Goal: Task Accomplishment & Management: Manage account settings

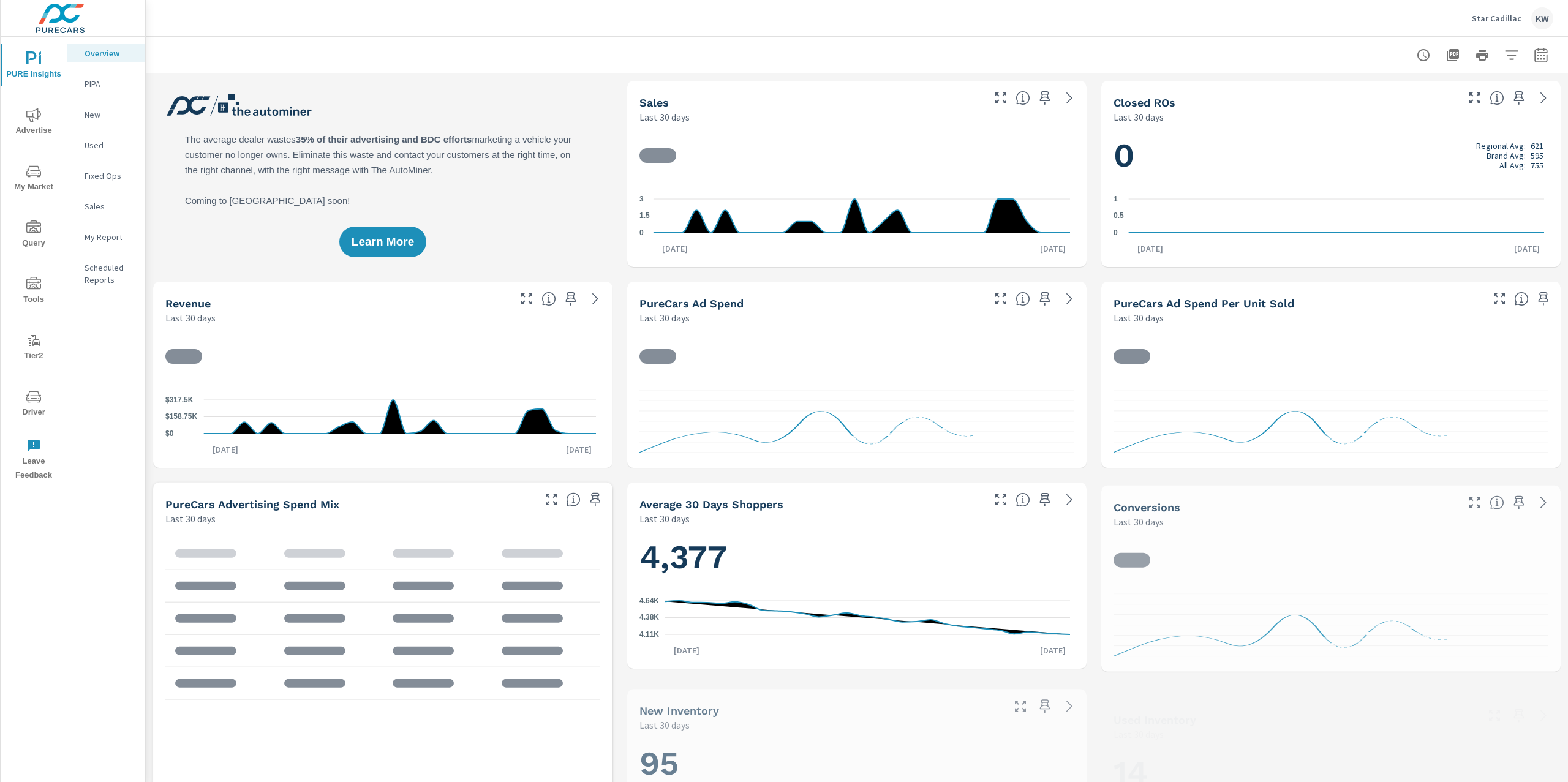
scroll to position [1, 0]
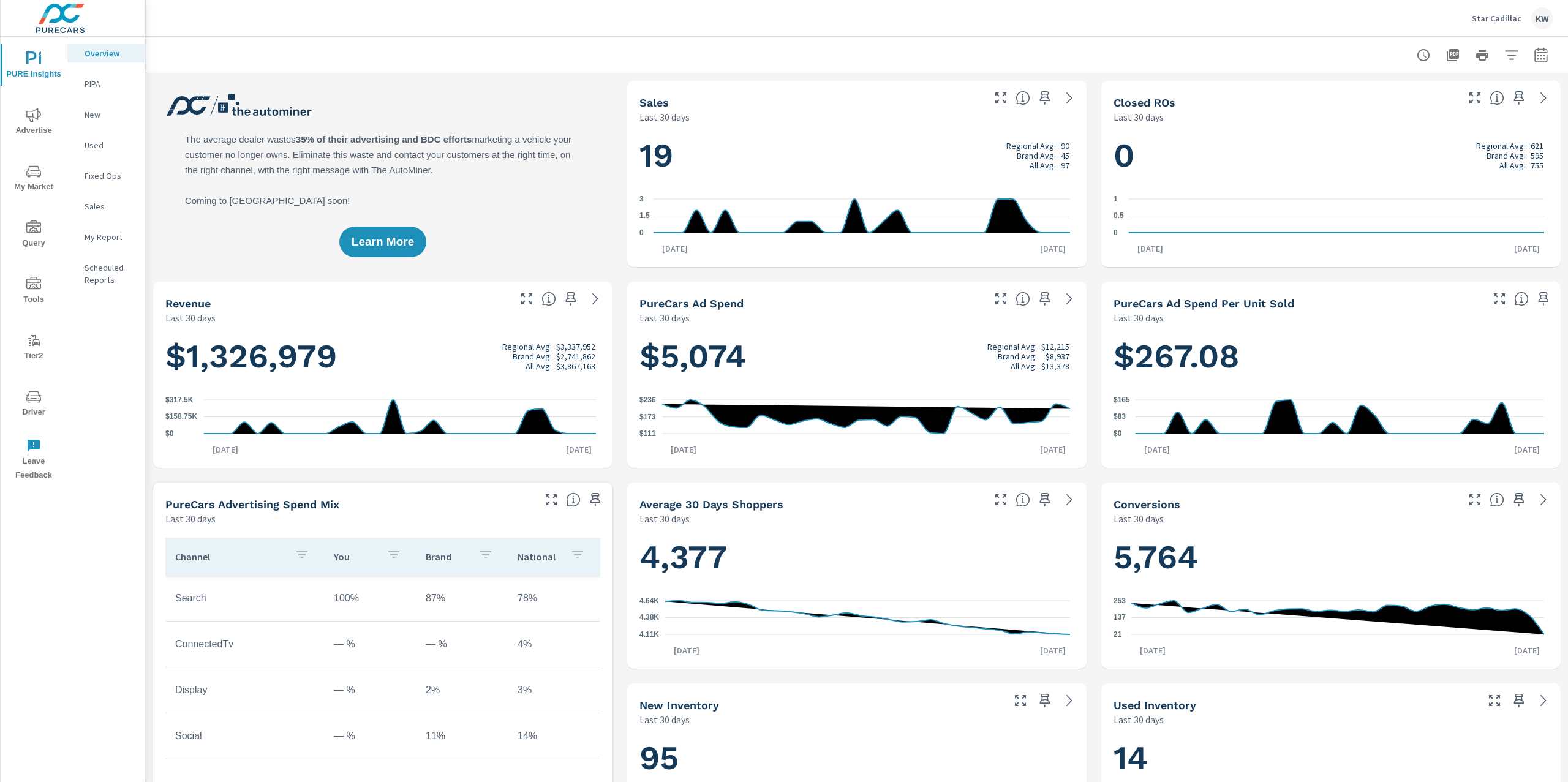
click at [1496, 23] on p "Star Cadillac" at bounding box center [1496, 19] width 49 height 11
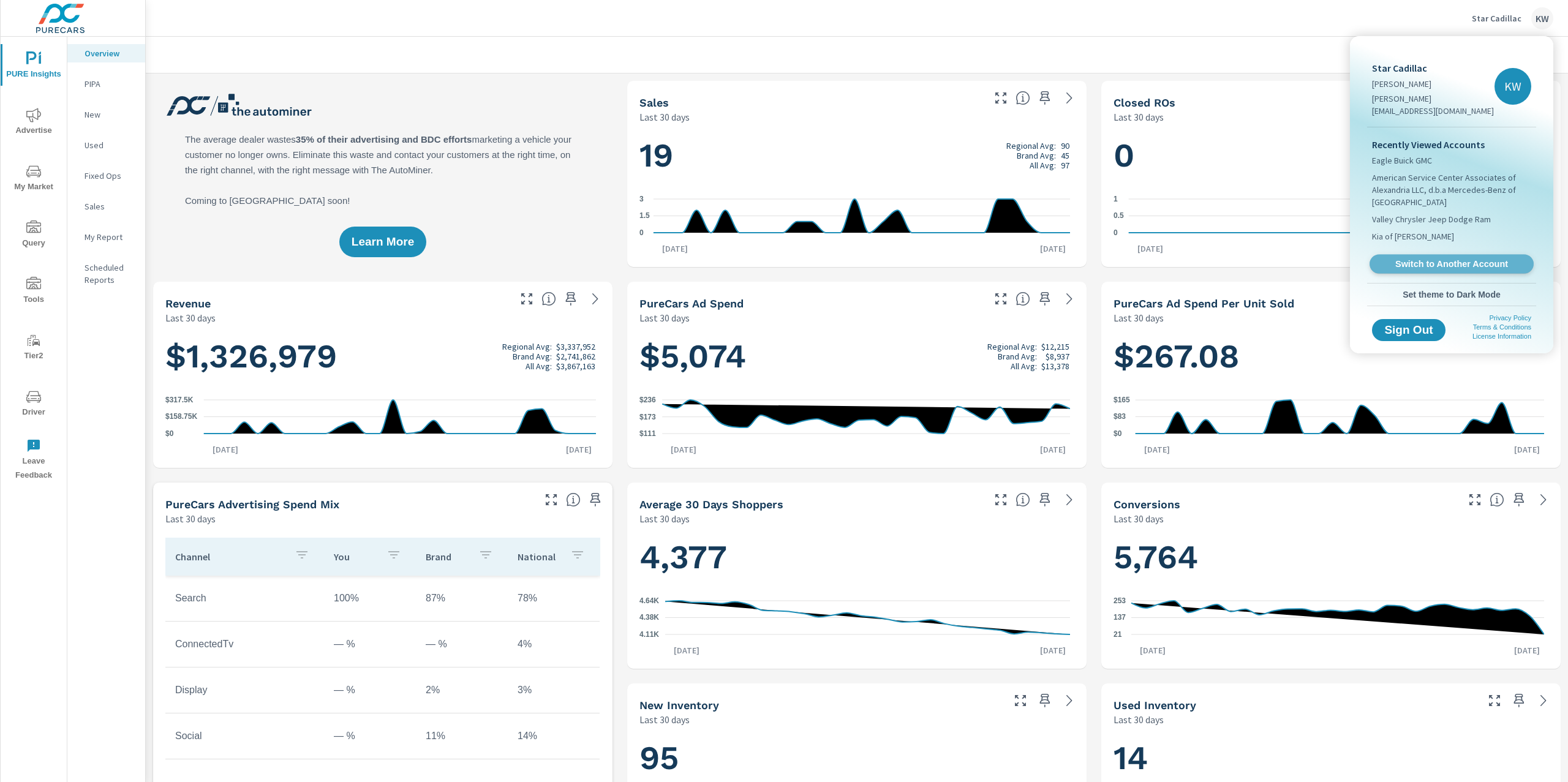
click at [1468, 259] on span "Switch to Another Account" at bounding box center [1451, 264] width 150 height 11
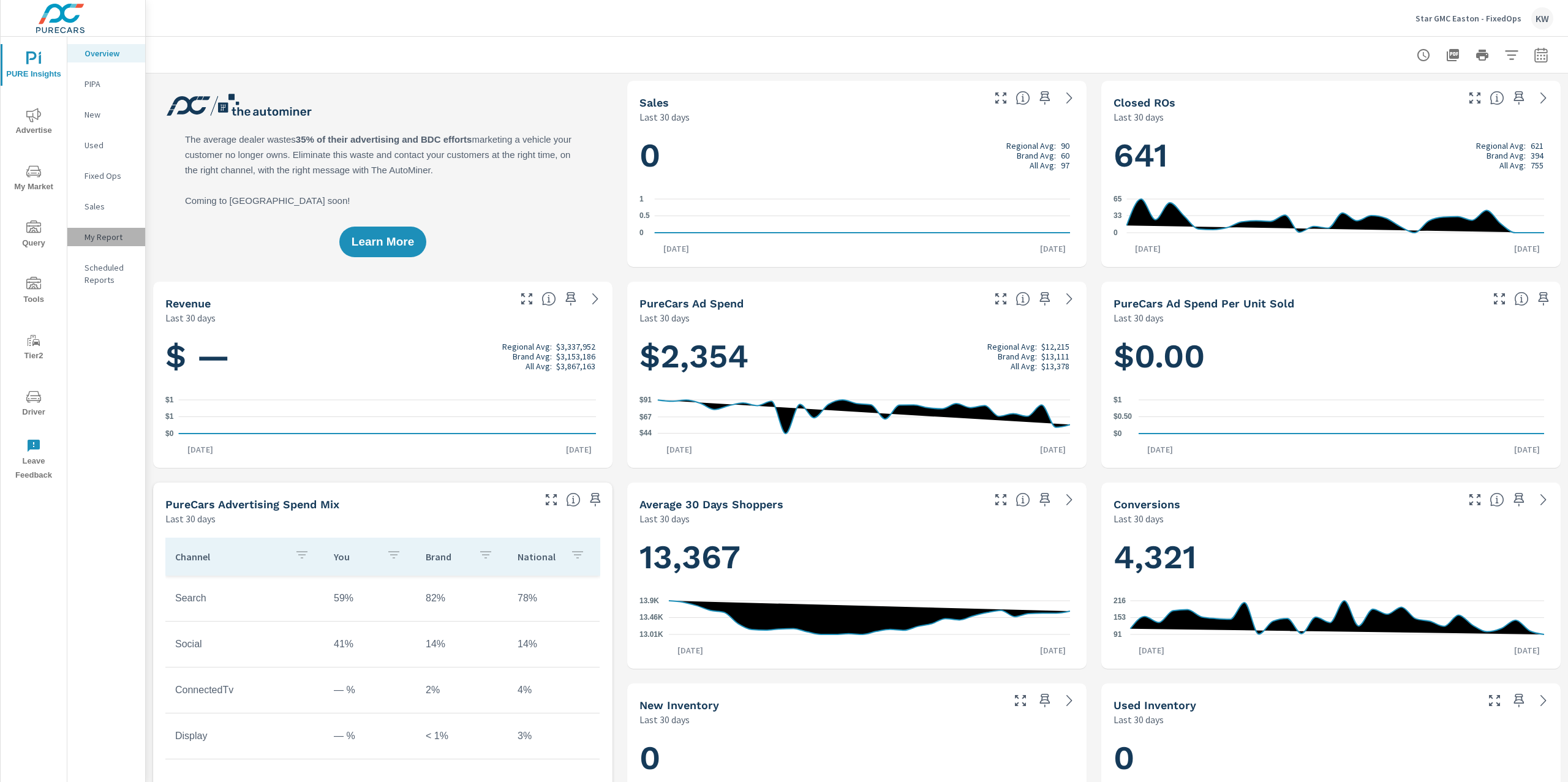
click at [119, 240] on p "My Report" at bounding box center [110, 237] width 51 height 12
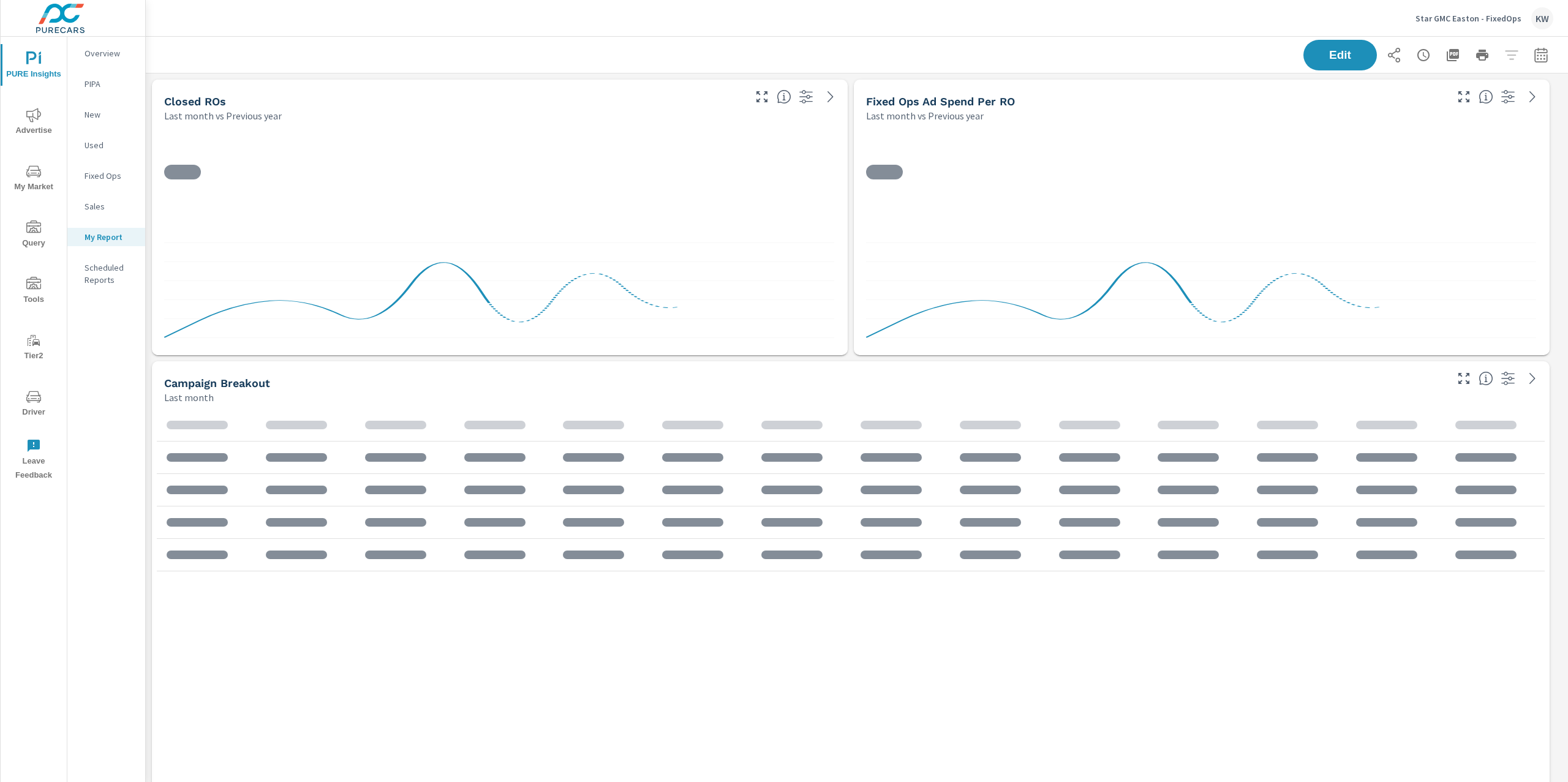
scroll to position [1440, 1436]
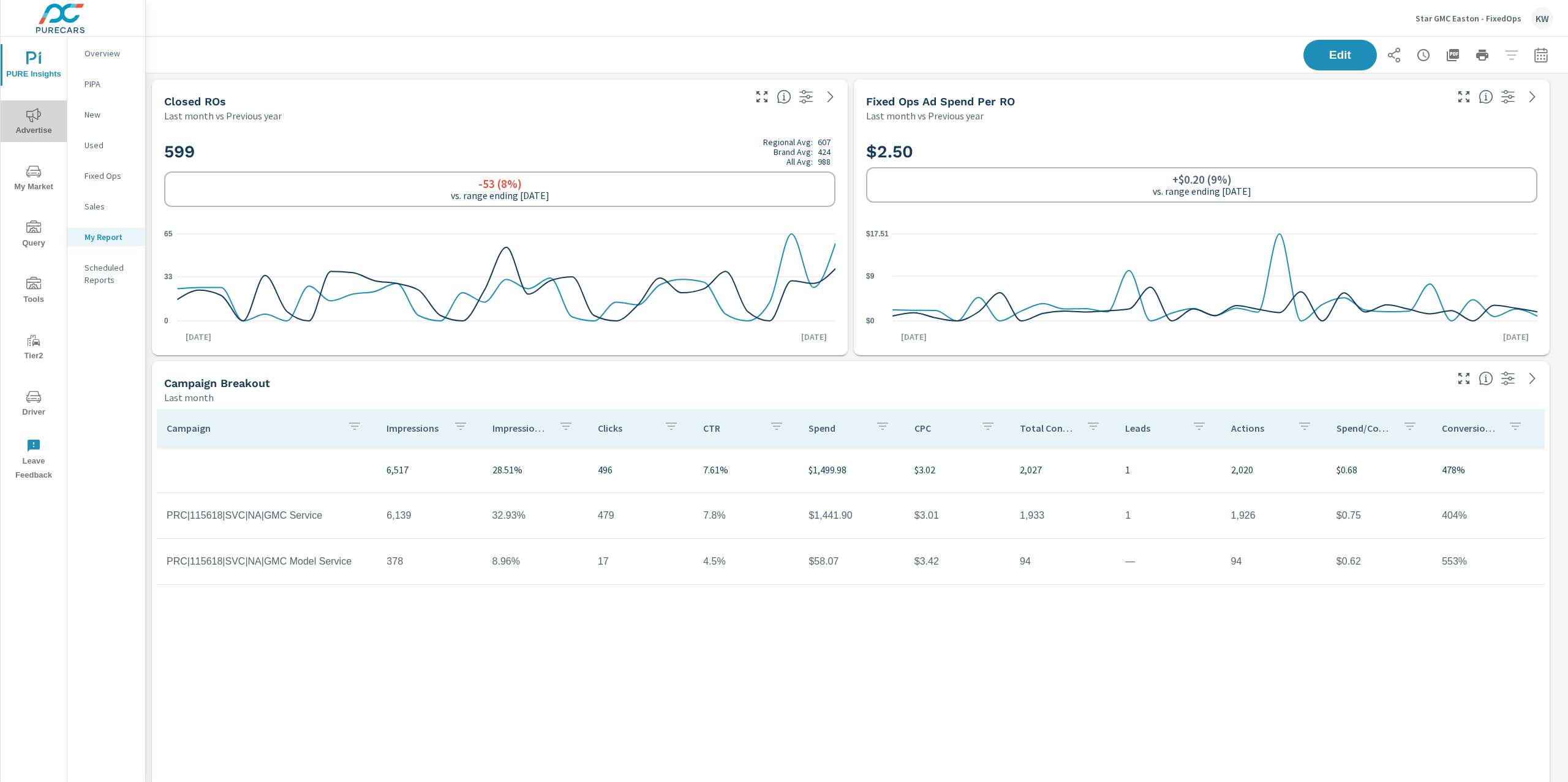
click at [34, 112] on icon "nav menu" at bounding box center [34, 115] width 15 height 15
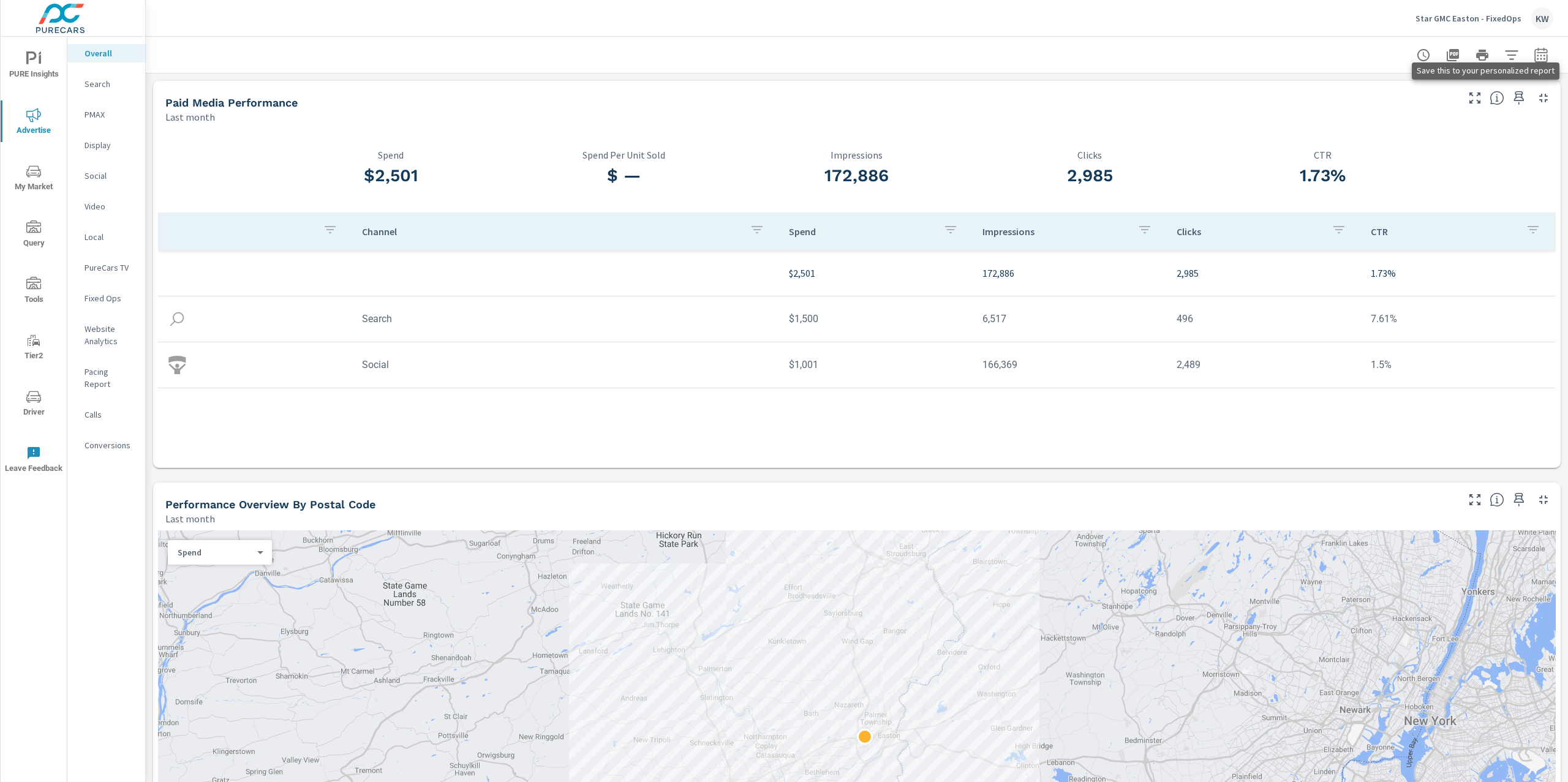
click at [1511, 99] on icon "button" at bounding box center [1519, 98] width 15 height 15
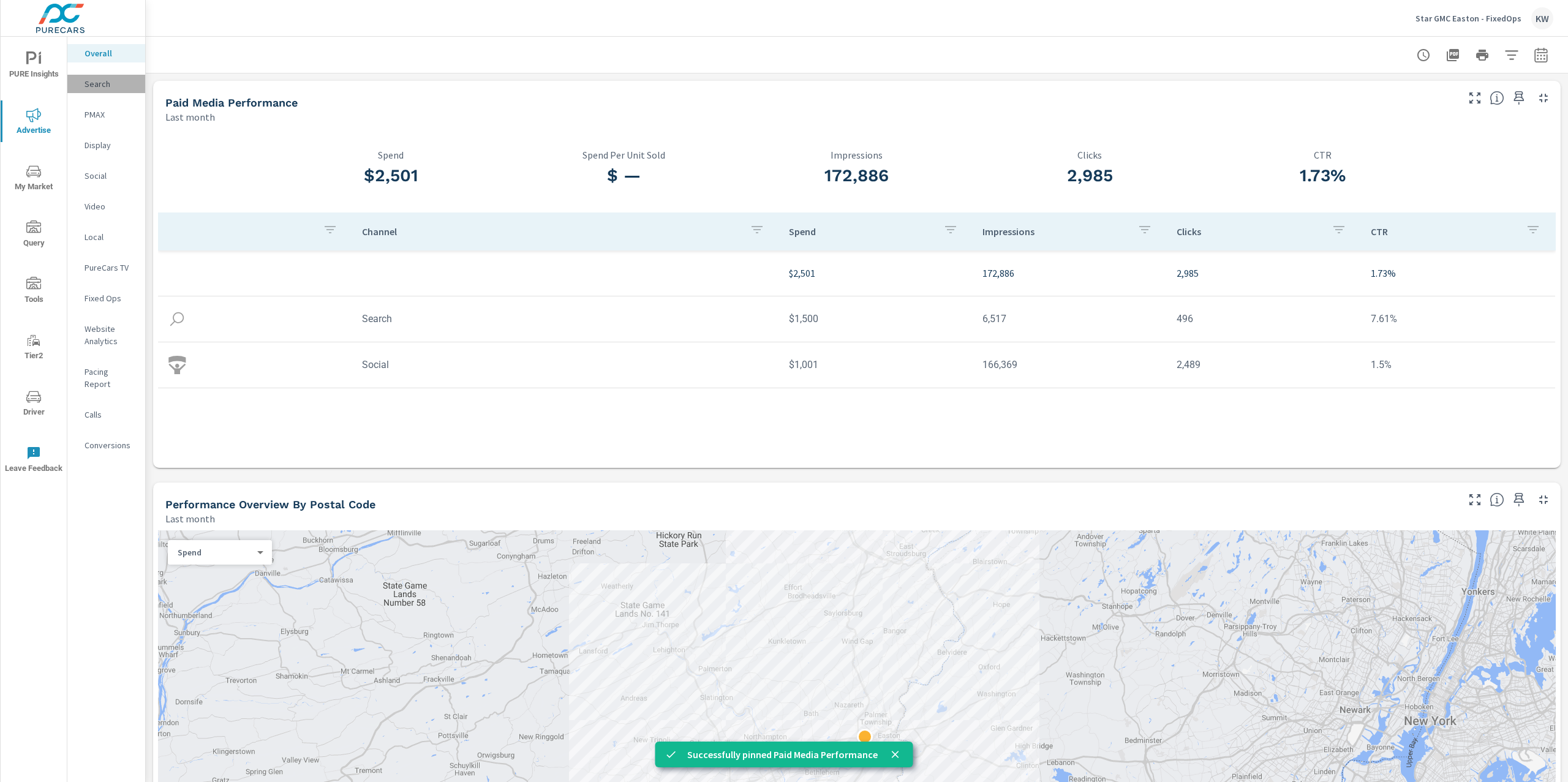
click at [107, 88] on p "Search" at bounding box center [110, 84] width 51 height 12
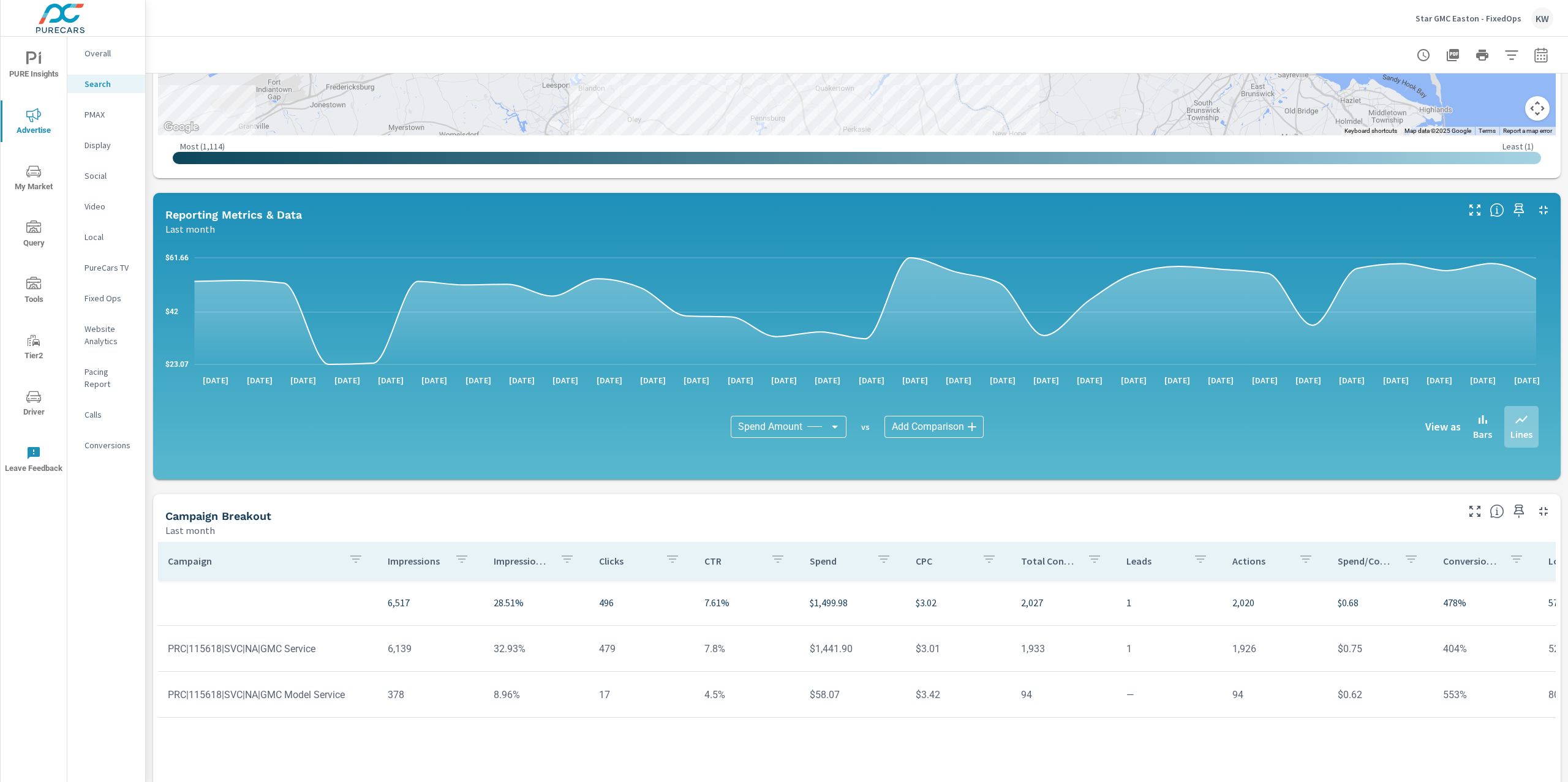
scroll to position [493, 0]
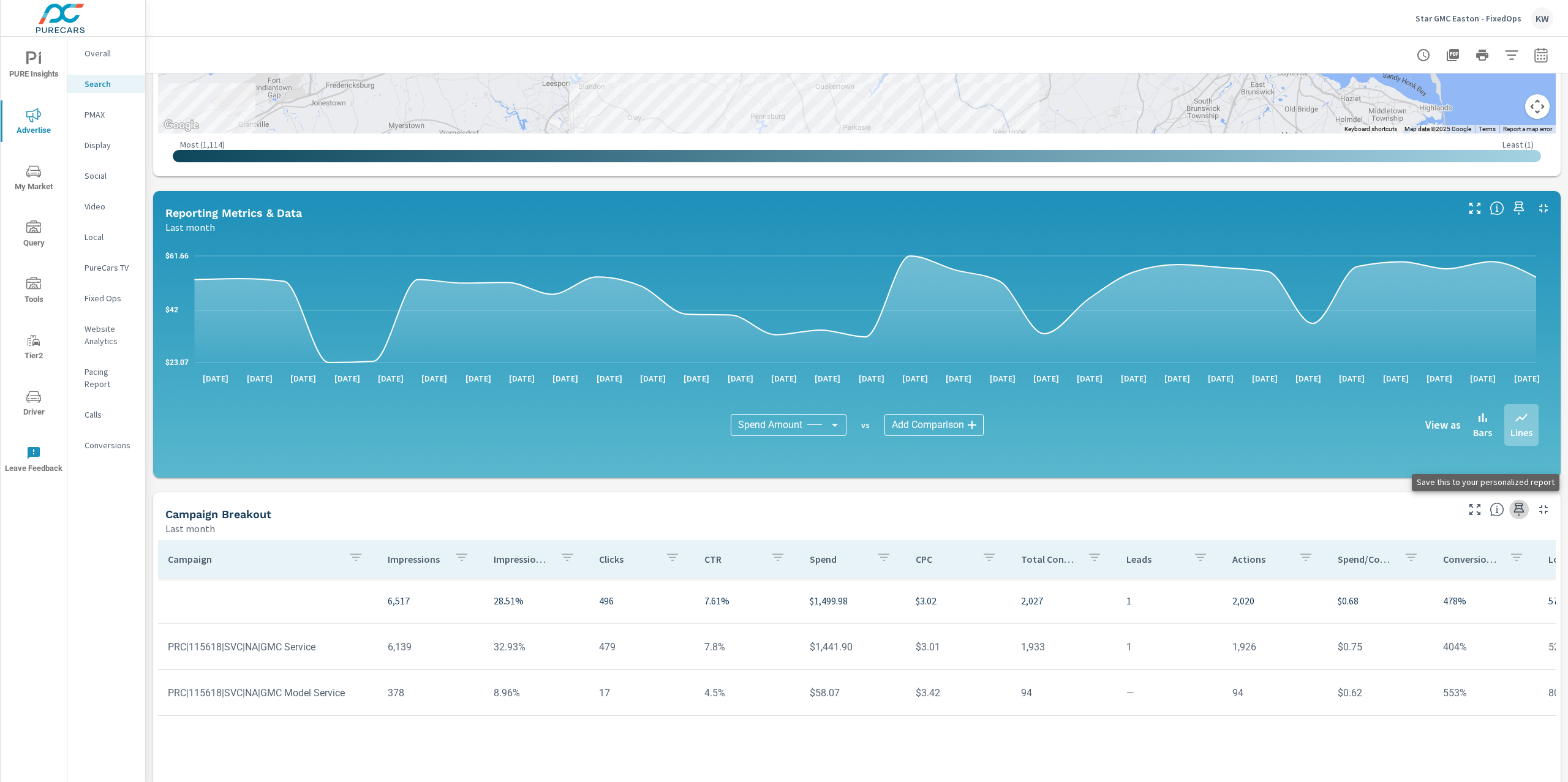
click at [1511, 515] on icon "button" at bounding box center [1519, 509] width 15 height 15
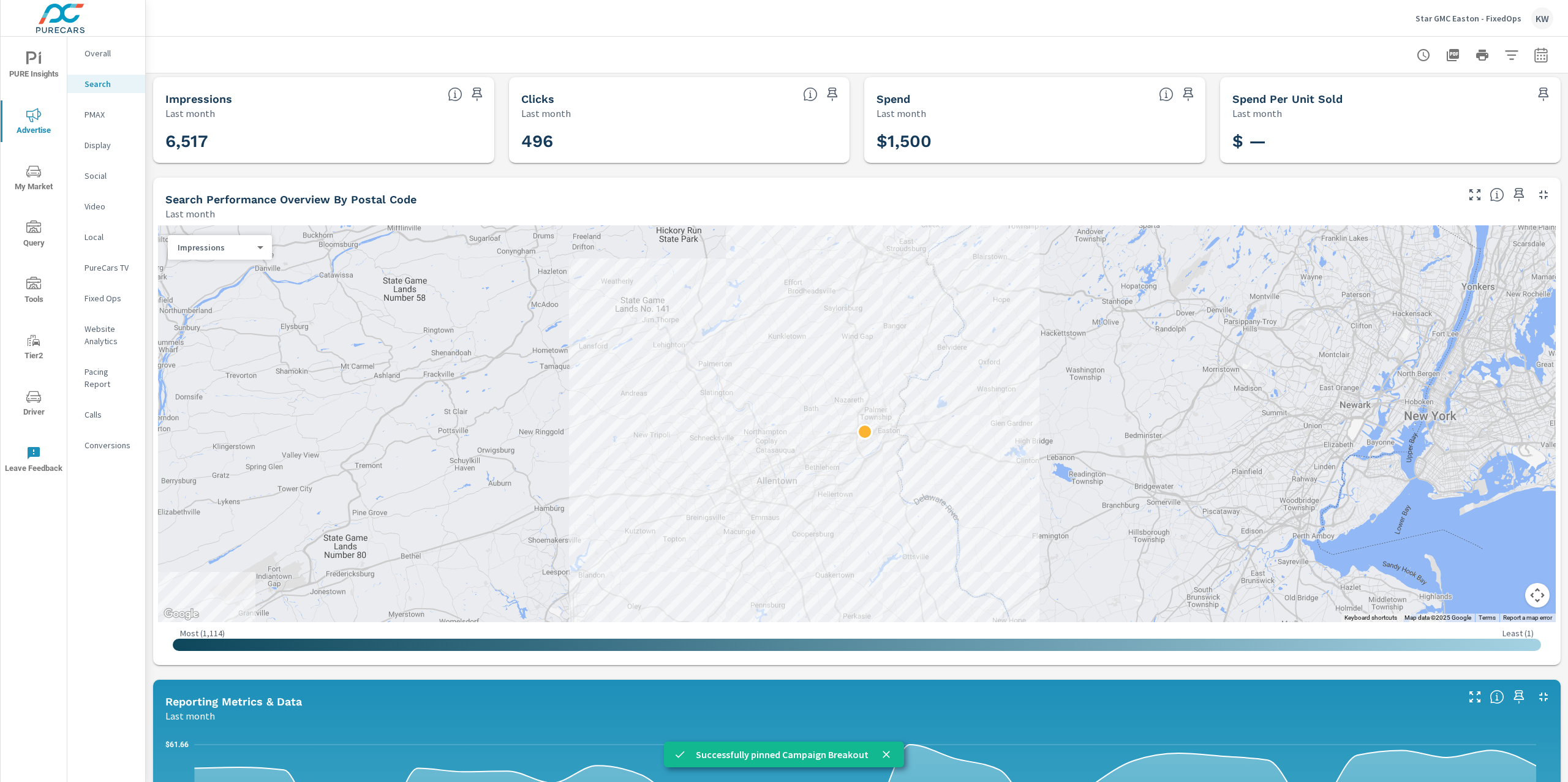
scroll to position [0, 0]
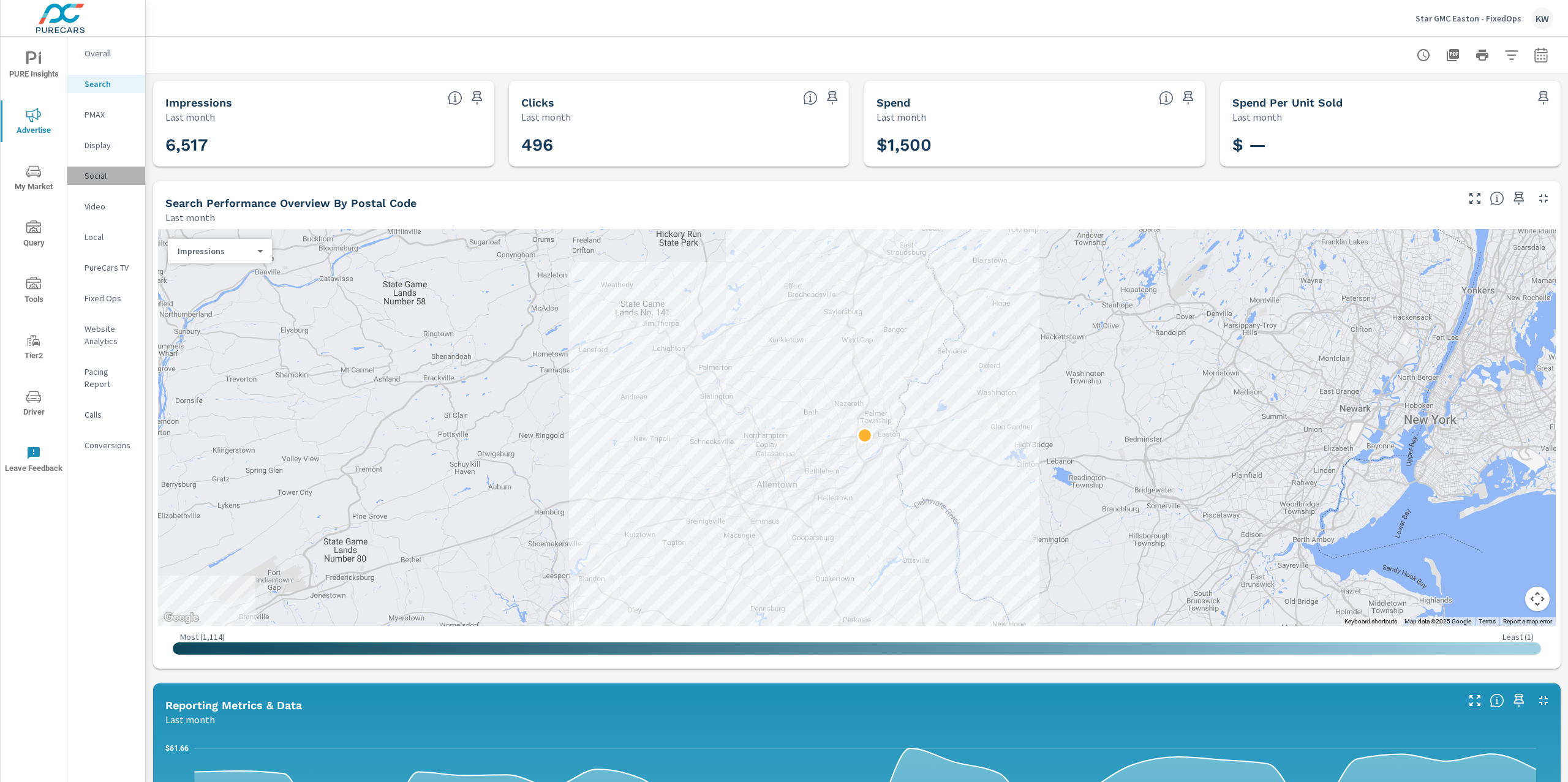
click at [100, 177] on p "Social" at bounding box center [110, 176] width 51 height 12
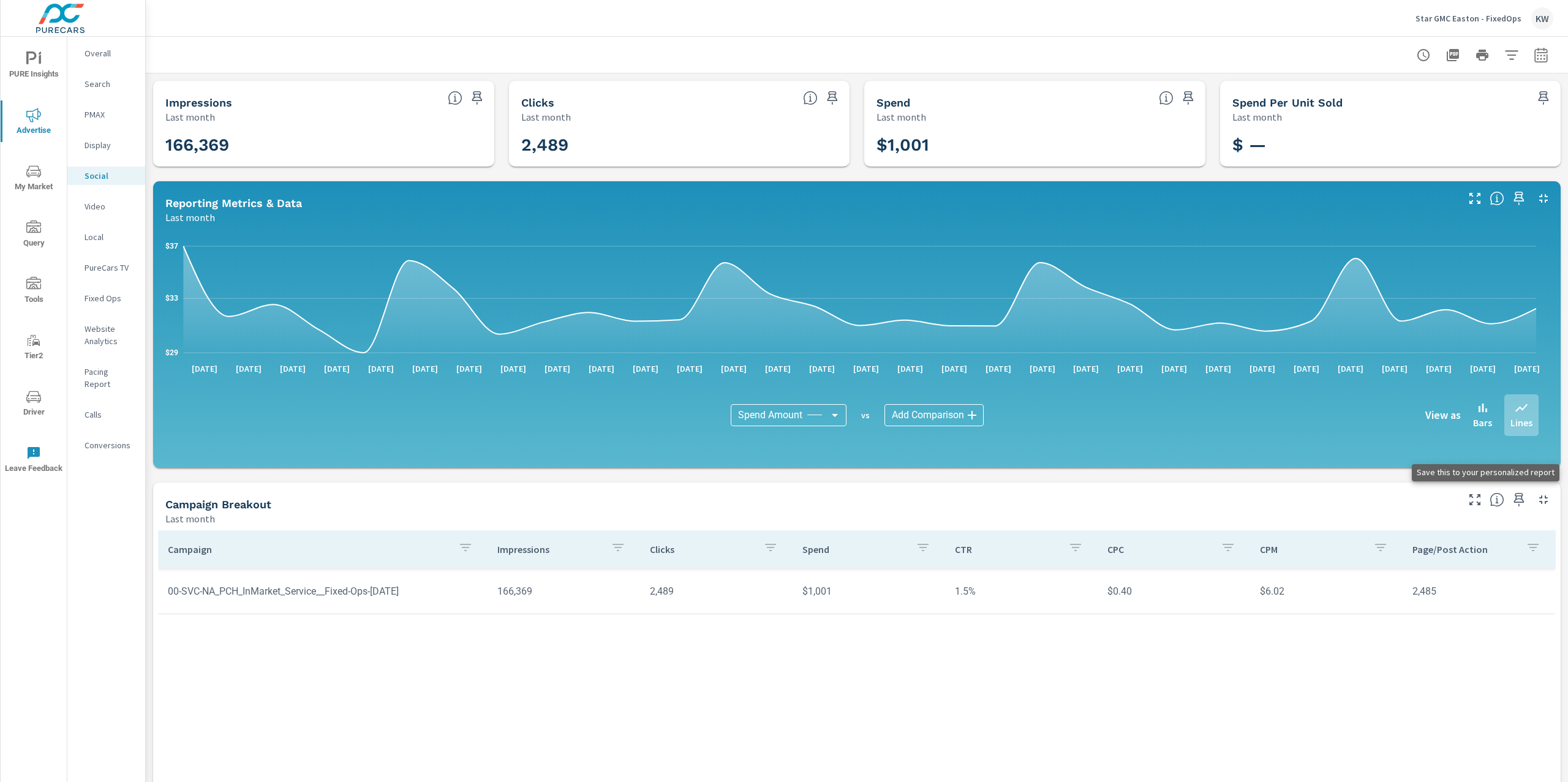
click at [1510, 509] on button "button" at bounding box center [1519, 500] width 19 height 19
click at [48, 41] on div "PURE Insights Advertise My Market Query Tools Tier2 Driver Leave Feedback" at bounding box center [34, 262] width 66 height 451
click at [45, 63] on span "PURE Insights" at bounding box center [34, 66] width 59 height 30
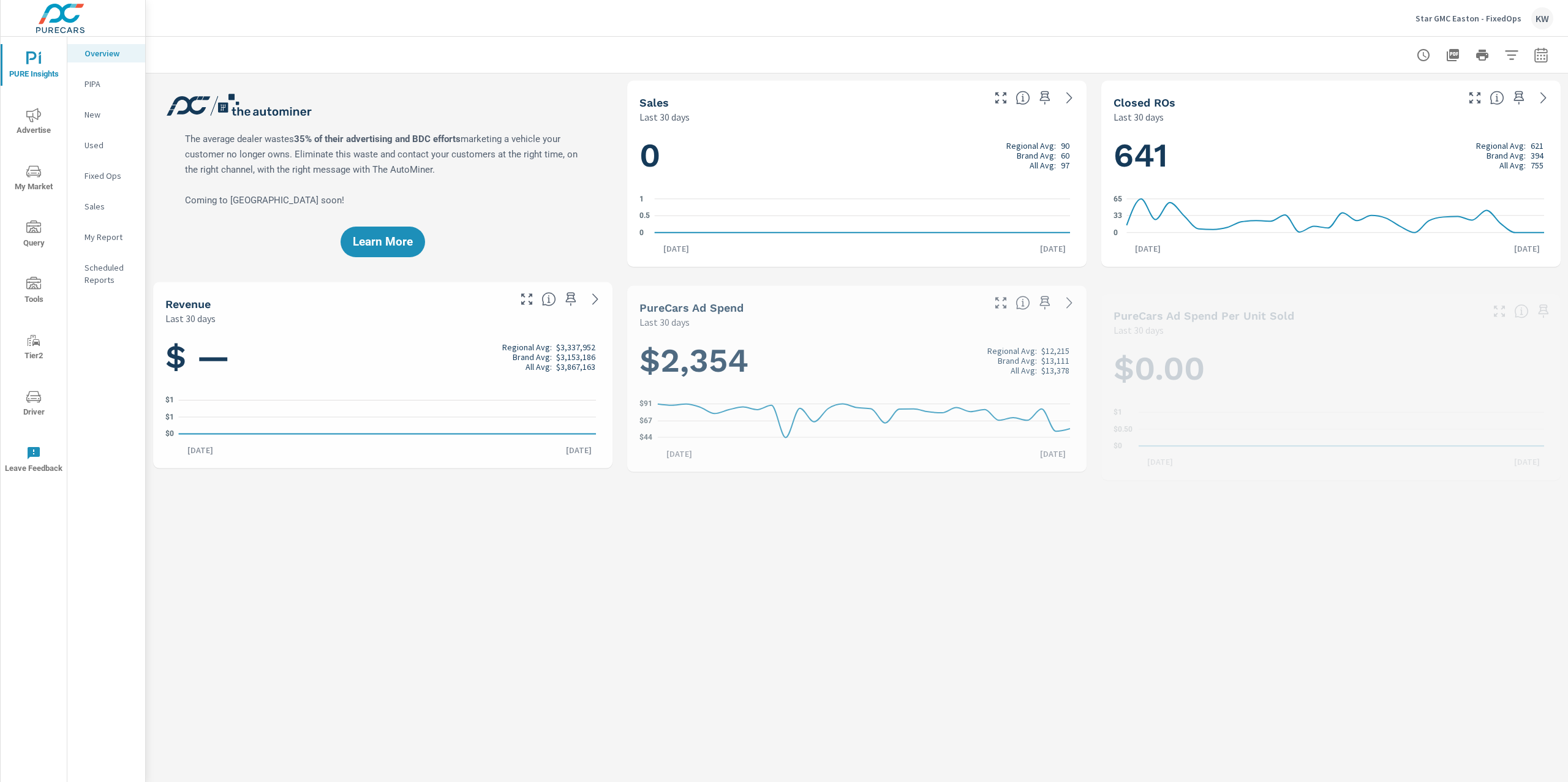
scroll to position [1, 0]
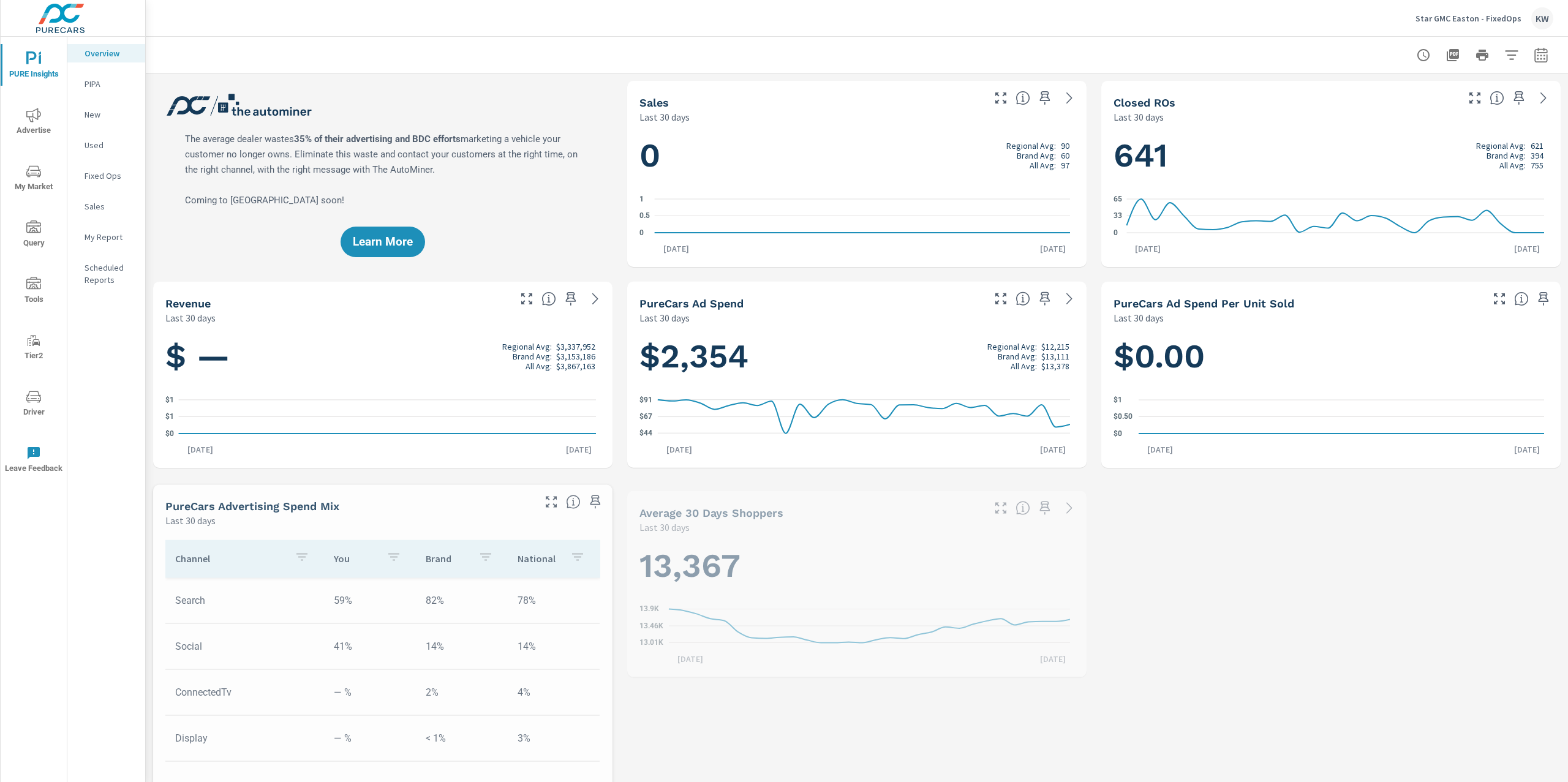
click at [117, 241] on p "My Report" at bounding box center [110, 237] width 51 height 12
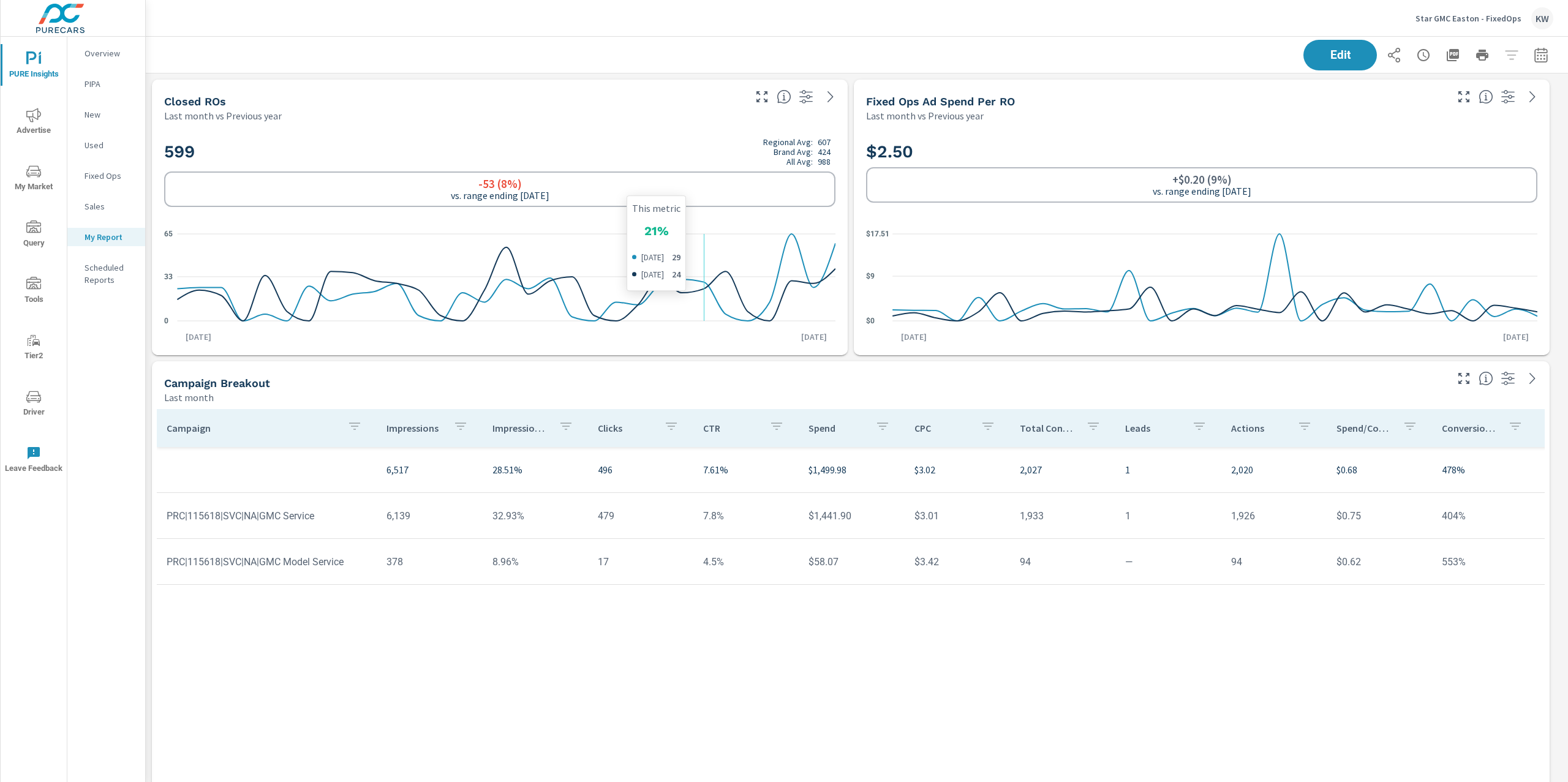
scroll to position [3131, 1436]
click at [1336, 51] on span "Edit" at bounding box center [1340, 55] width 50 height 11
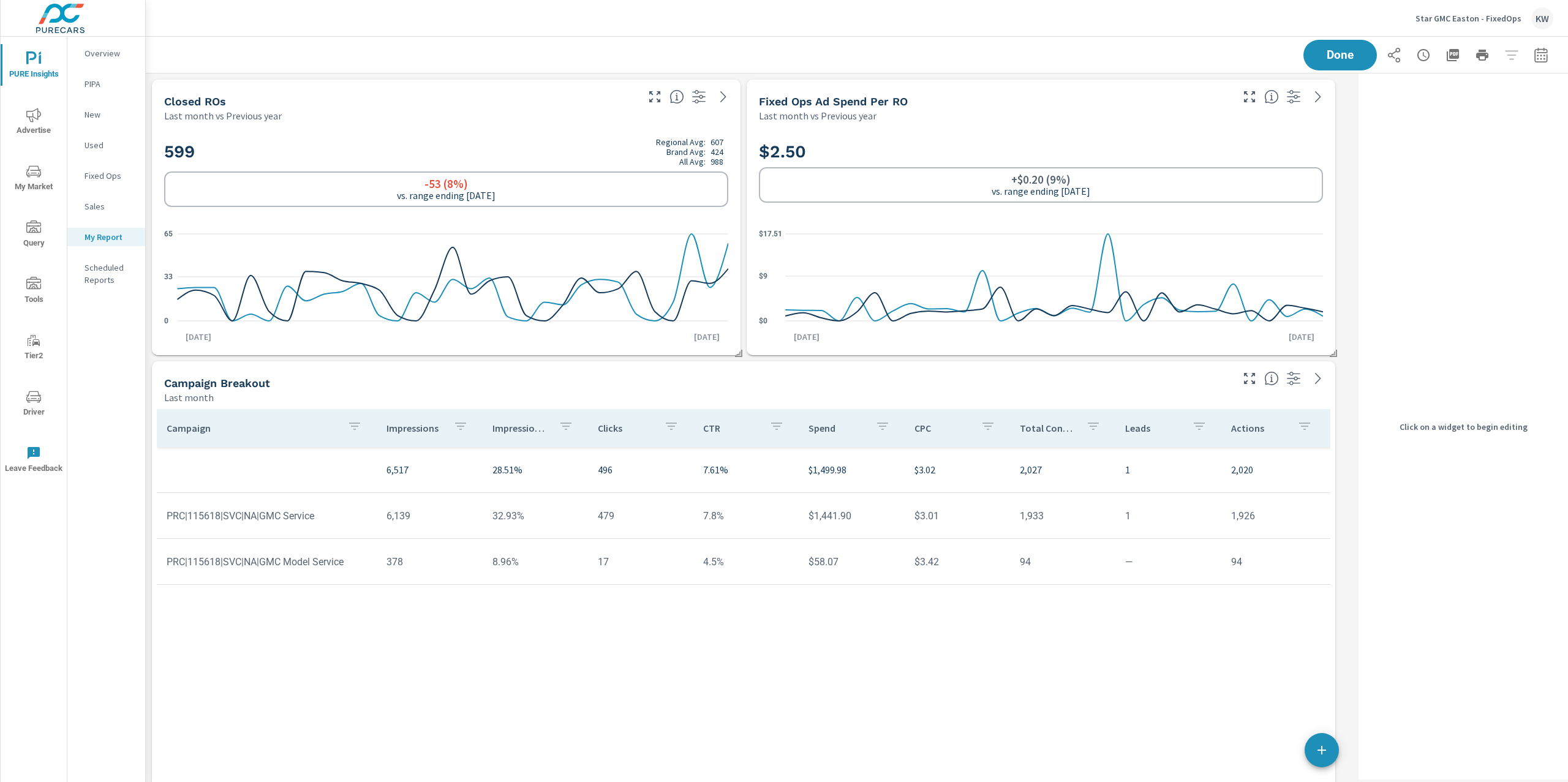
scroll to position [3131, 1221]
click at [424, 131] on div "599 Regional Avg: 607 Brand Avg: 424 All Avg: 988 -53 (8%) vs. range ending Jul…" at bounding box center [447, 238] width 579 height 223
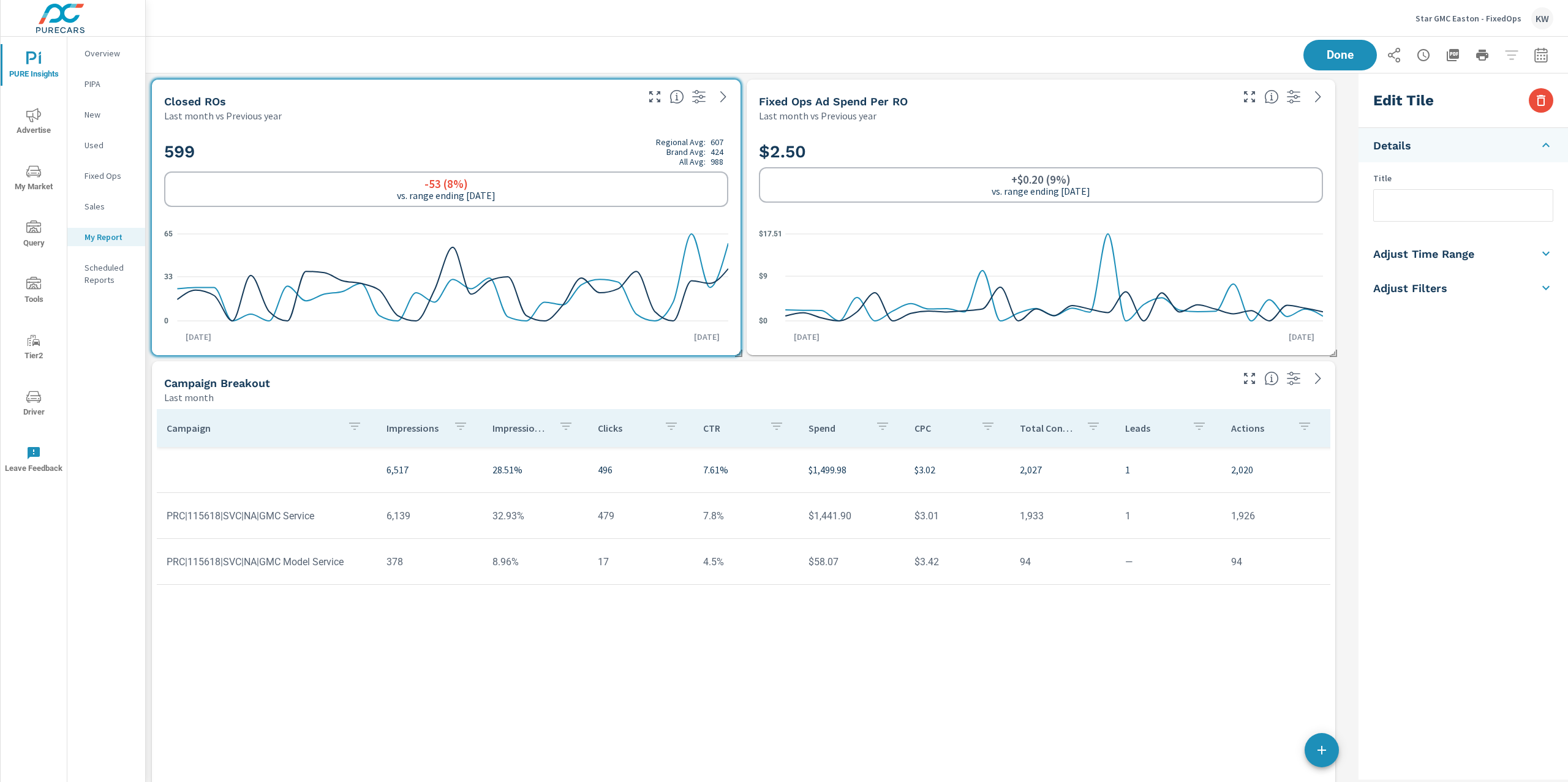
click at [1514, 262] on li "Adjust Time Range" at bounding box center [1463, 253] width 209 height 34
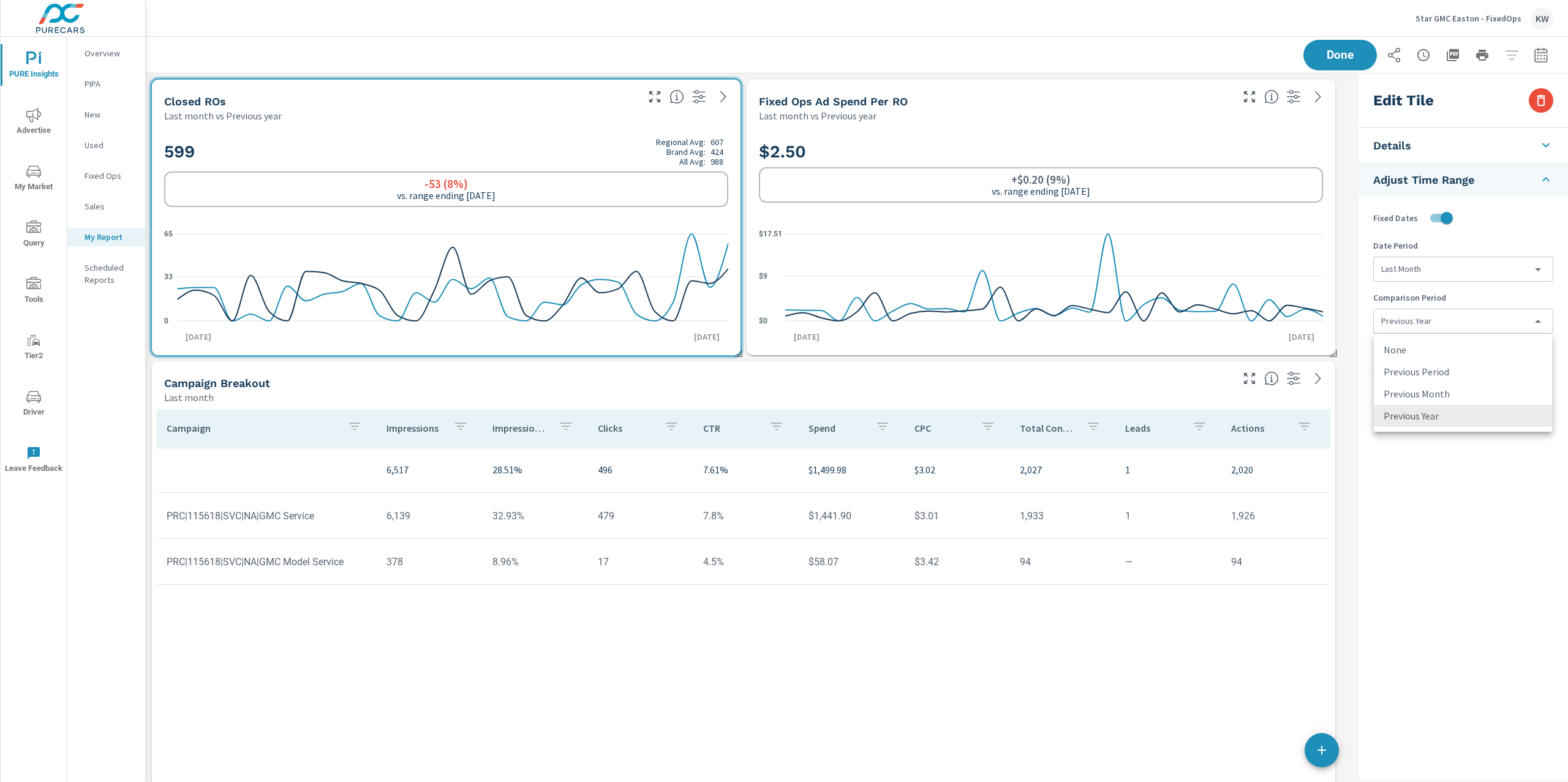
click at [1479, 321] on body "PURE Insights Advertise My Market Query Tools Tier2 Driver Leave Feedback Overv…" at bounding box center [784, 391] width 1568 height 782
click at [1470, 385] on li "Previous Month" at bounding box center [1463, 394] width 178 height 22
click at [1267, 249] on icon "$0 $9 $17.51" at bounding box center [1041, 277] width 564 height 107
type input "lastYear"
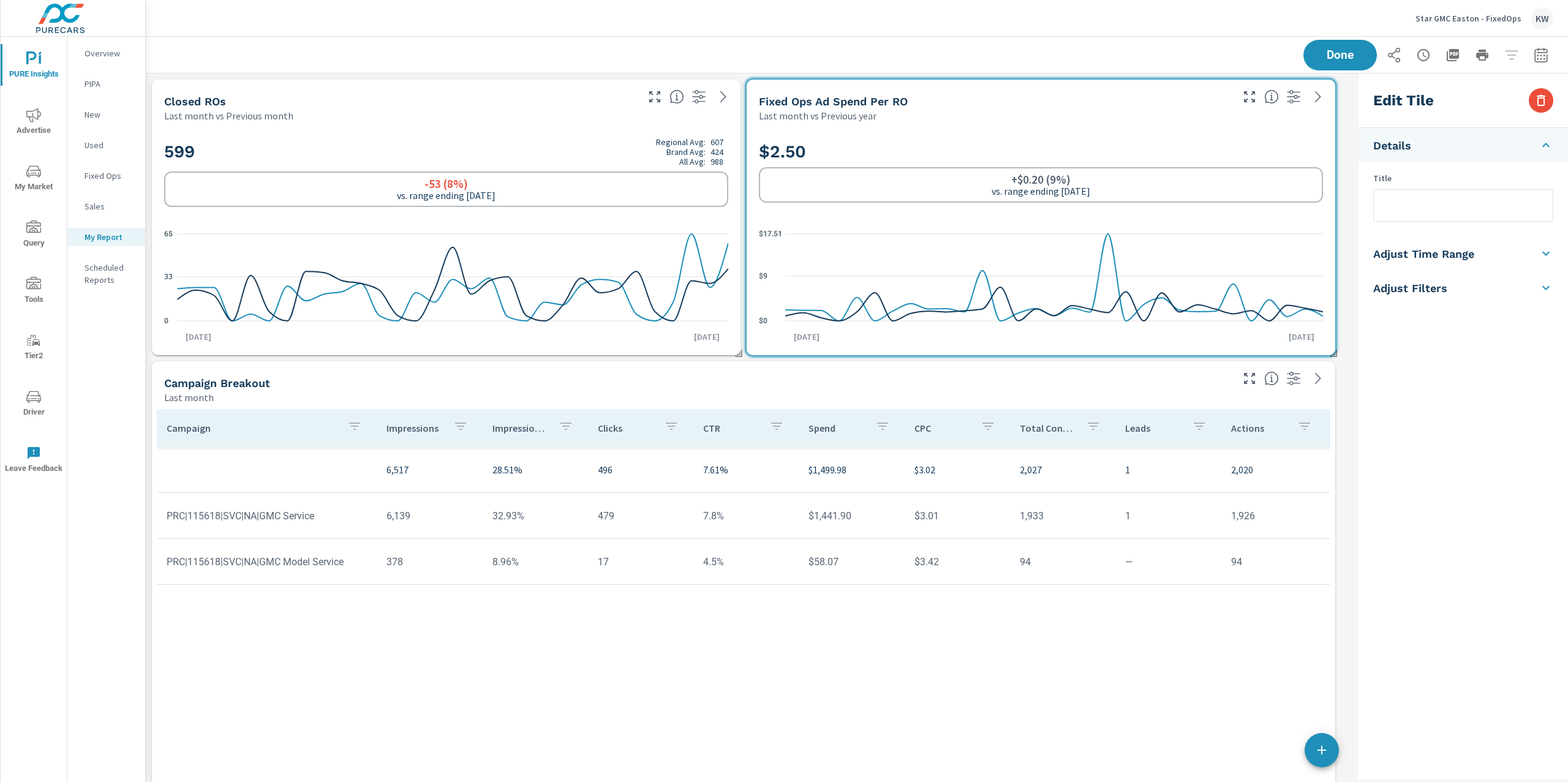
click at [1461, 255] on h5 "Adjust Time Range" at bounding box center [1424, 254] width 101 height 14
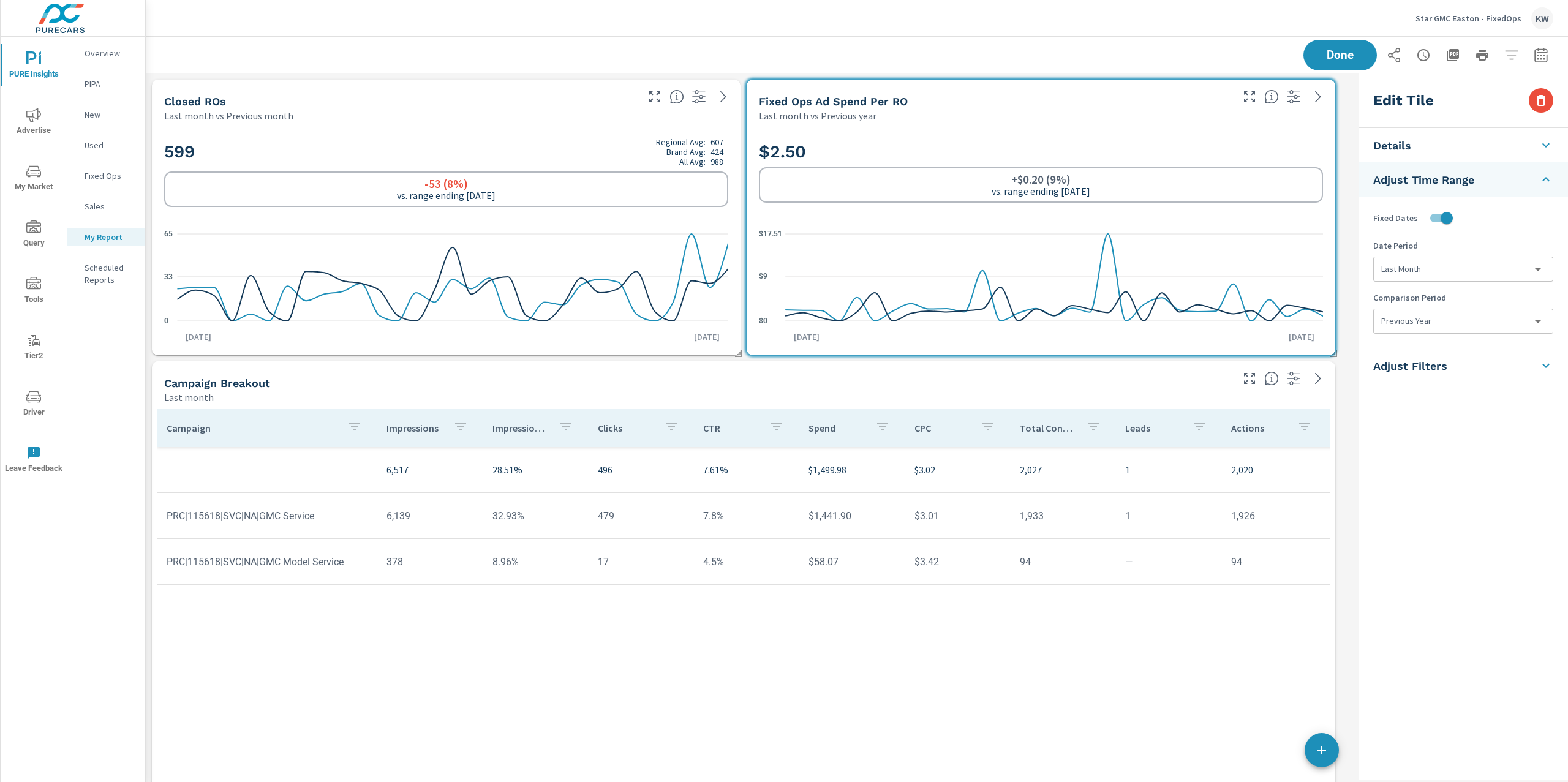
click at [1442, 327] on body "PURE Insights Advertise My Market Query Tools Tier2 Driver Leave Feedback Overv…" at bounding box center [784, 391] width 1568 height 782
click at [1439, 347] on li "None" at bounding box center [1463, 350] width 178 height 22
click at [1133, 407] on div "Campaign Impressions Impression Share Clicks CTR Spend CPC Total Conversions Le…" at bounding box center [743, 661] width 1184 height 515
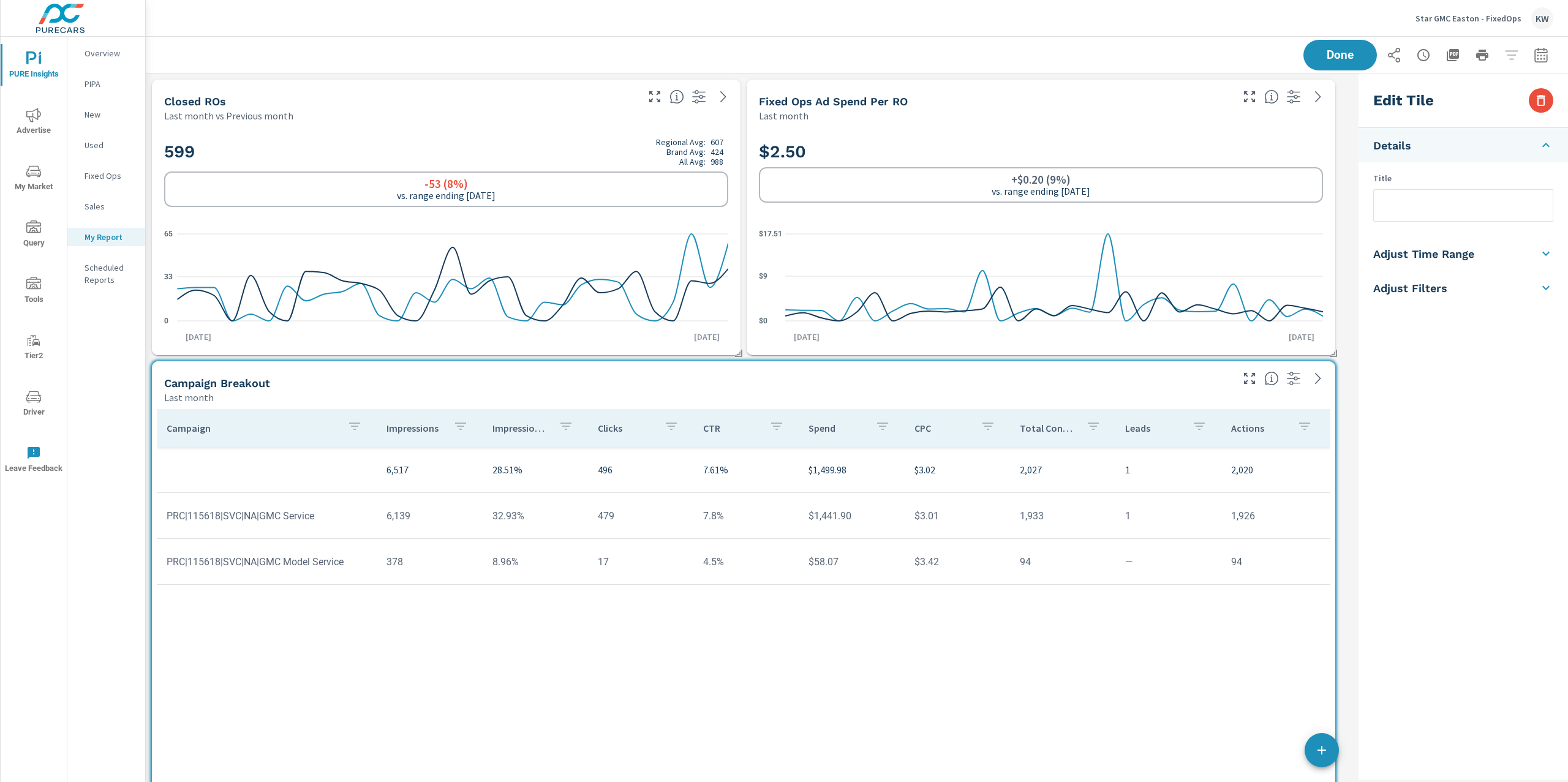
click at [1398, 197] on input "text" at bounding box center [1463, 205] width 179 height 31
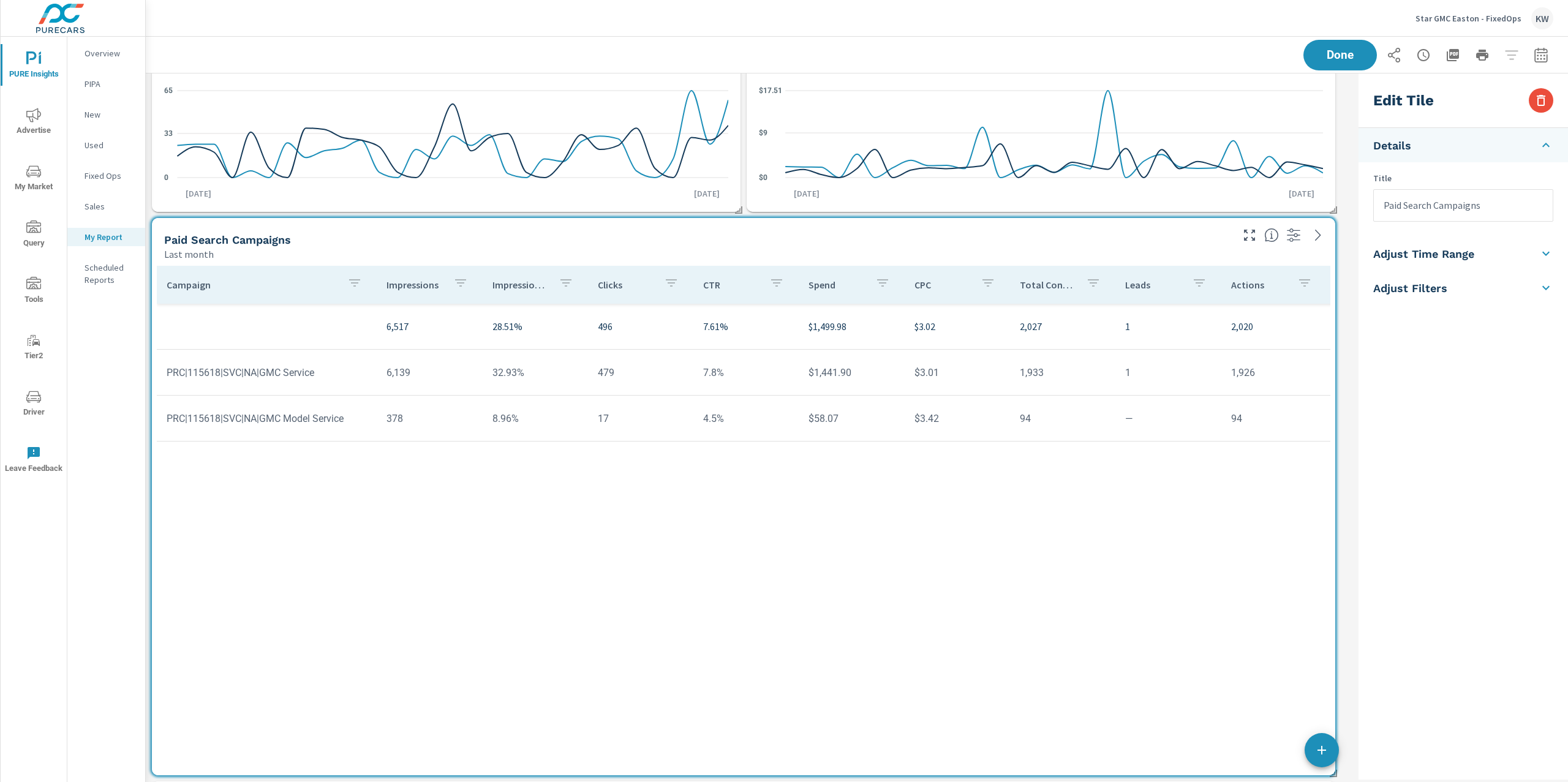
scroll to position [192, 0]
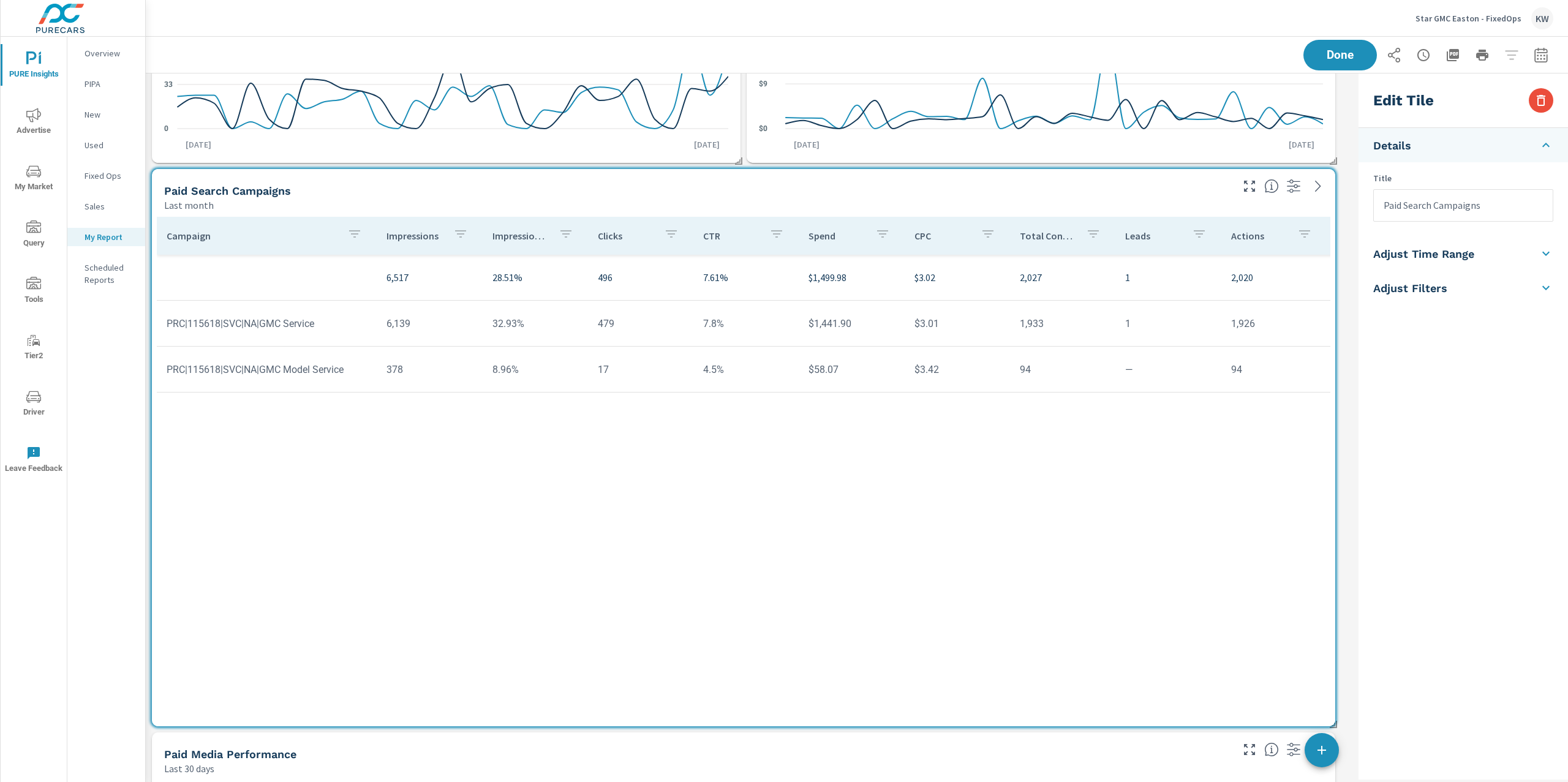
type input "Paid Search Campaigns"
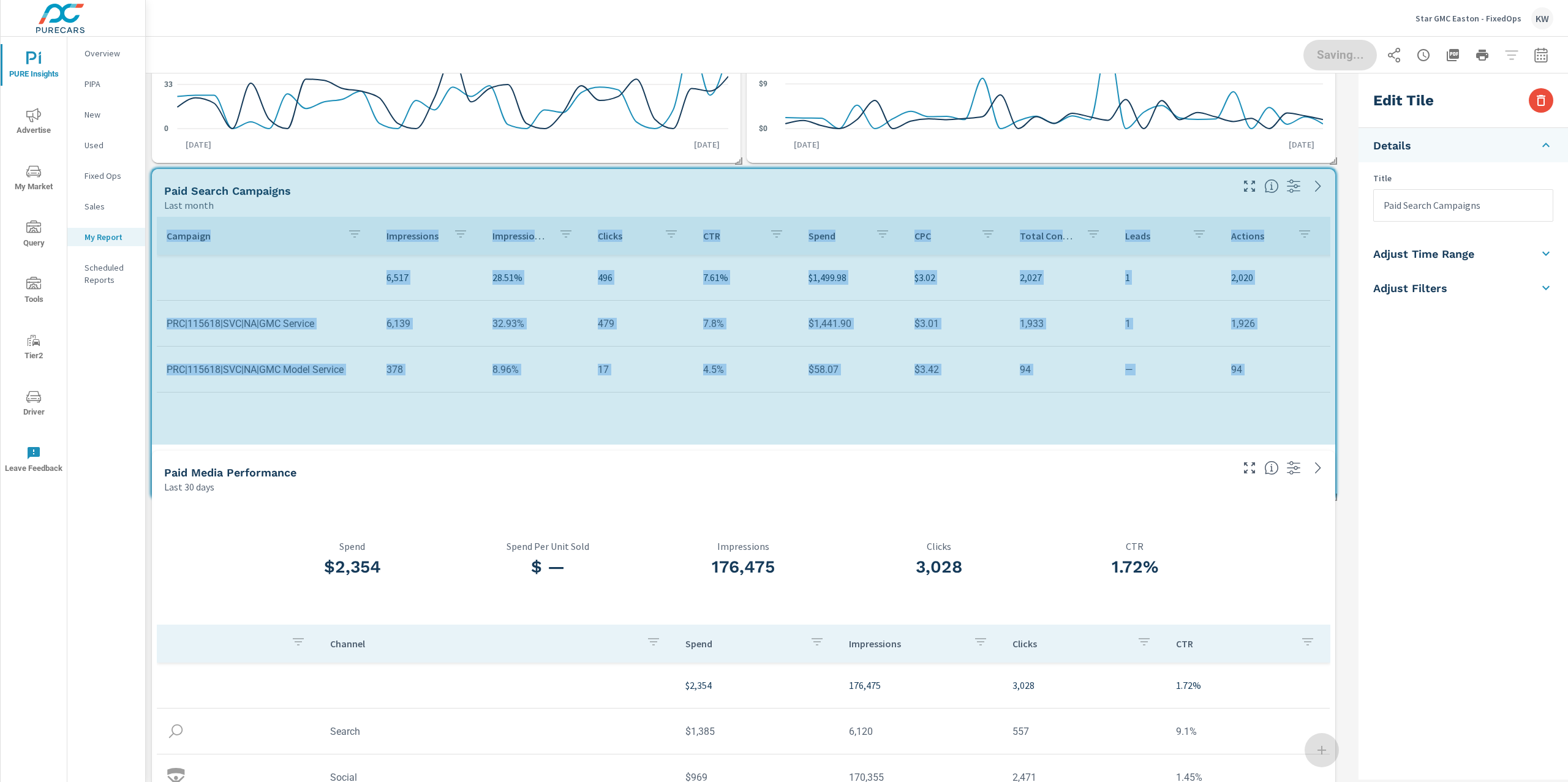
scroll to position [6, 5]
drag, startPoint x: 1334, startPoint y: 723, endPoint x: 1346, endPoint y: 543, distance: 180.4
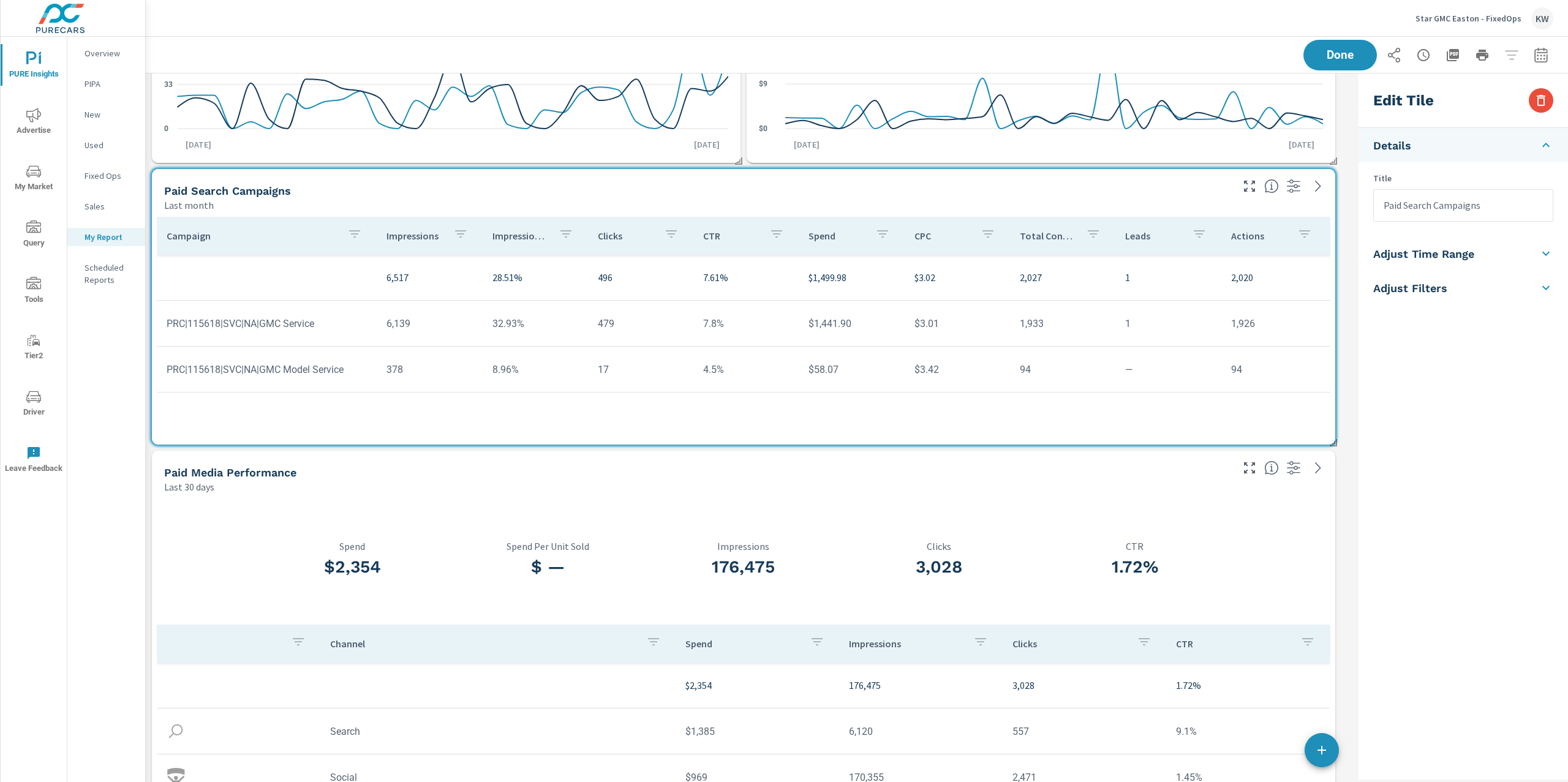
drag, startPoint x: 1338, startPoint y: 442, endPoint x: 1352, endPoint y: 491, distance: 51.0
drag, startPoint x: 1336, startPoint y: 440, endPoint x: 1334, endPoint y: 423, distance: 17.1
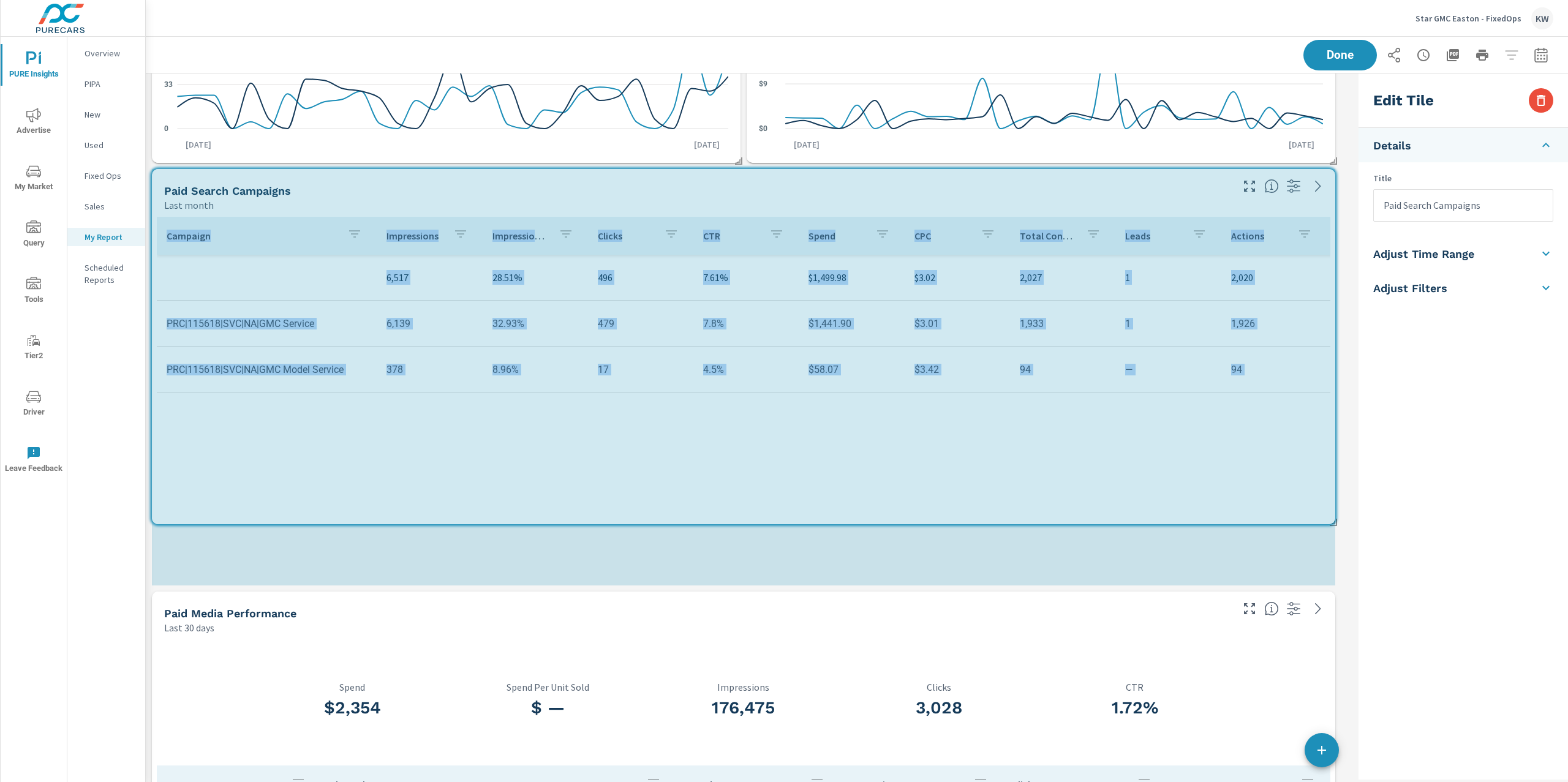
scroll to position [2989, 1221]
drag, startPoint x: 1334, startPoint y: 438, endPoint x: 1346, endPoint y: 500, distance: 63.2
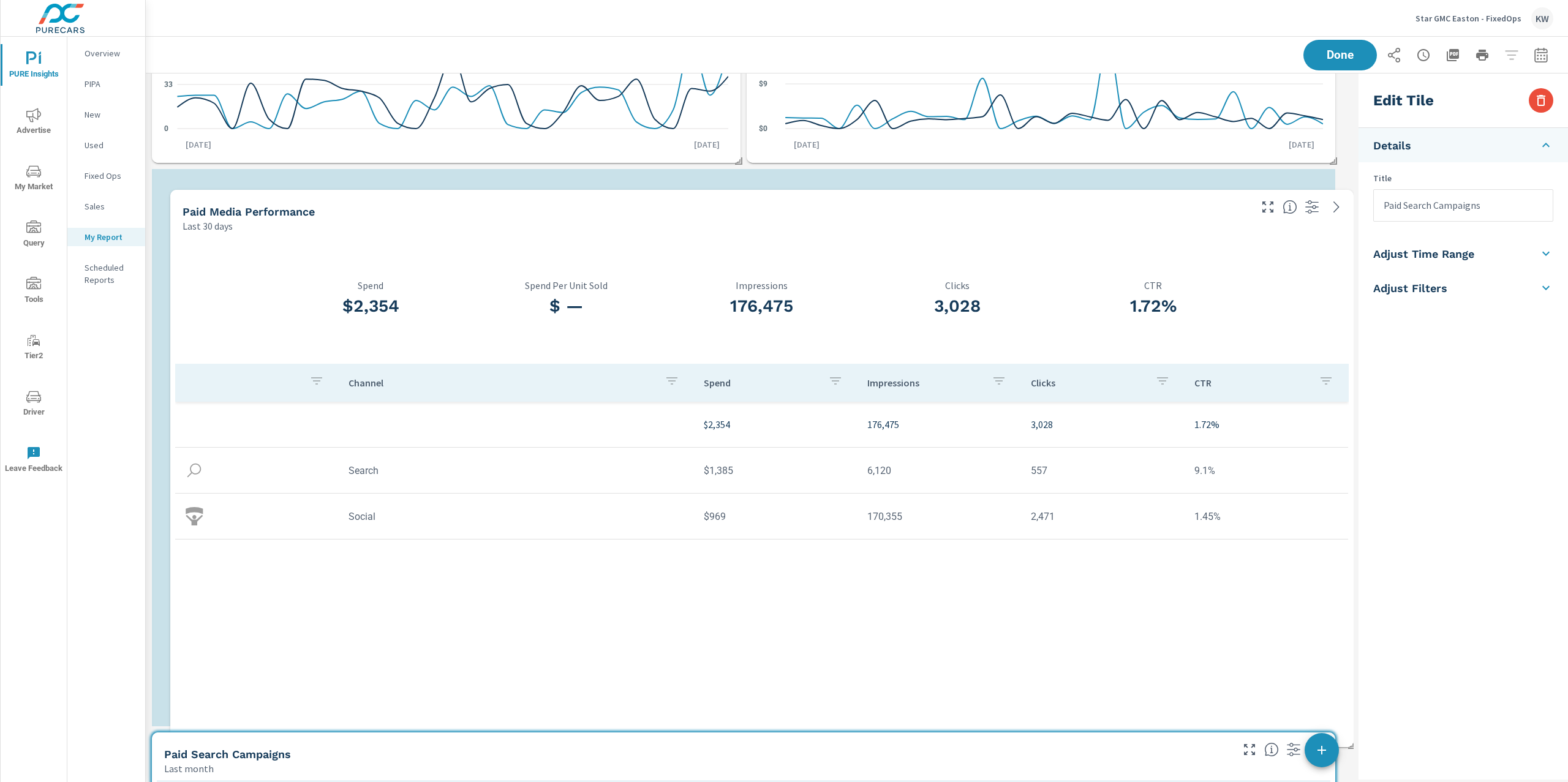
drag, startPoint x: 1180, startPoint y: 633, endPoint x: 1199, endPoint y: 229, distance: 404.4
click at [1199, 229] on div "Last 30 days" at bounding box center [715, 226] width 1066 height 15
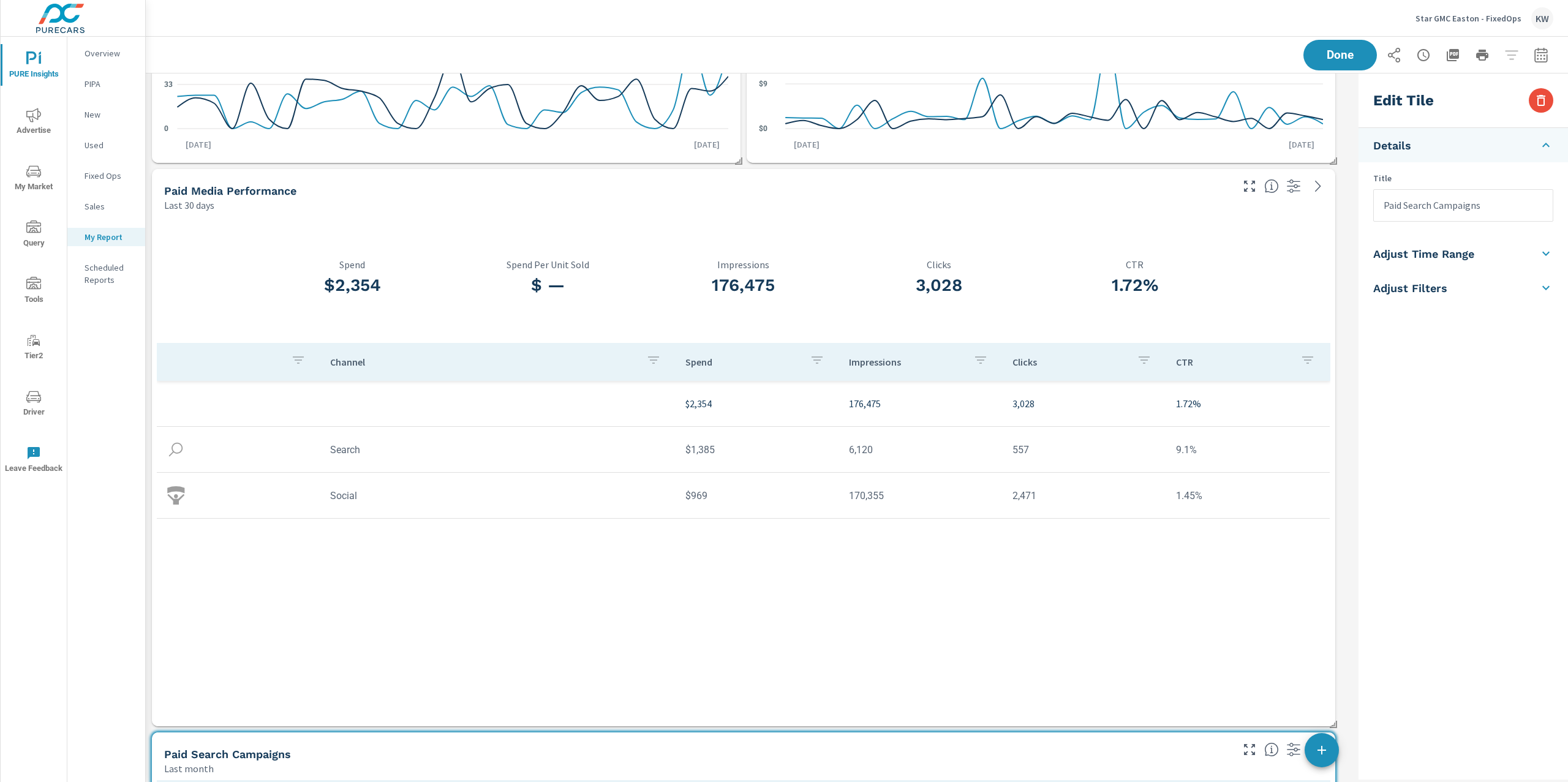
checkbox input "false"
type input "last30Days"
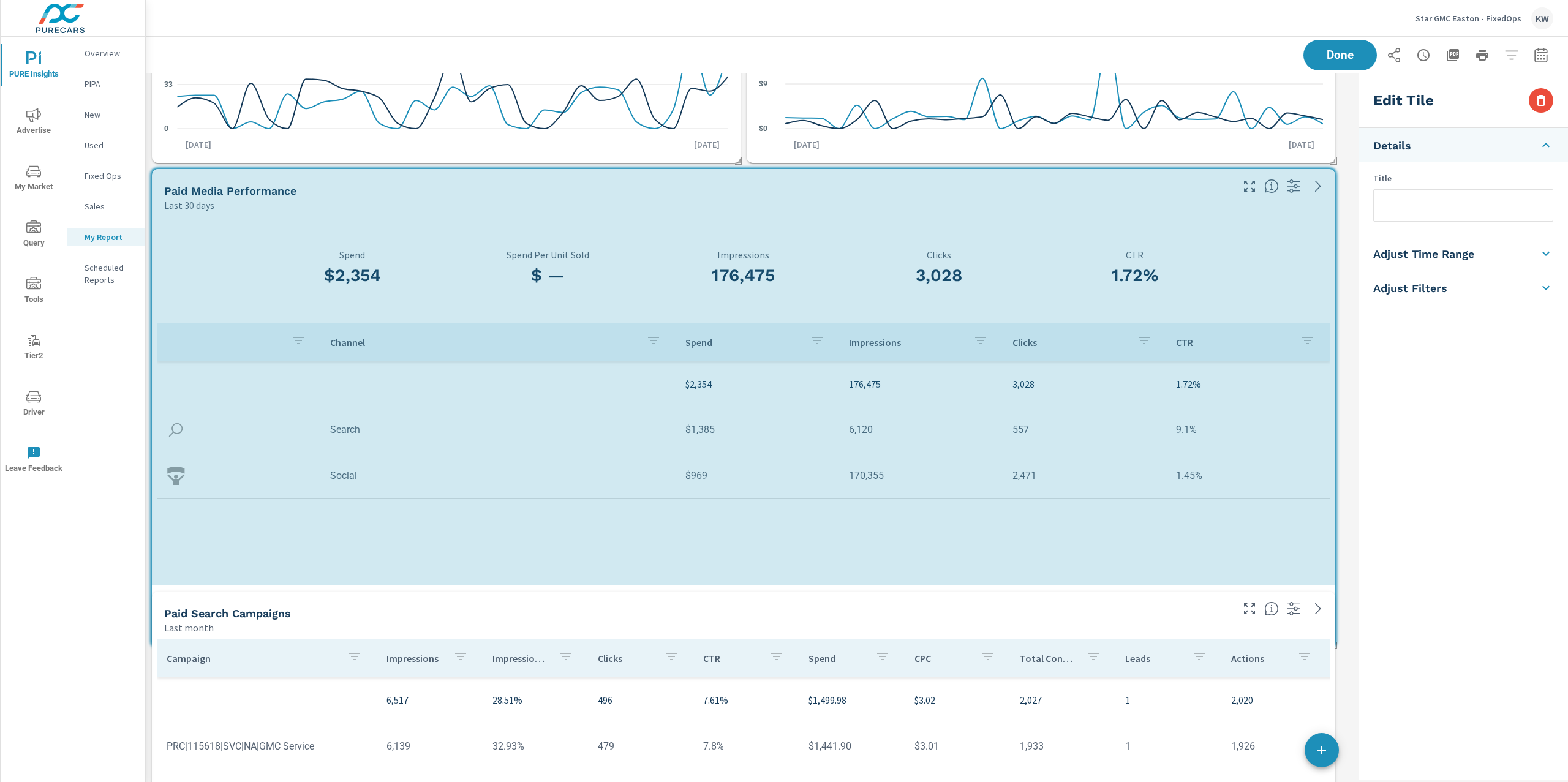
scroll to position [6, 5]
drag, startPoint x: 1331, startPoint y: 724, endPoint x: 1340, endPoint y: 612, distance: 112.4
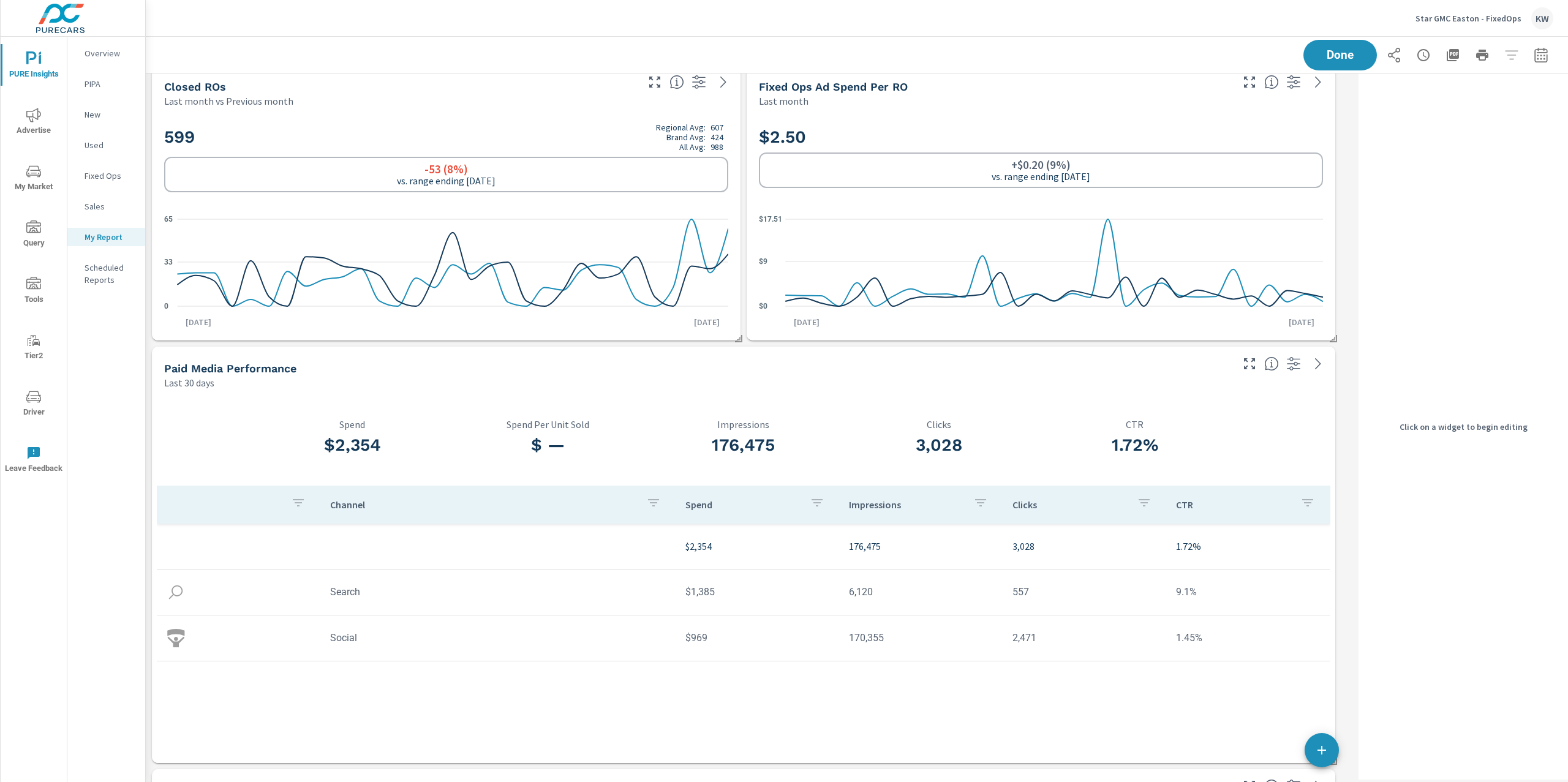
scroll to position [0, 0]
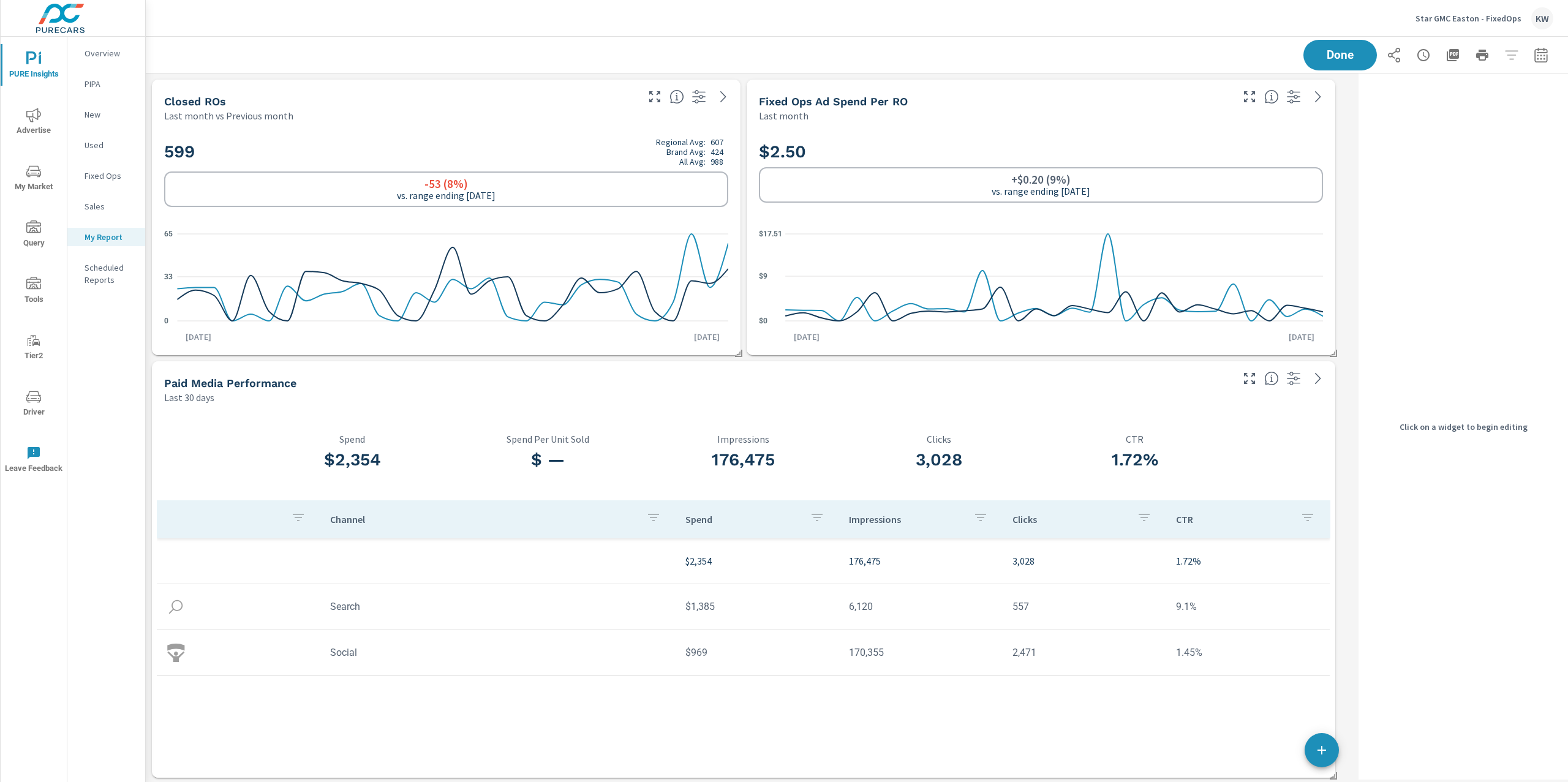
click at [1214, 383] on div "Paid Media Performance" at bounding box center [697, 383] width 1066 height 14
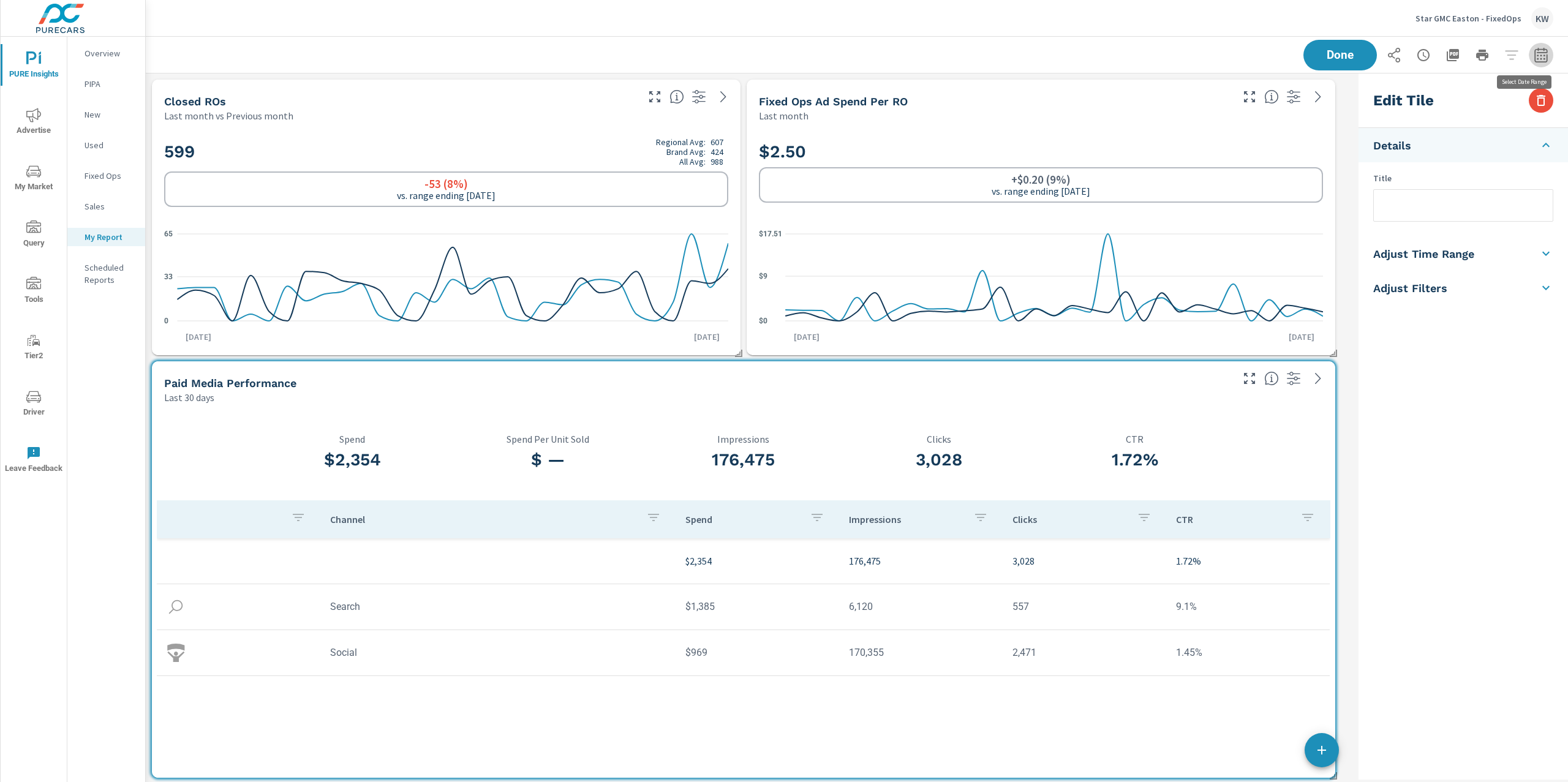
click at [1537, 58] on icon "button" at bounding box center [1541, 57] width 8 height 5
click at [1473, 95] on select "Custom Yesterday Last week Last 7 days Last 14 days Last 30 days Last 45 days L…" at bounding box center [1431, 106] width 123 height 25
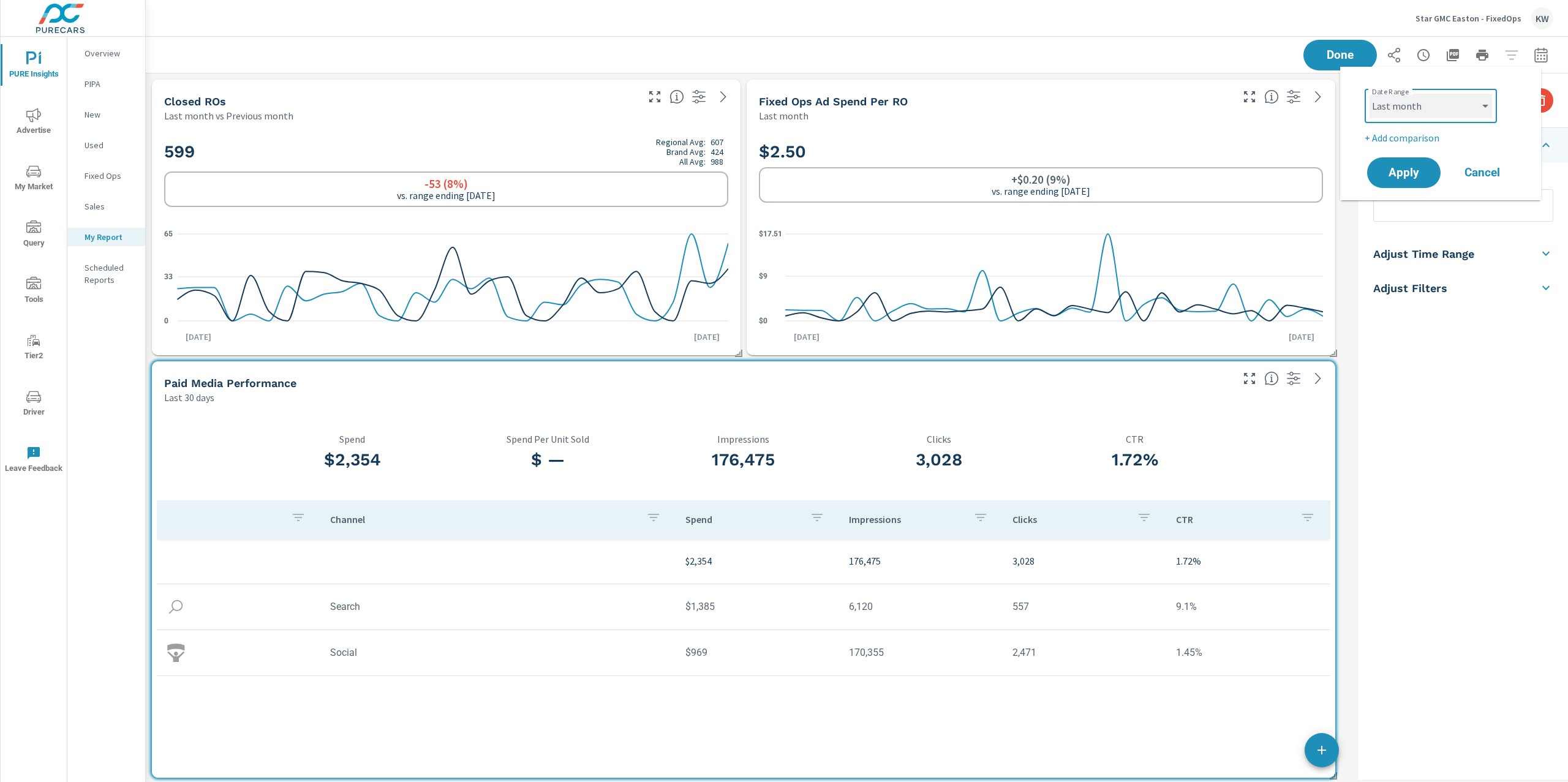
click at [1370, 94] on select "Custom Yesterday Last week Last 7 days Last 14 days Last 30 days Last 45 days L…" at bounding box center [1431, 106] width 123 height 25
select select "Last month"
click at [1407, 173] on span "Apply" at bounding box center [1404, 172] width 50 height 11
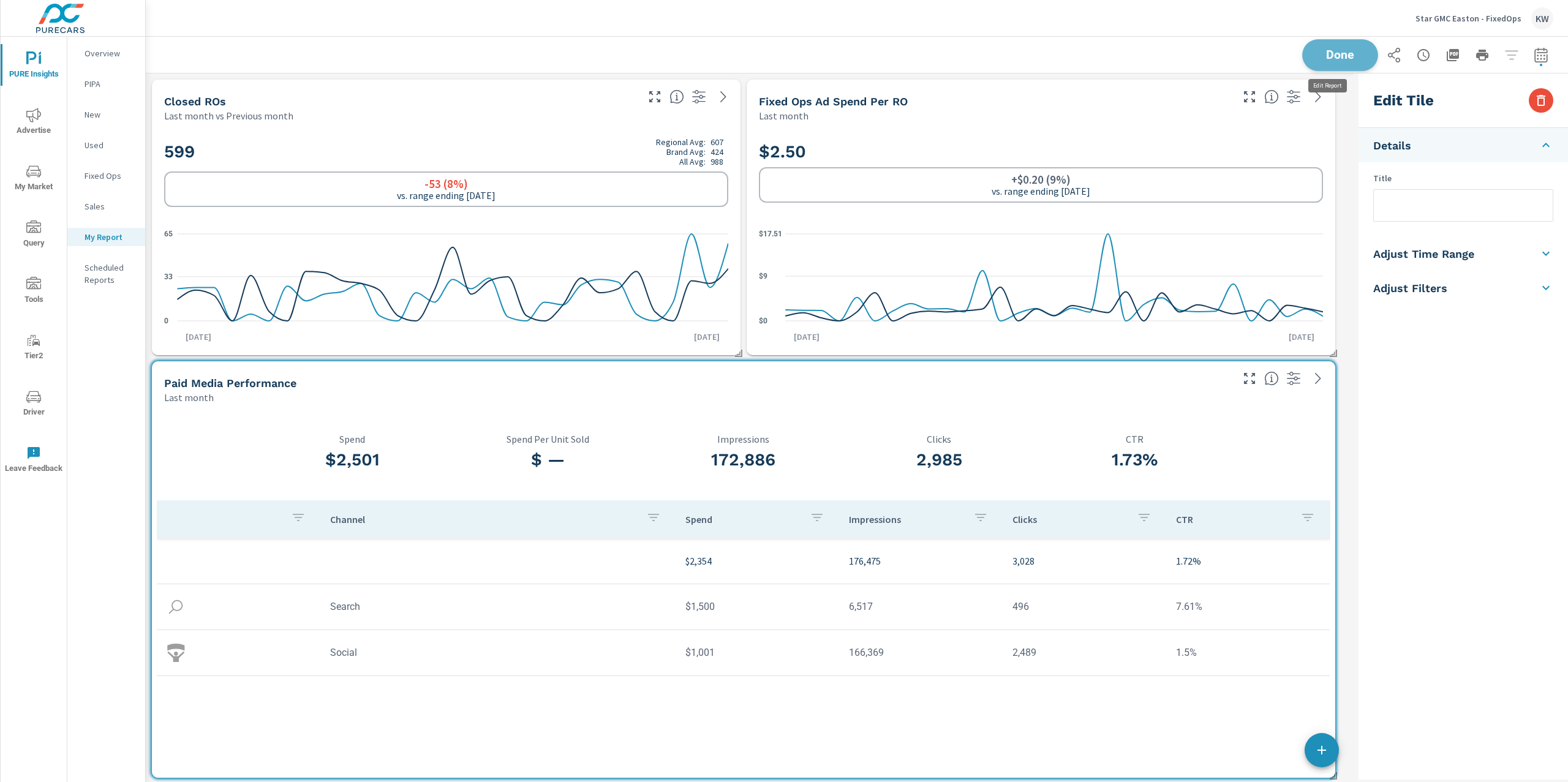
scroll to position [2849, 1221]
click at [1350, 69] on button "Done" at bounding box center [1340, 55] width 76 height 32
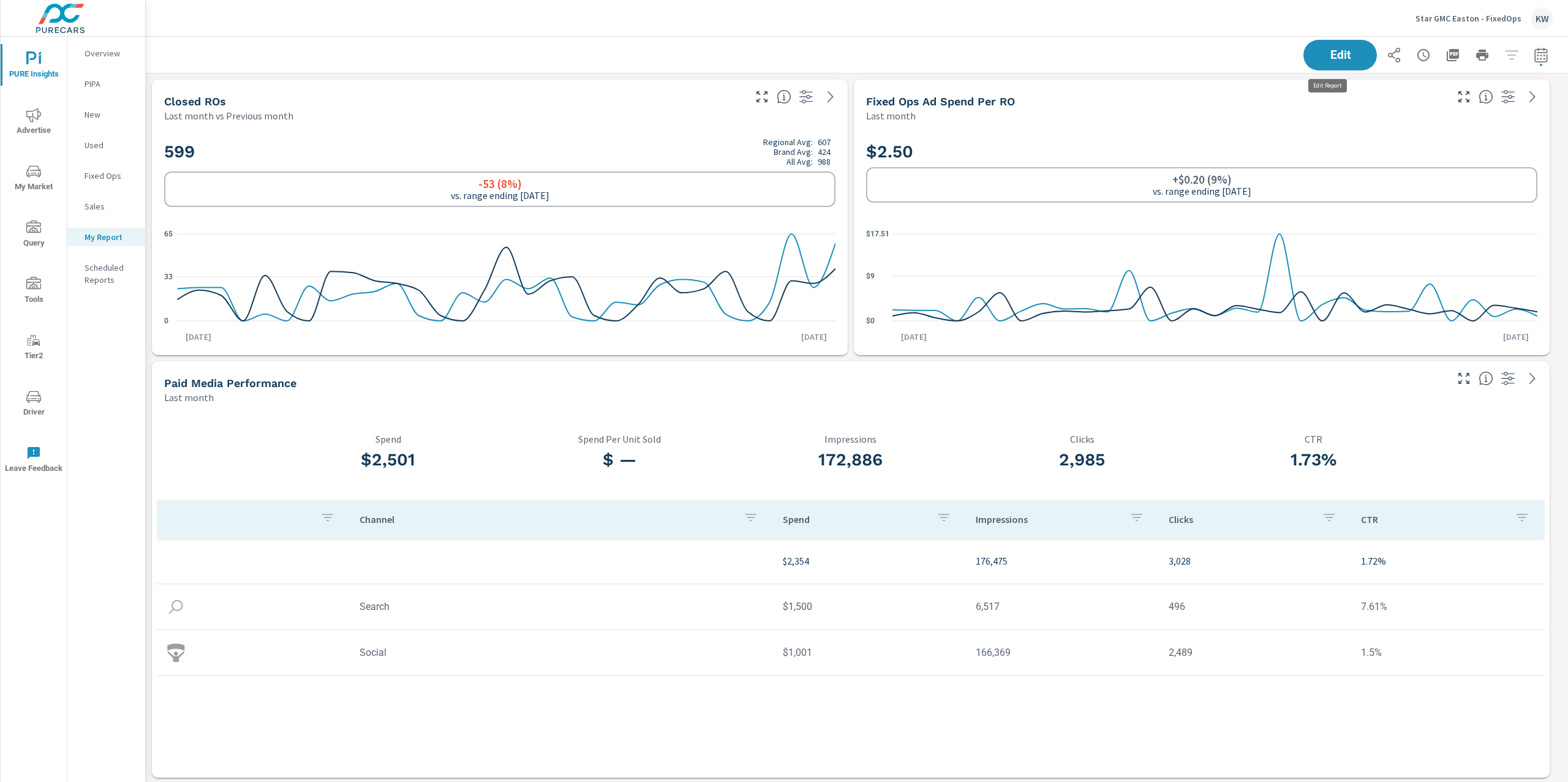
scroll to position [2849, 1436]
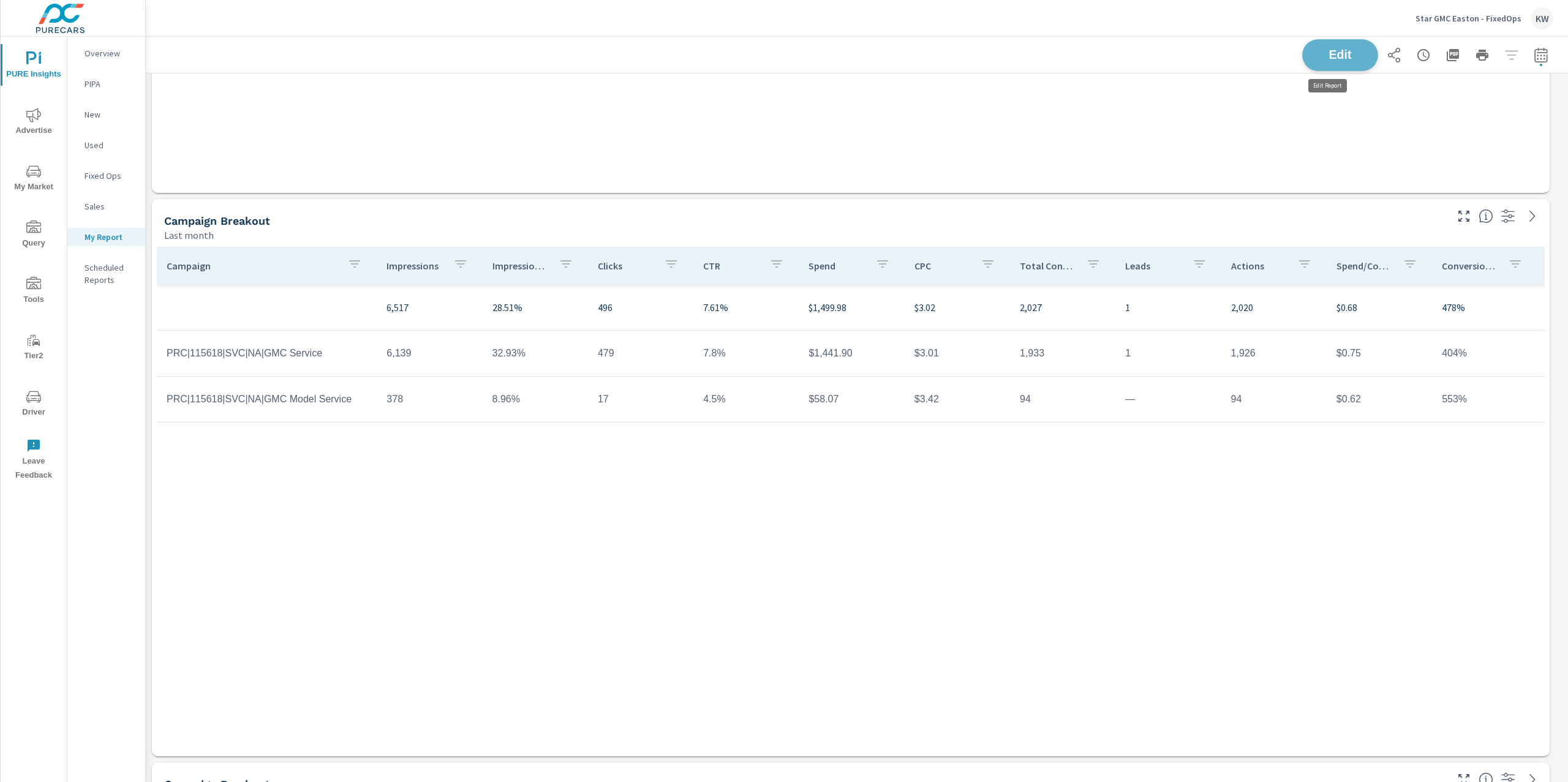
scroll to position [2849, 1209]
click at [1319, 59] on span "Edit" at bounding box center [1340, 55] width 50 height 11
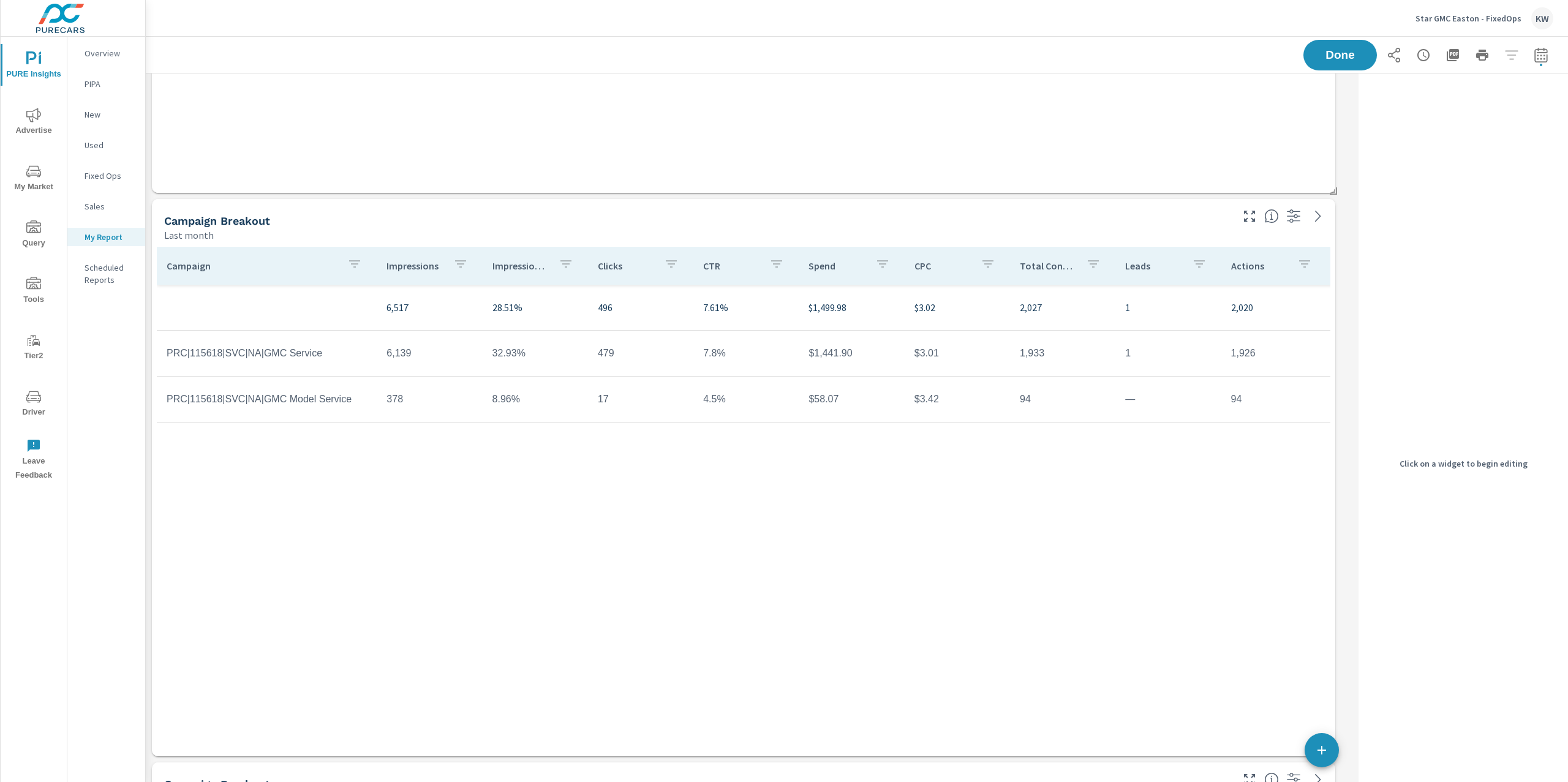
scroll to position [2849, 1221]
click at [1014, 239] on div "Last month" at bounding box center [697, 235] width 1066 height 15
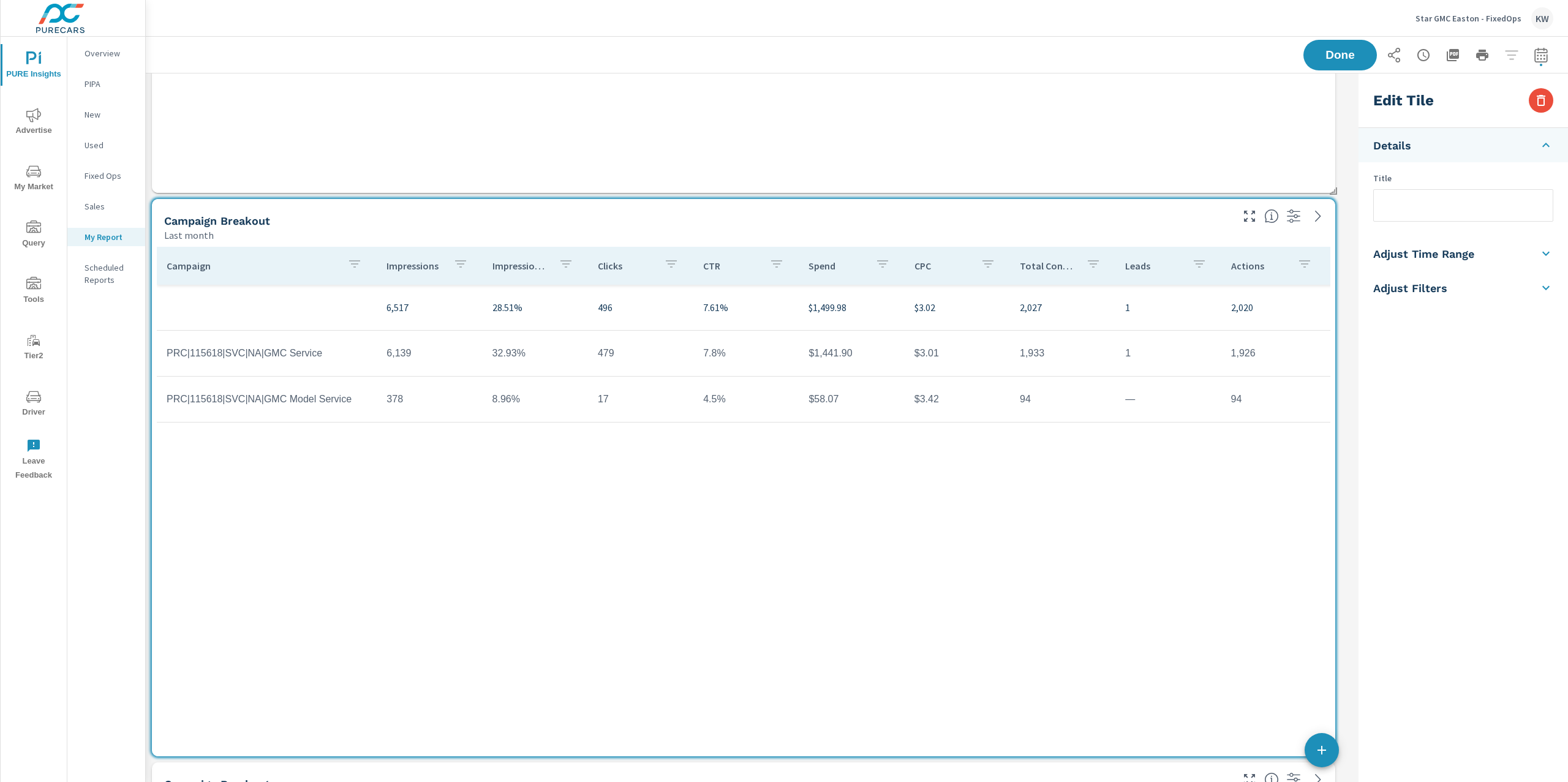
click at [1398, 213] on input "text" at bounding box center [1463, 205] width 179 height 31
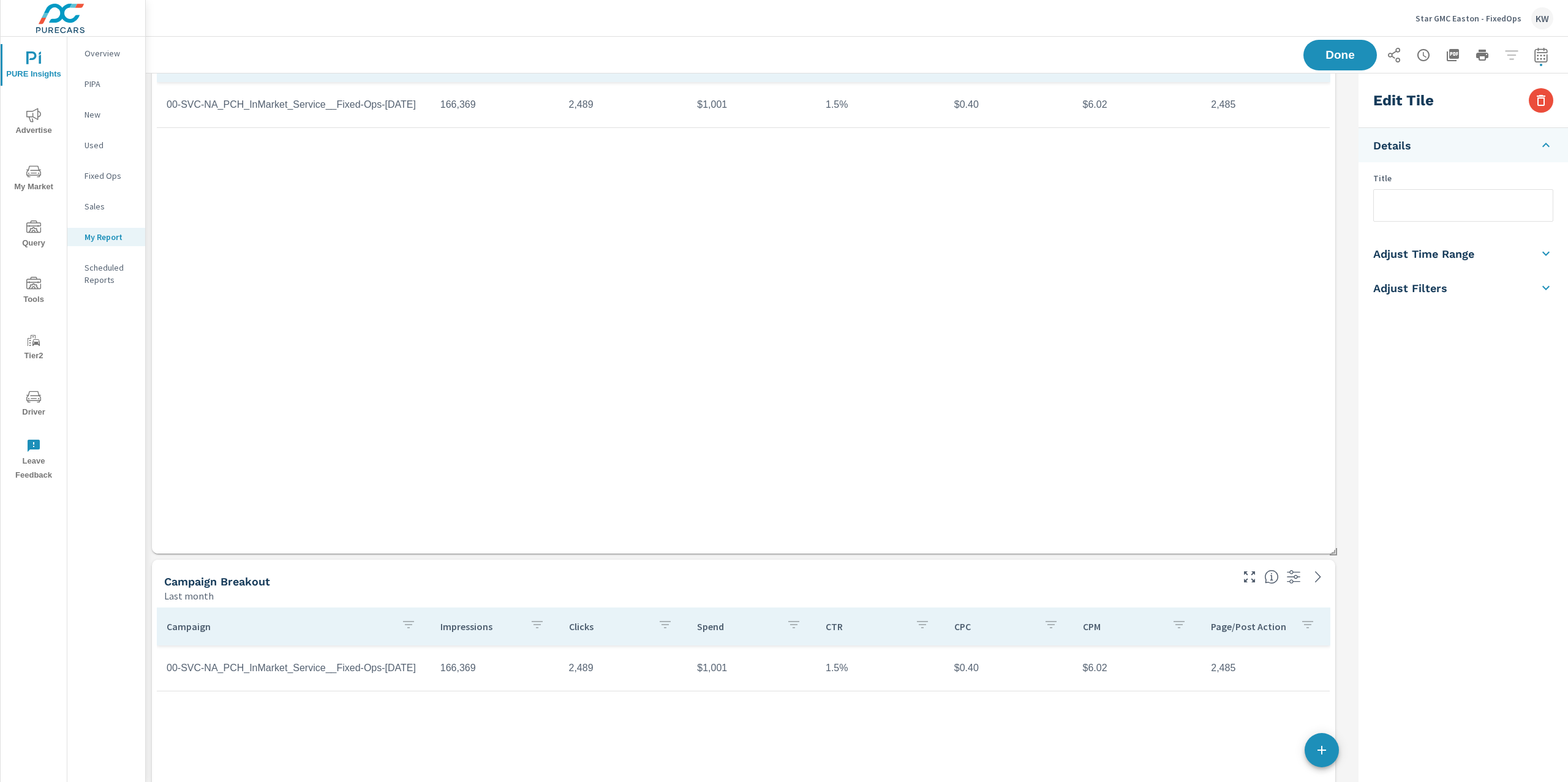
scroll to position [1784, 0]
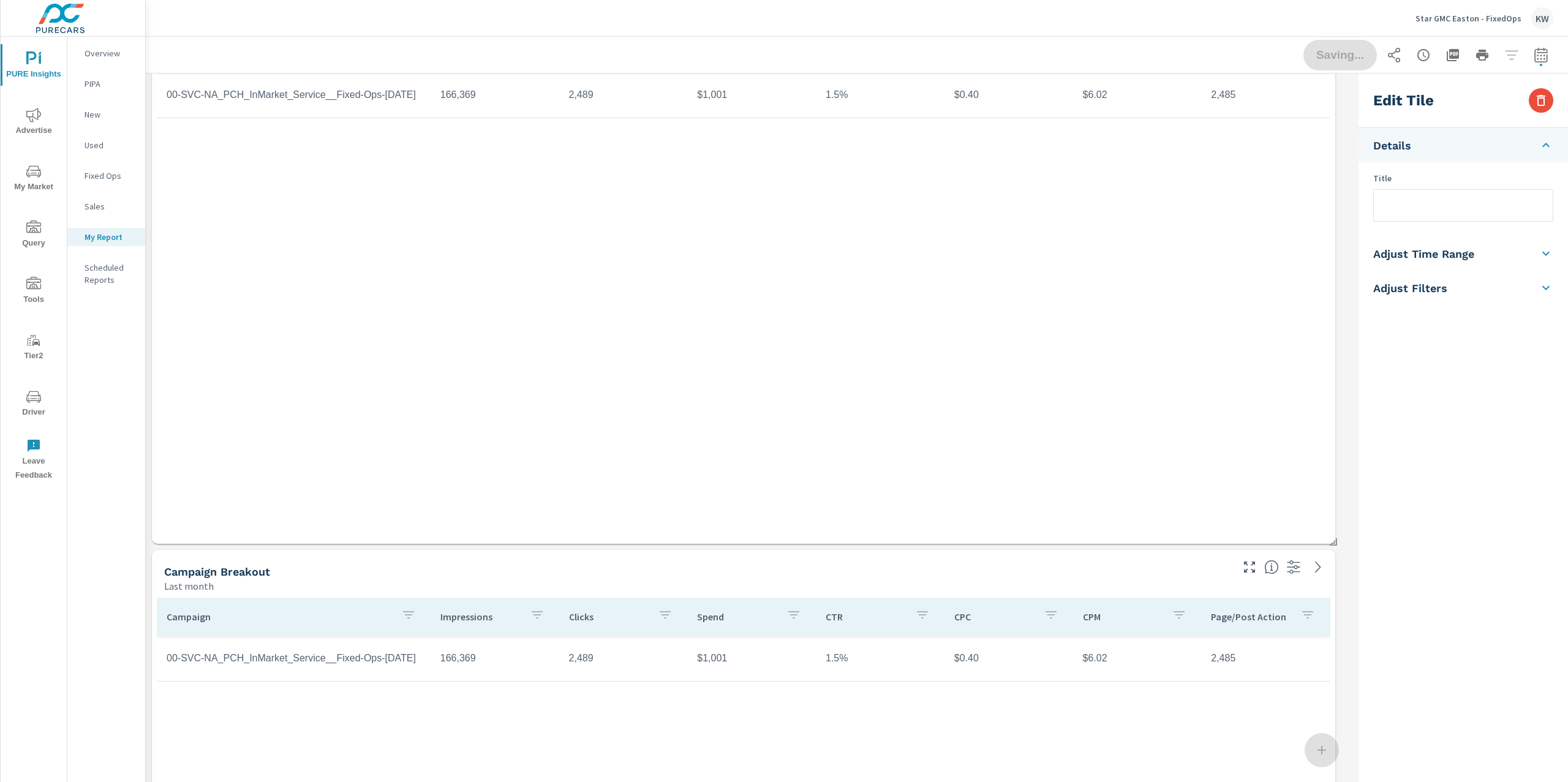
click at [1130, 568] on div "Campaign Breakout" at bounding box center [697, 572] width 1066 height 14
checkbox input "true"
type input "lastMonth"
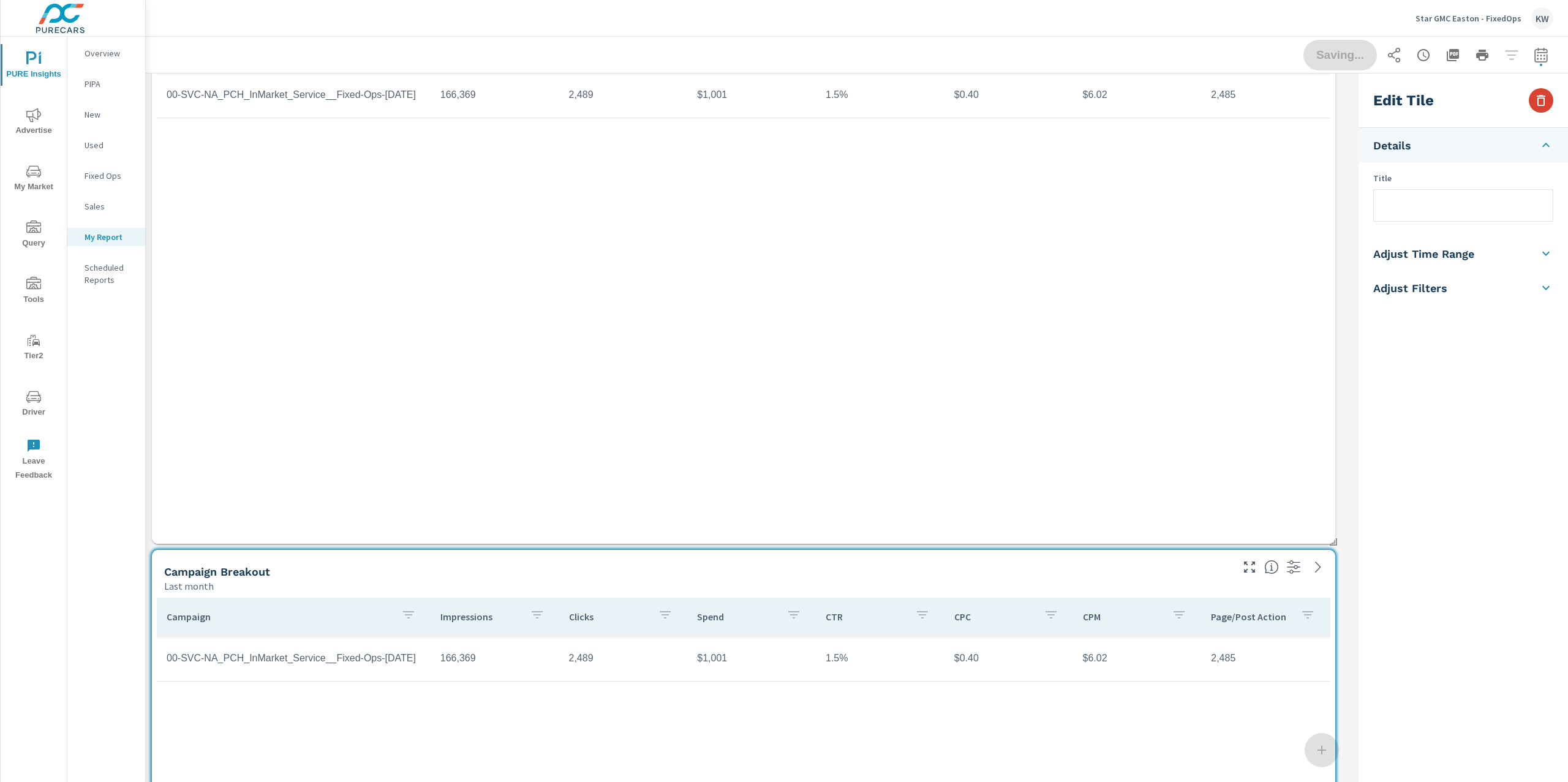
click at [1529, 103] on button "button" at bounding box center [1542, 101] width 25 height 25
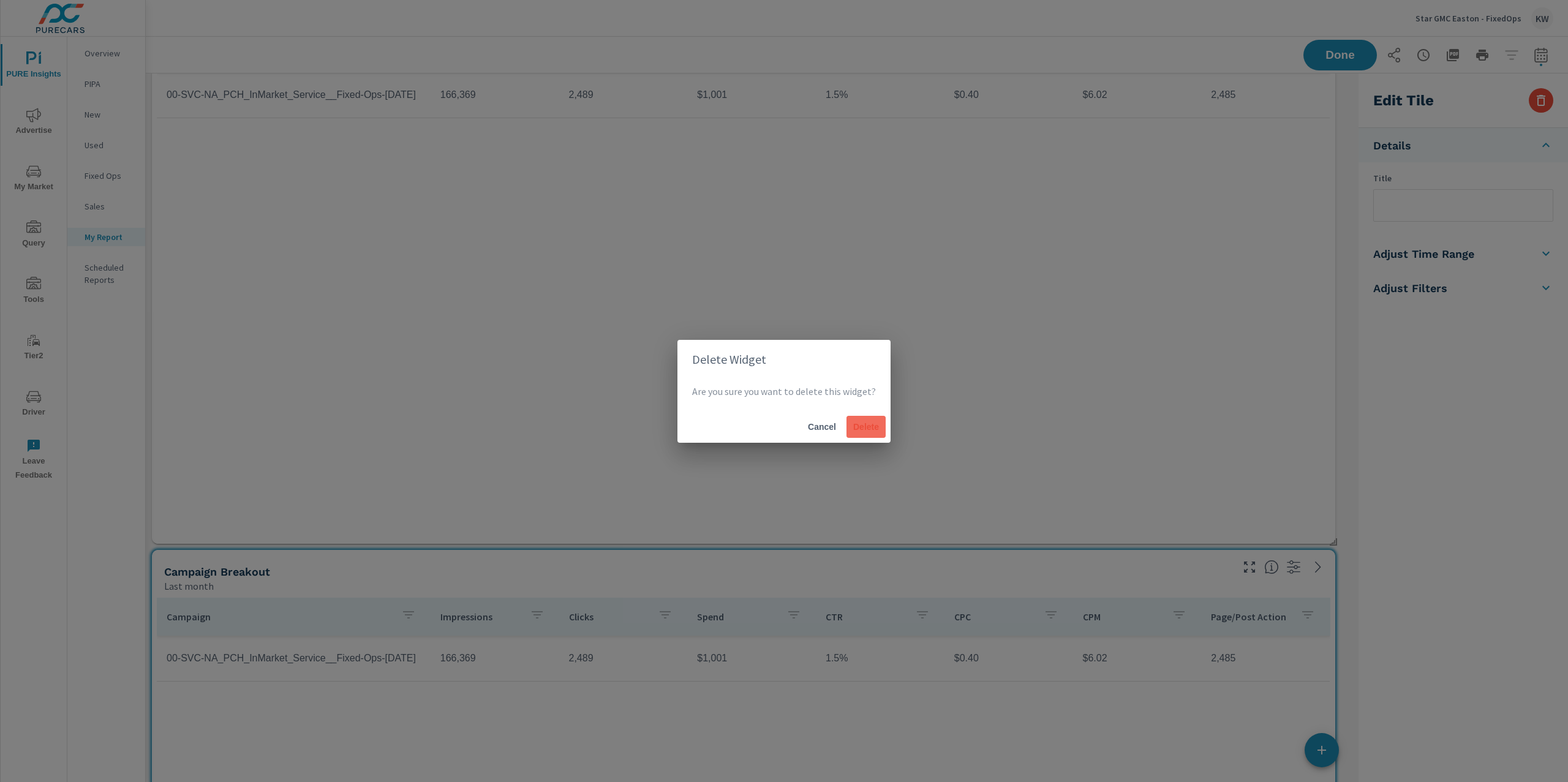
click at [876, 425] on span "Delete" at bounding box center [865, 426] width 29 height 11
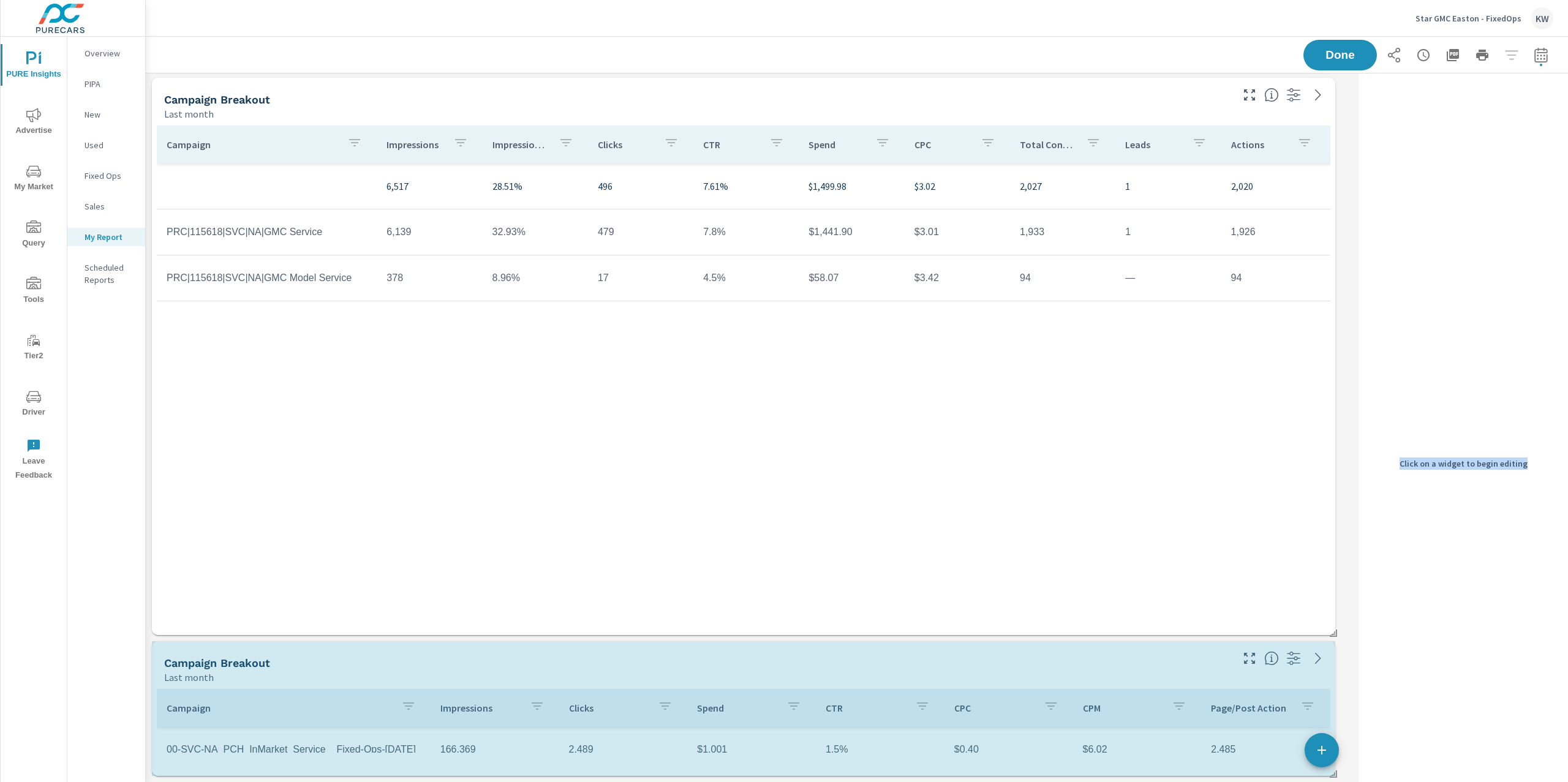
scroll to position [5, 5]
drag, startPoint x: 1335, startPoint y: 771, endPoint x: 1366, endPoint y: 603, distance: 170.8
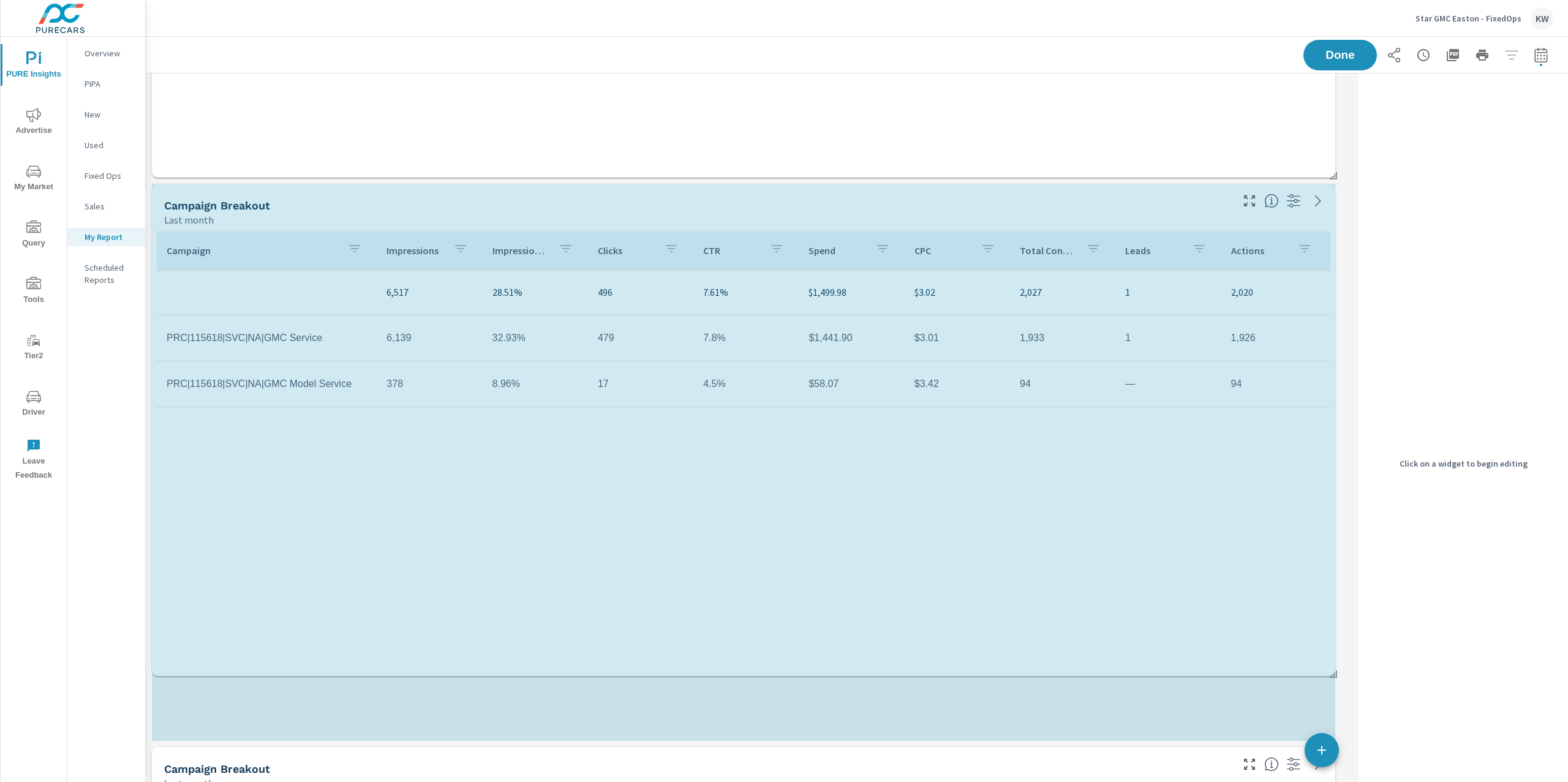
scroll to position [0, 0]
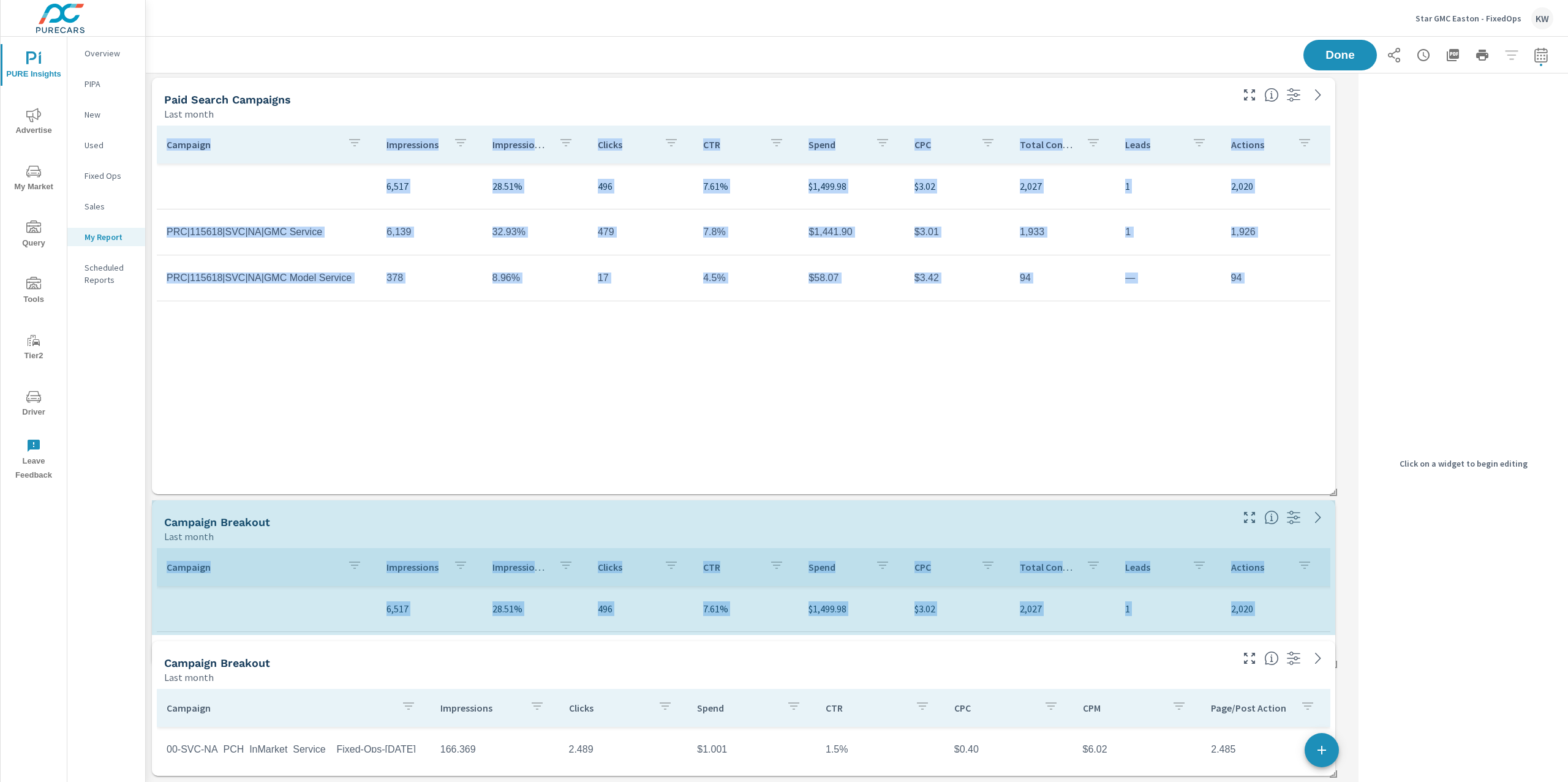
drag, startPoint x: 1330, startPoint y: 633, endPoint x: 1336, endPoint y: 530, distance: 103.2
click at [1334, 530] on div "Closed ROs Last month vs Previous month 599 Regional Avg: 607 Brand Avg: 424 Al…" at bounding box center [750, 74] width 1208 height 1415
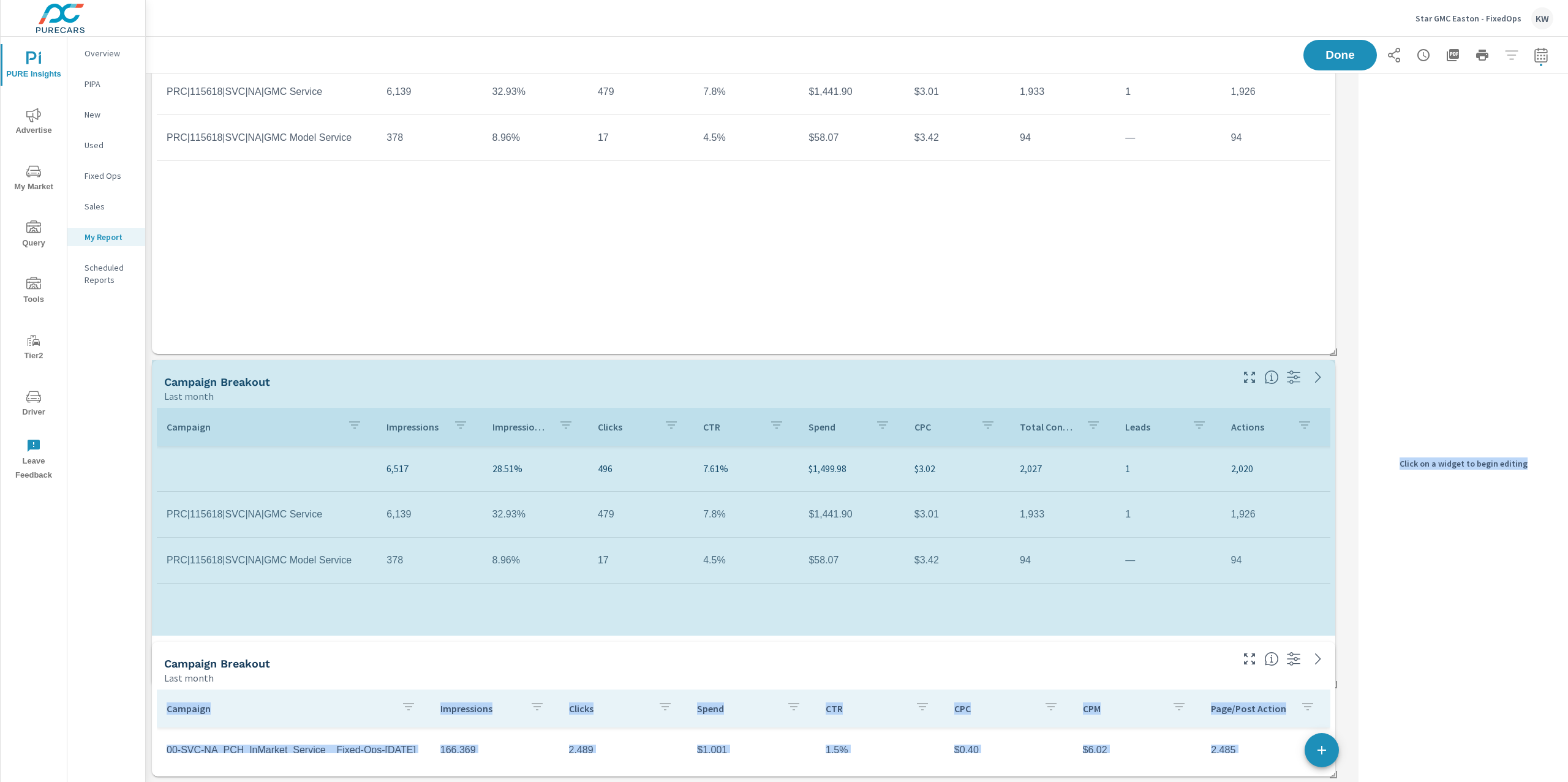
drag, startPoint x: 1331, startPoint y: 630, endPoint x: 1360, endPoint y: 578, distance: 59.5
click at [1360, 578] on div "Closed ROs Last month vs Previous month 599 Regional Avg: 607 Brand Avg: 424 Al…" at bounding box center [856, 4] width 1422 height 1555
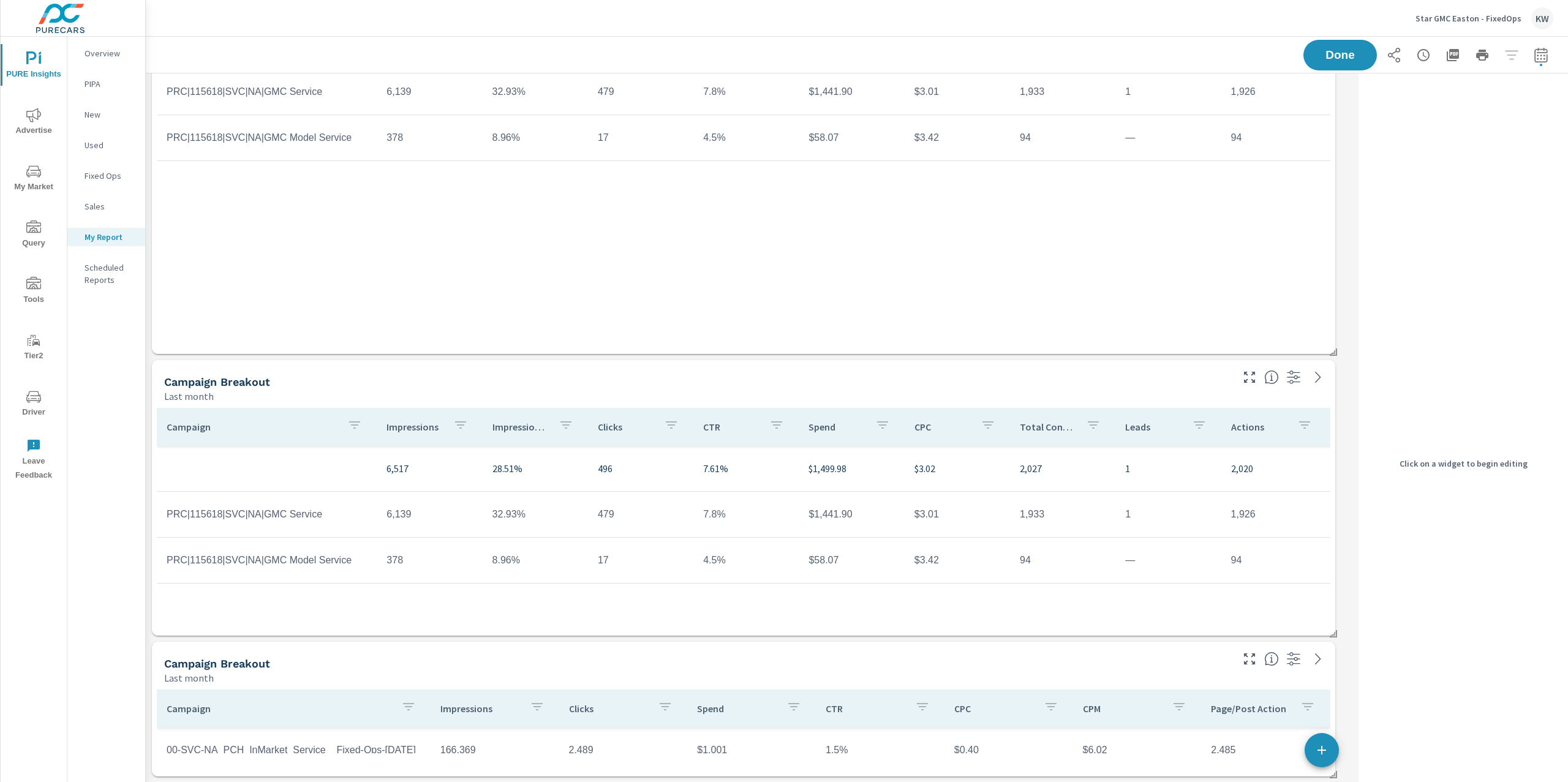
drag, startPoint x: 1360, startPoint y: 578, endPoint x: 1361, endPoint y: 609, distance: 31.0
click at [1361, 609] on div "Click on a widget to begin editing" at bounding box center [1463, 462] width 209 height 779
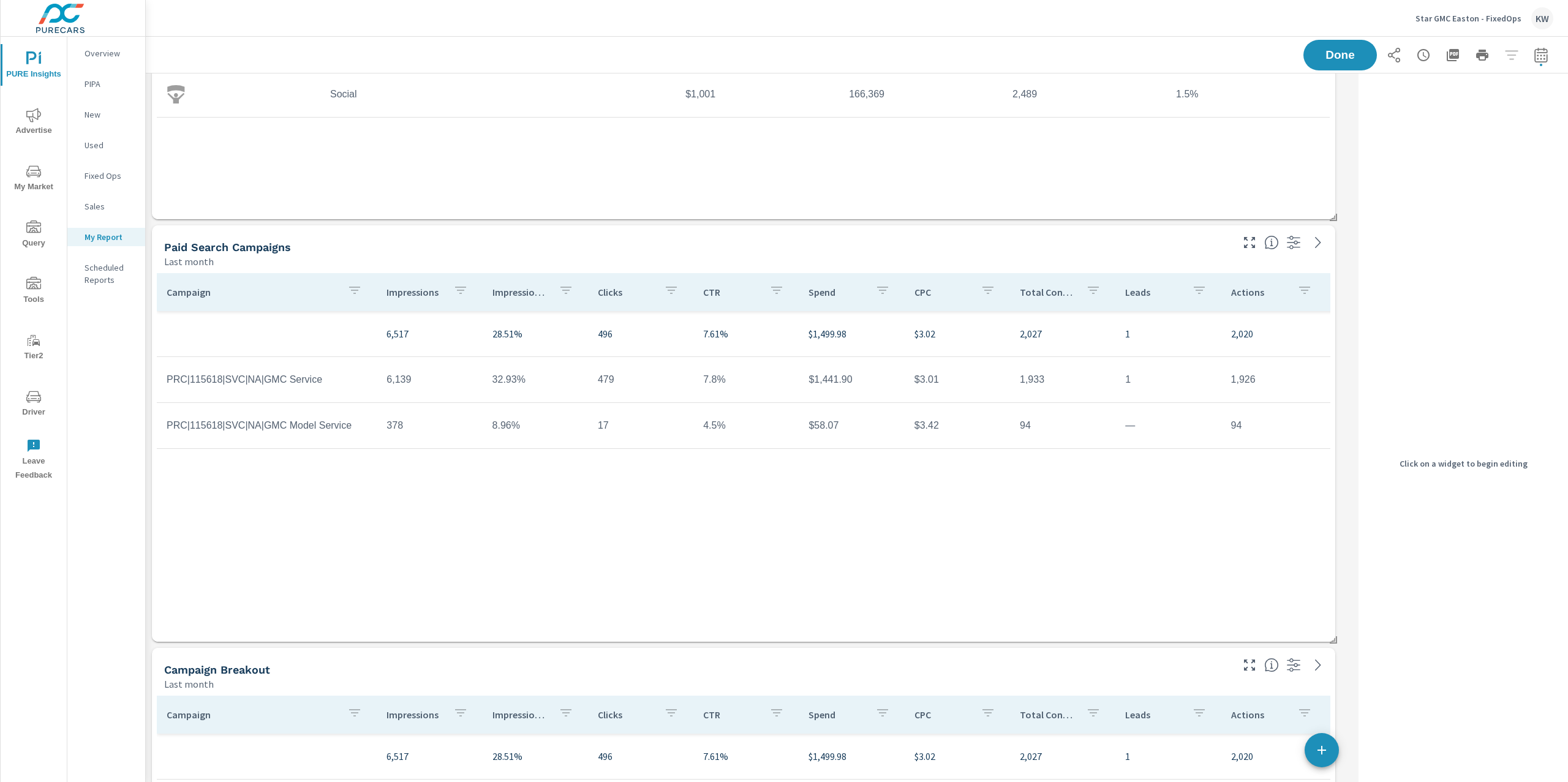
click at [1143, 680] on div "Last month" at bounding box center [697, 684] width 1066 height 15
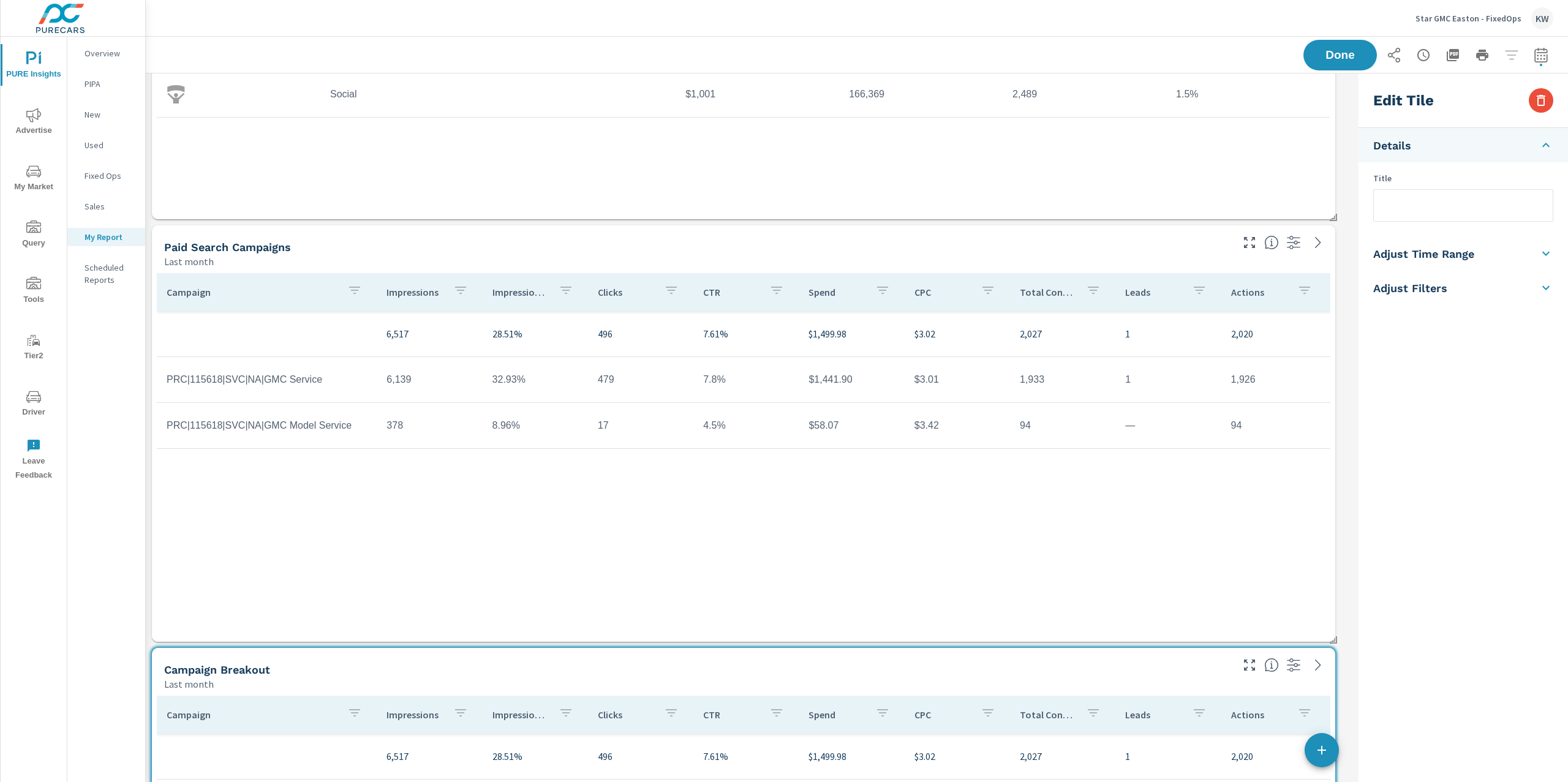
click at [1412, 205] on input "text" at bounding box center [1463, 205] width 179 height 31
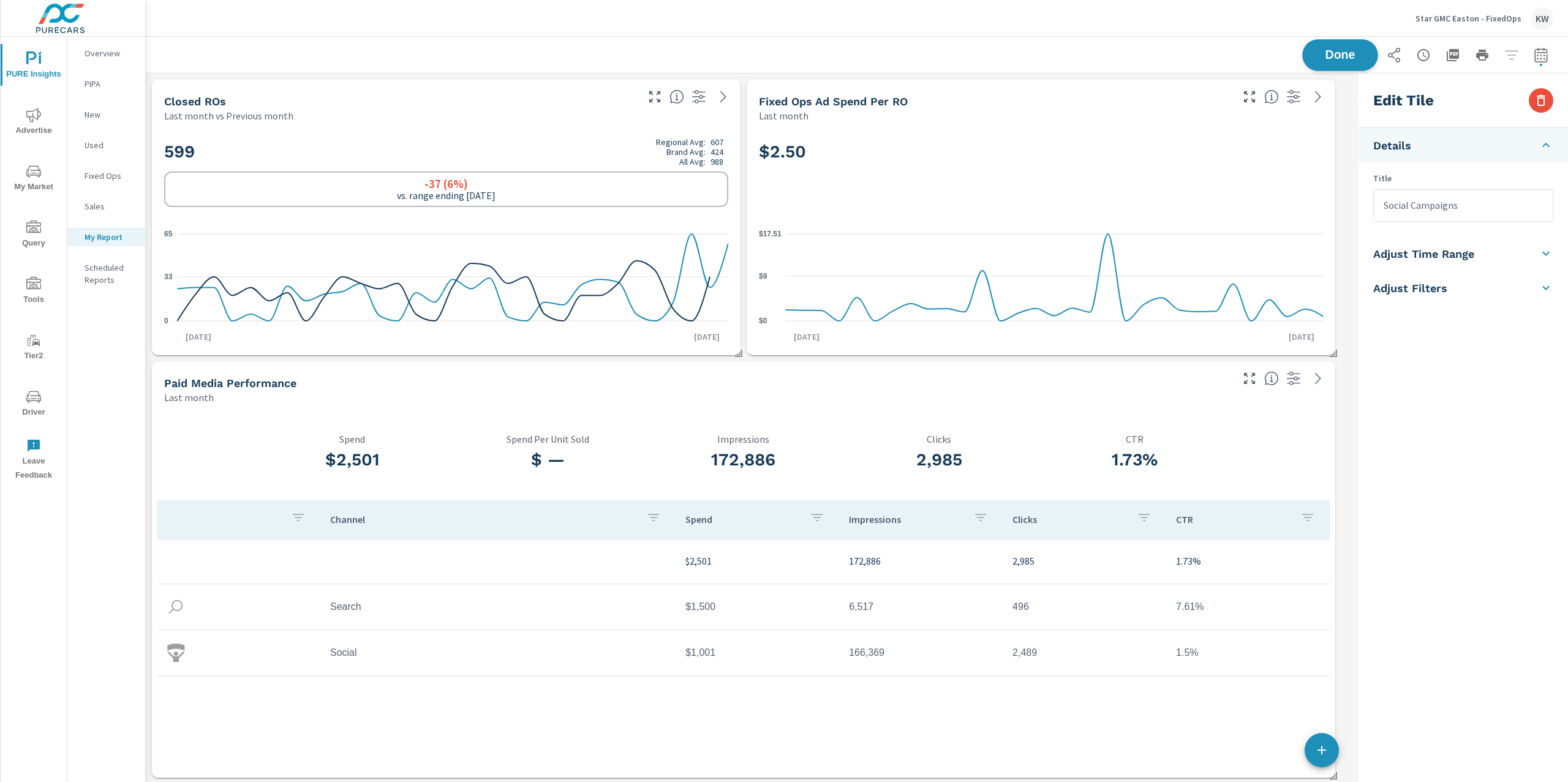
type input "Social Campaigns"
click at [1333, 46] on div "Saving..." at bounding box center [1429, 55] width 250 height 31
click at [1315, 61] on span "Done" at bounding box center [1340, 55] width 50 height 11
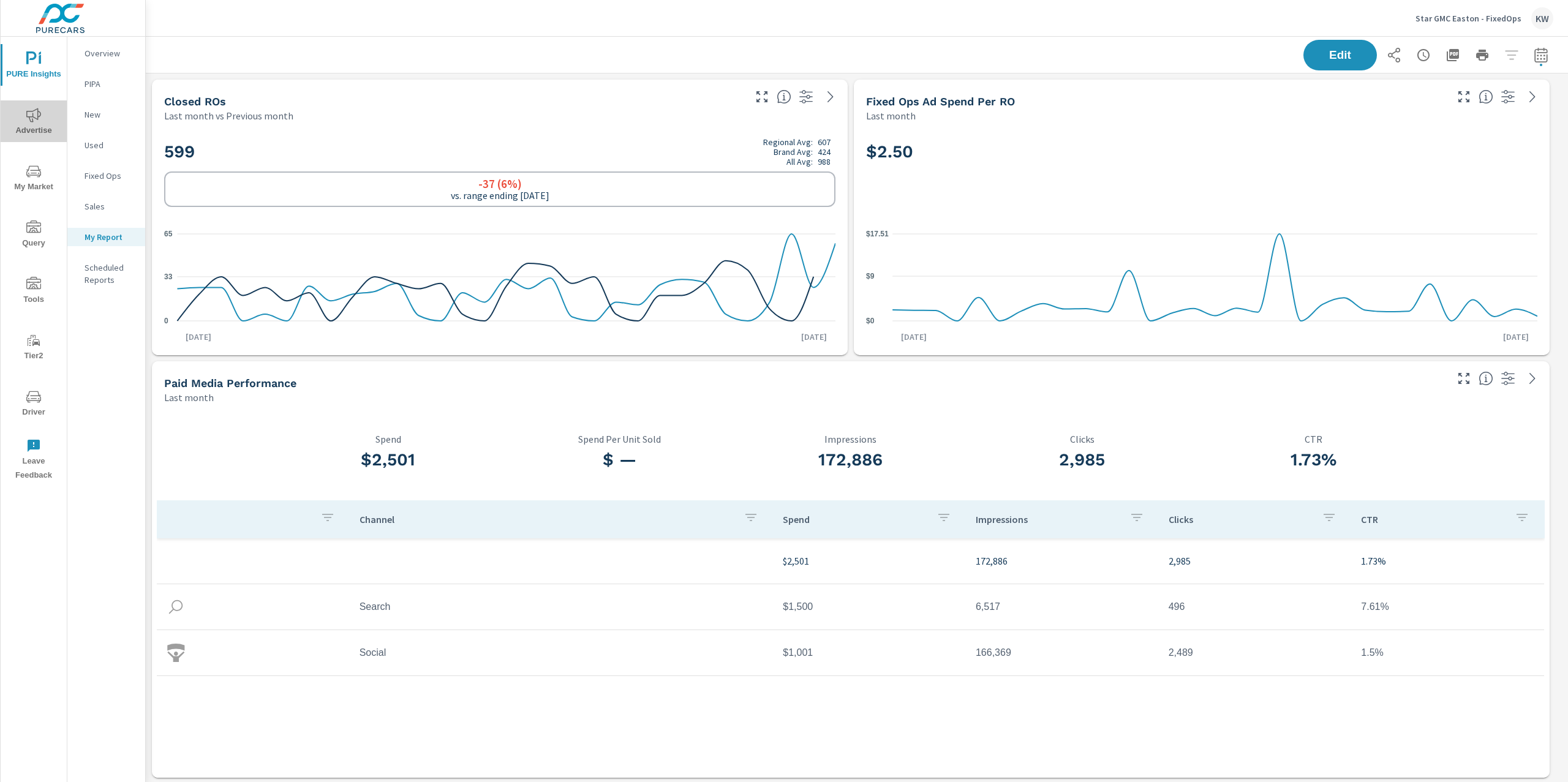
click at [25, 119] on span "Advertise" at bounding box center [34, 123] width 59 height 30
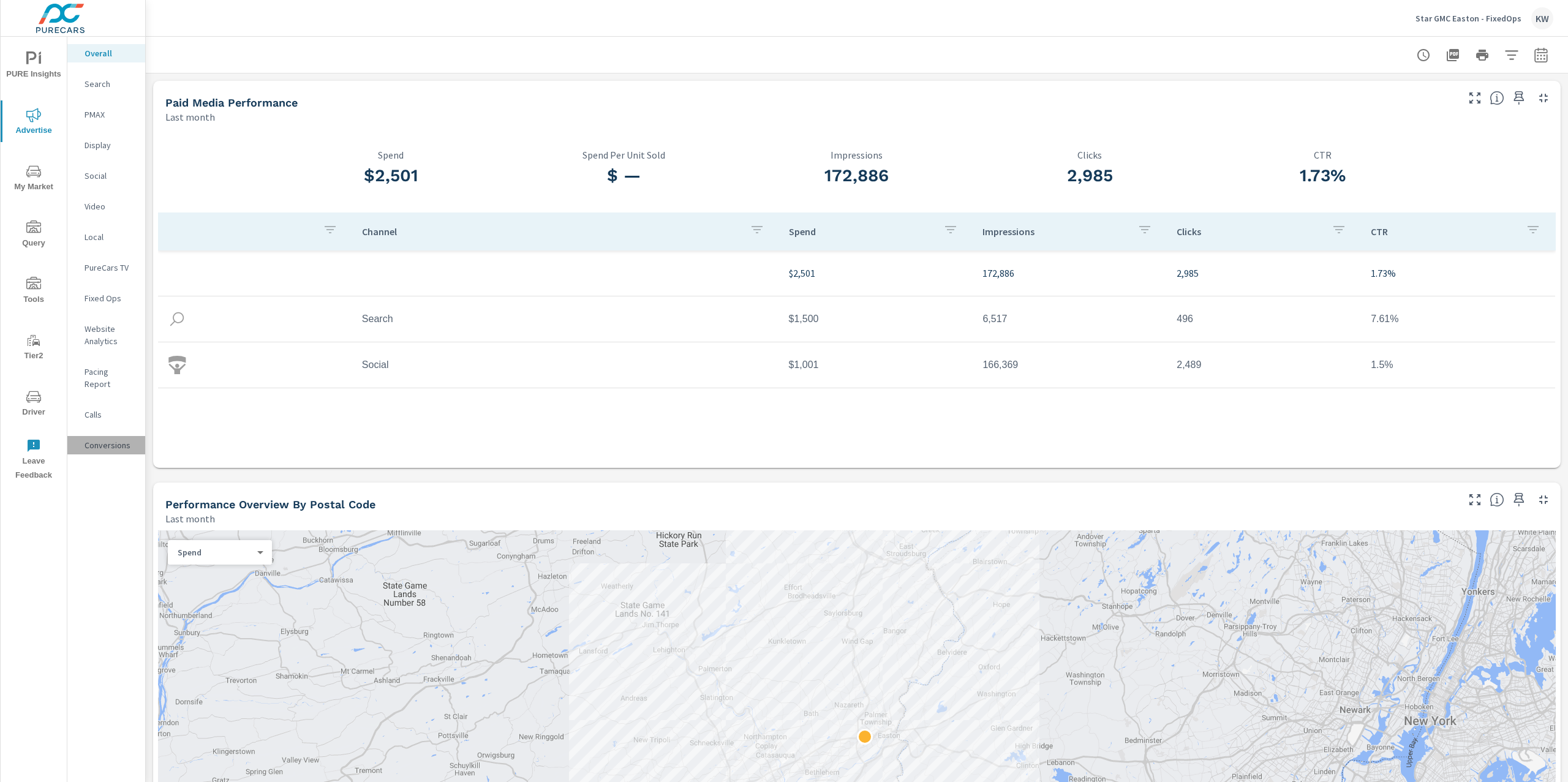
click at [91, 440] on p "Conversions" at bounding box center [110, 446] width 51 height 12
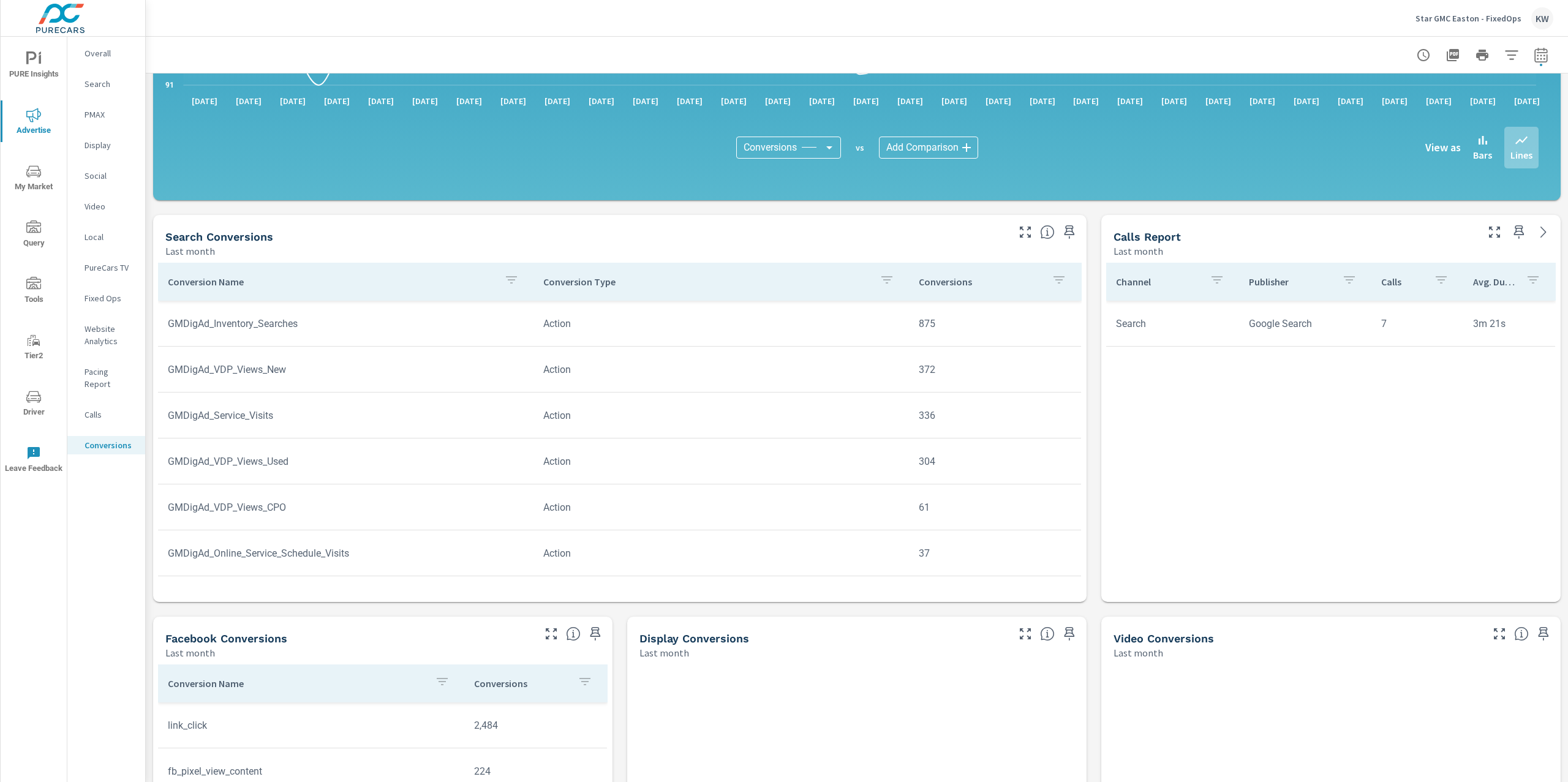
scroll to position [369, 0]
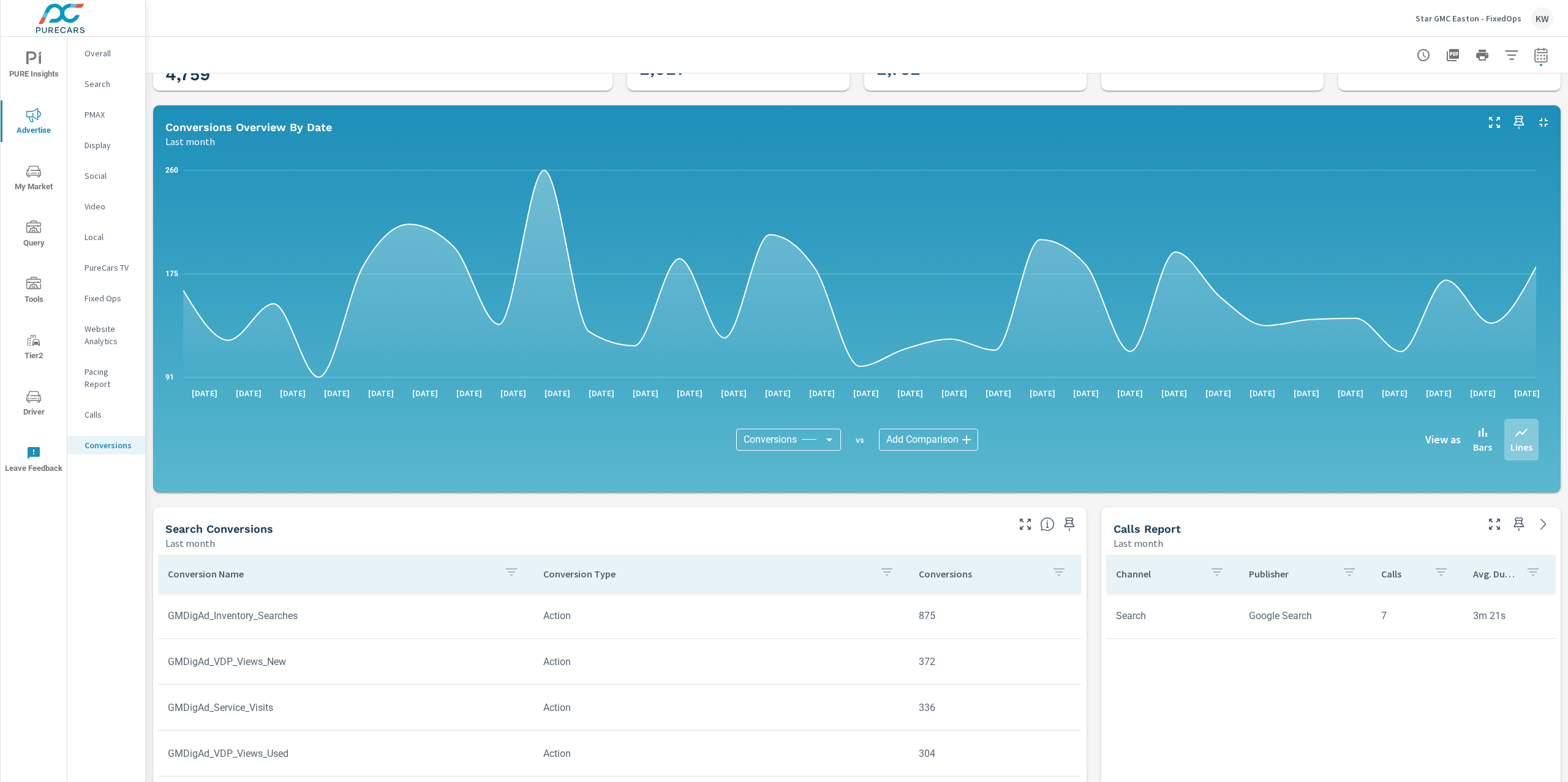
scroll to position [77, 0]
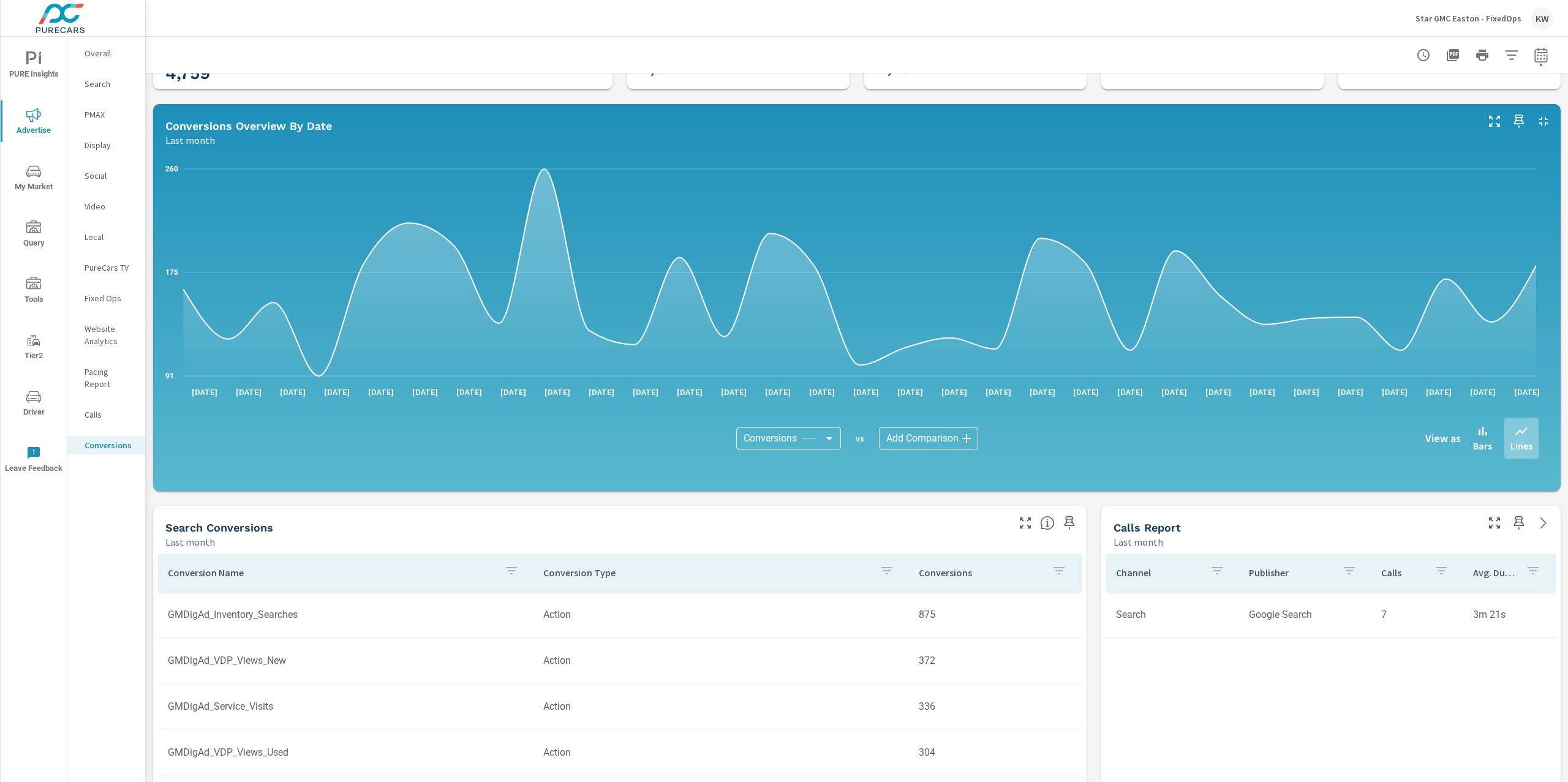
click at [120, 53] on p "Overall" at bounding box center [110, 53] width 51 height 12
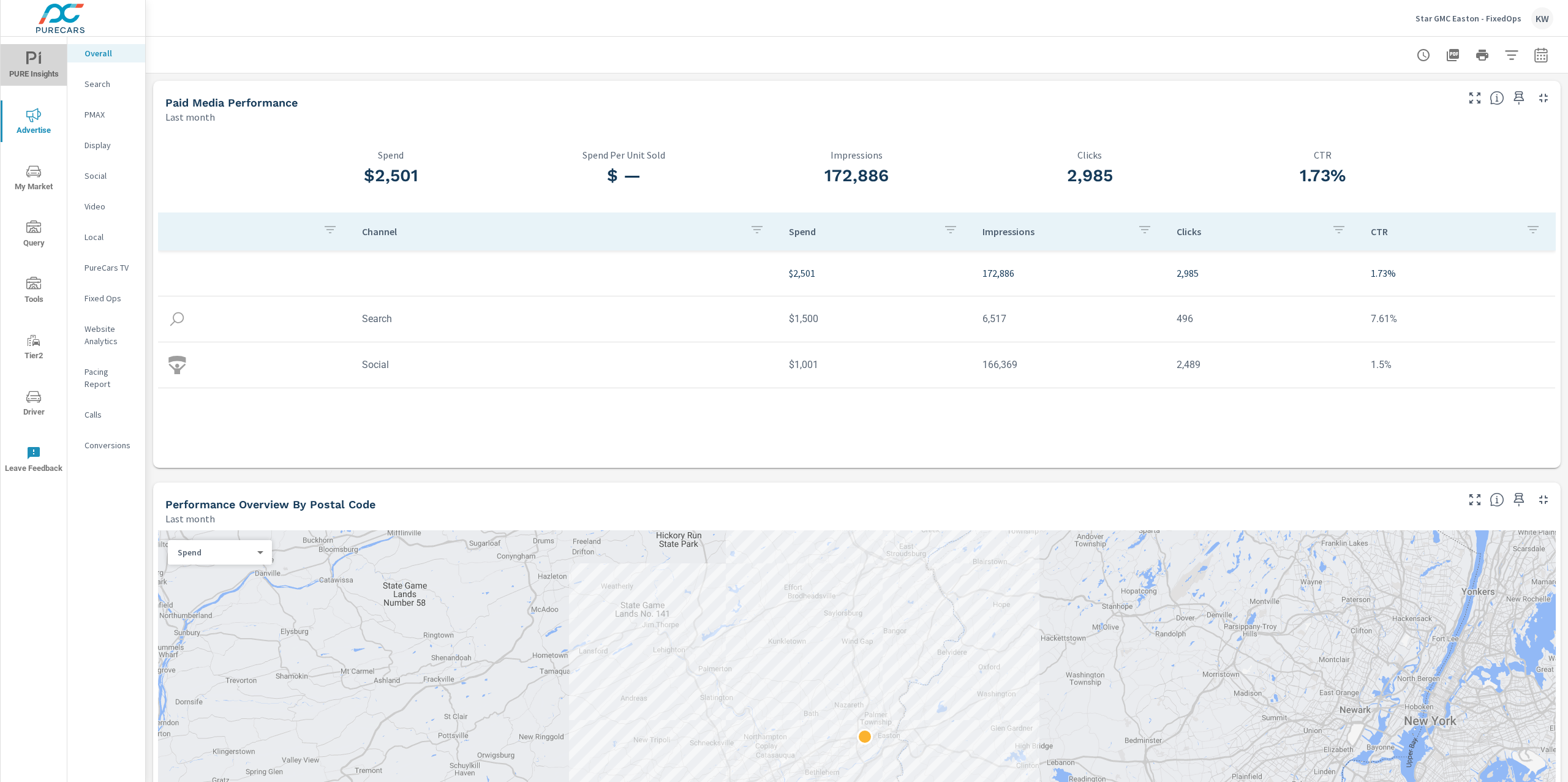
click at [51, 55] on span "PURE Insights" at bounding box center [34, 66] width 59 height 30
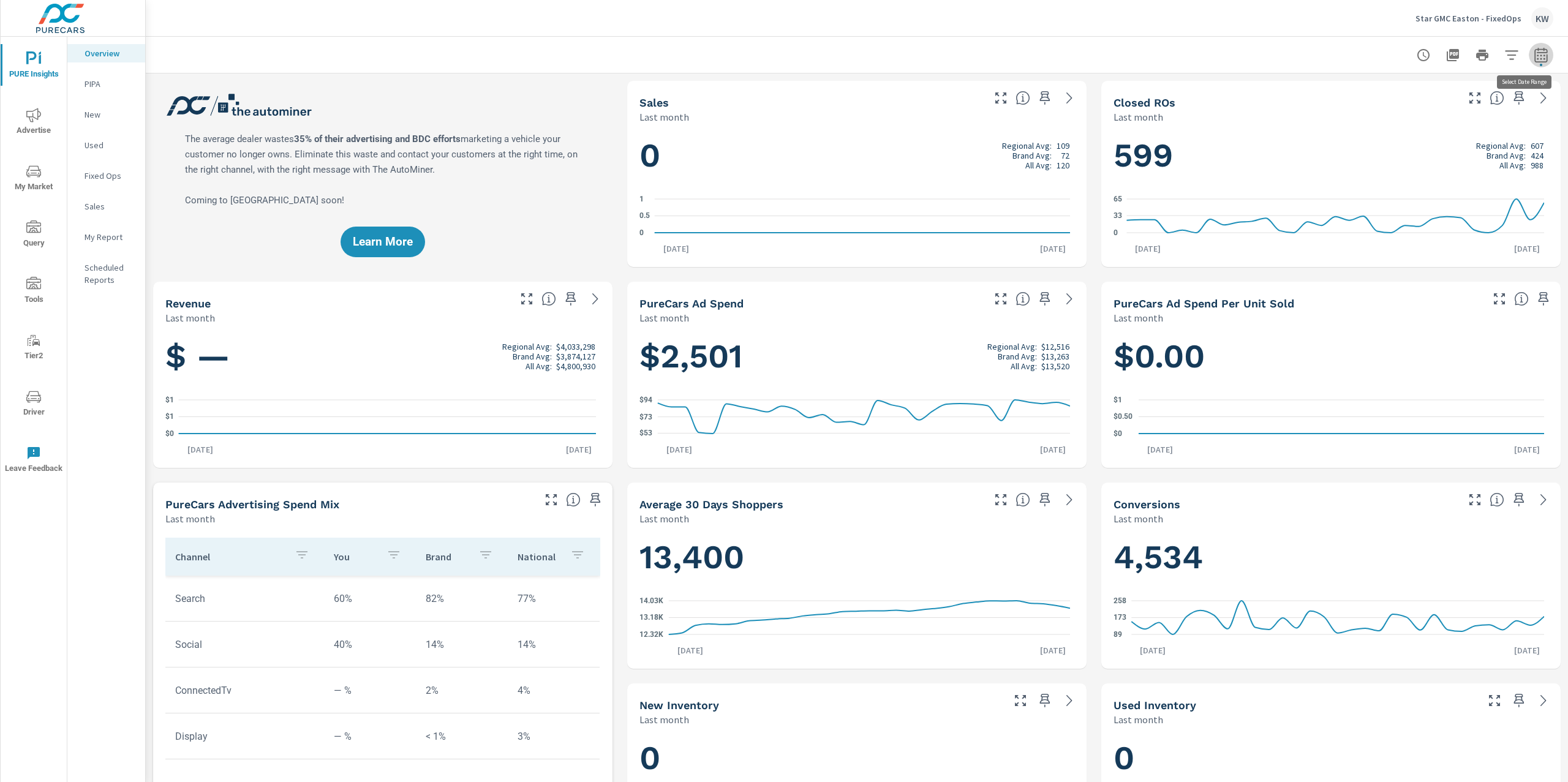
click at [1540, 65] on span "button" at bounding box center [1541, 64] width 3 height 3
select select "Last month"
click at [1546, 221] on div "599 Regional Avg: 607 Brand Avg: 424 All Avg: 988 0 33 65 Jul 1st Jul 31st" at bounding box center [1331, 195] width 459 height 143
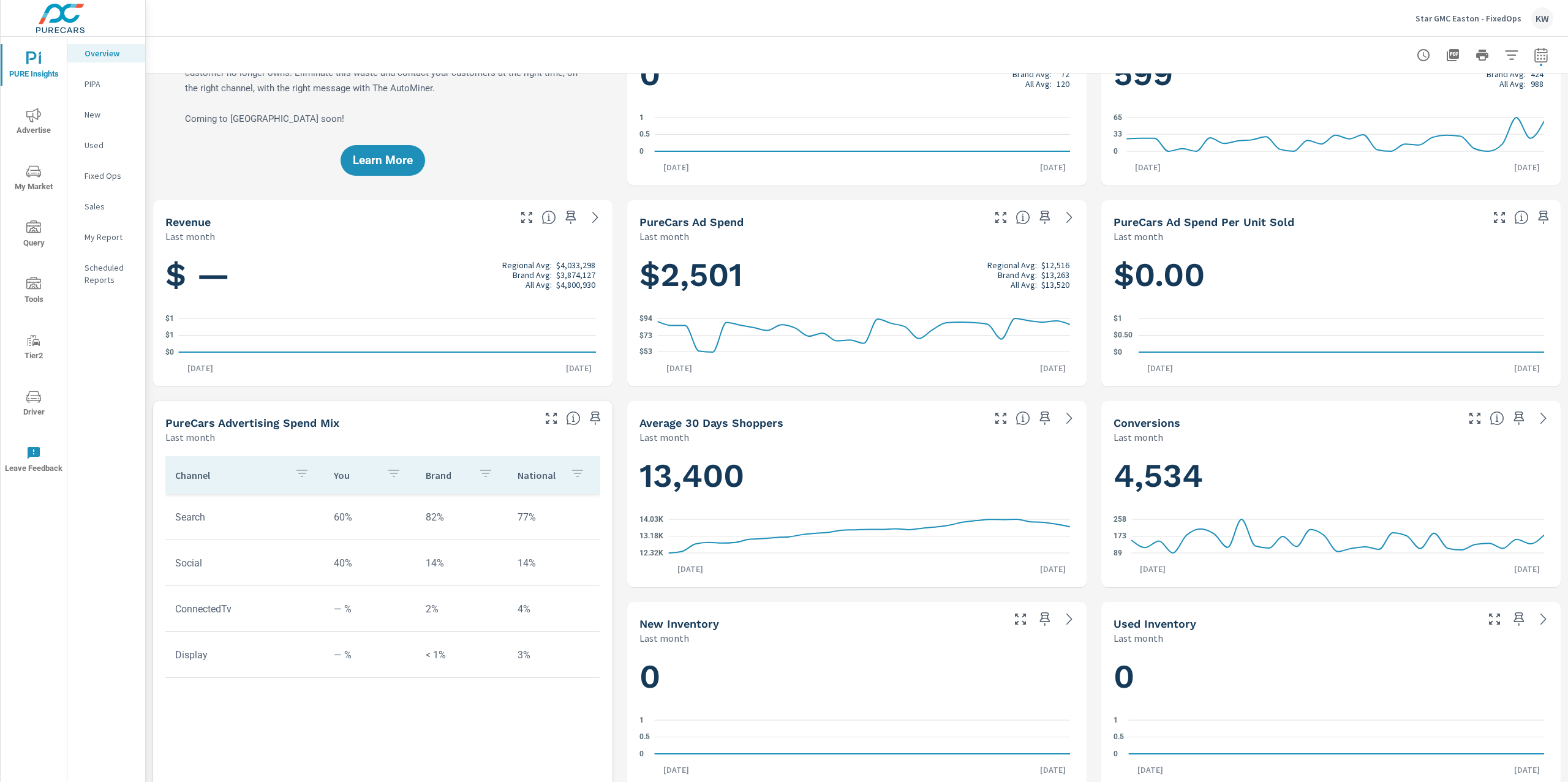
scroll to position [185, 0]
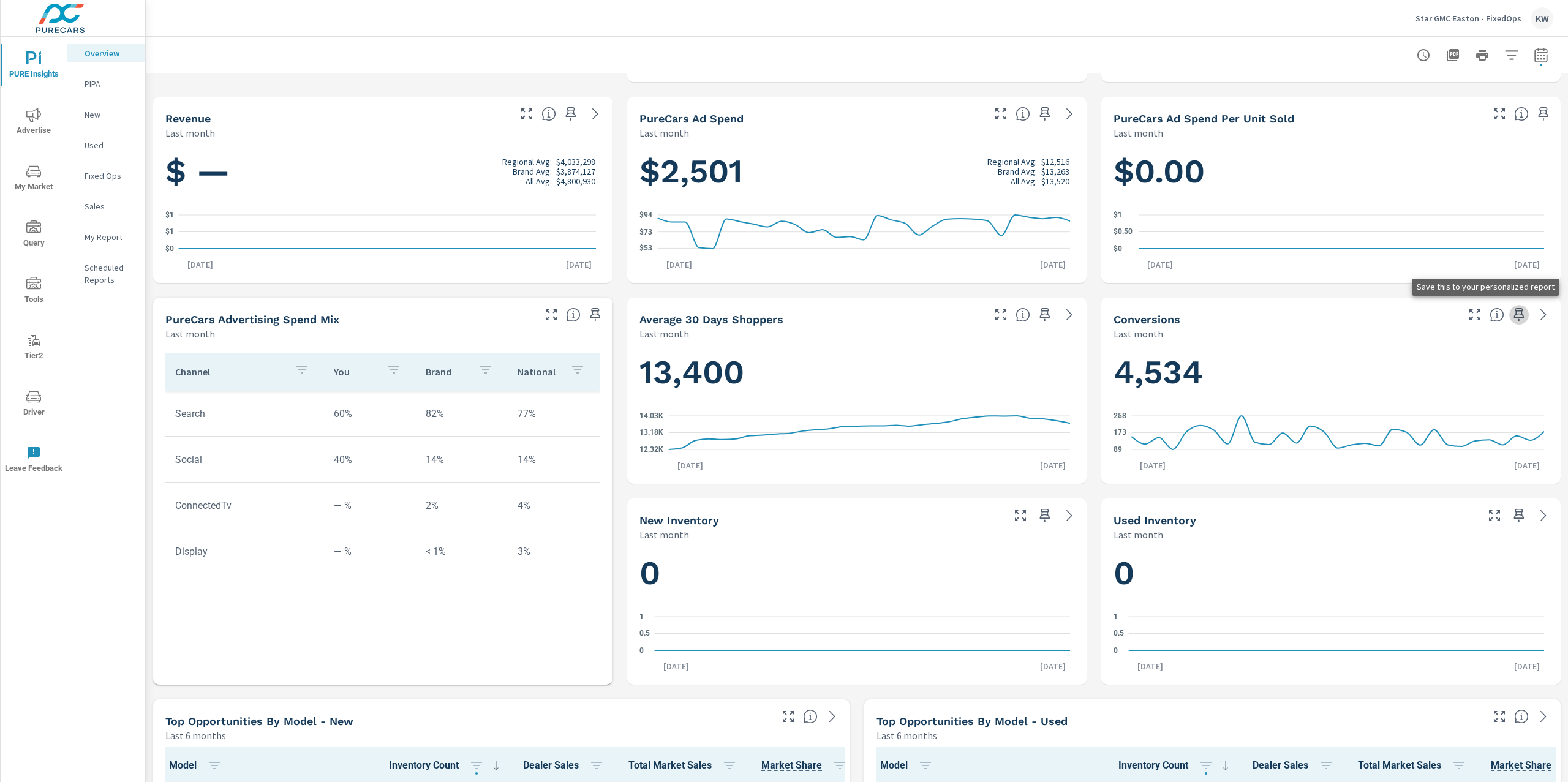
click at [1514, 313] on icon "button" at bounding box center [1519, 314] width 11 height 13
click at [109, 242] on p "My Report" at bounding box center [110, 237] width 51 height 12
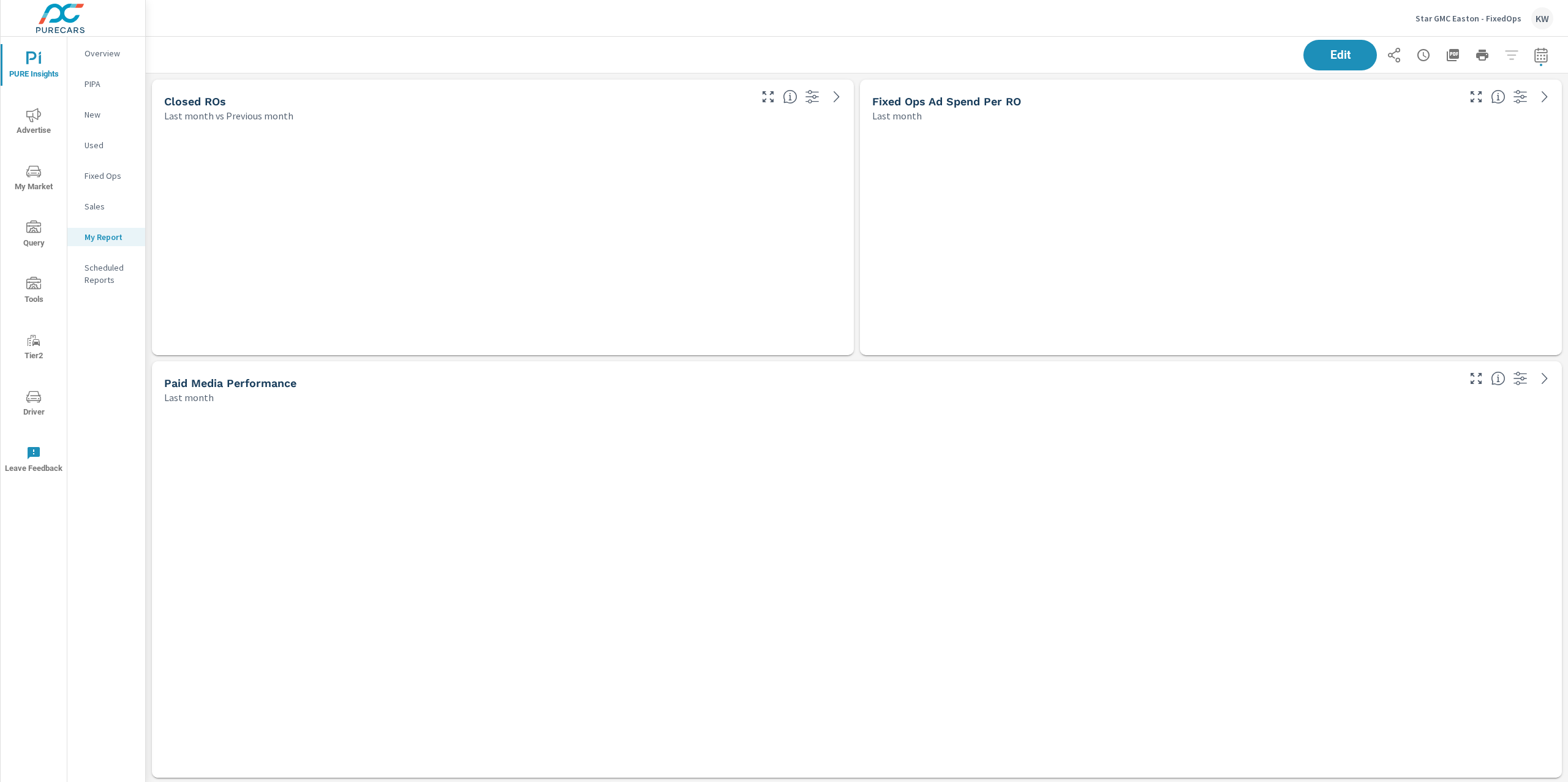
scroll to position [1862, 1436]
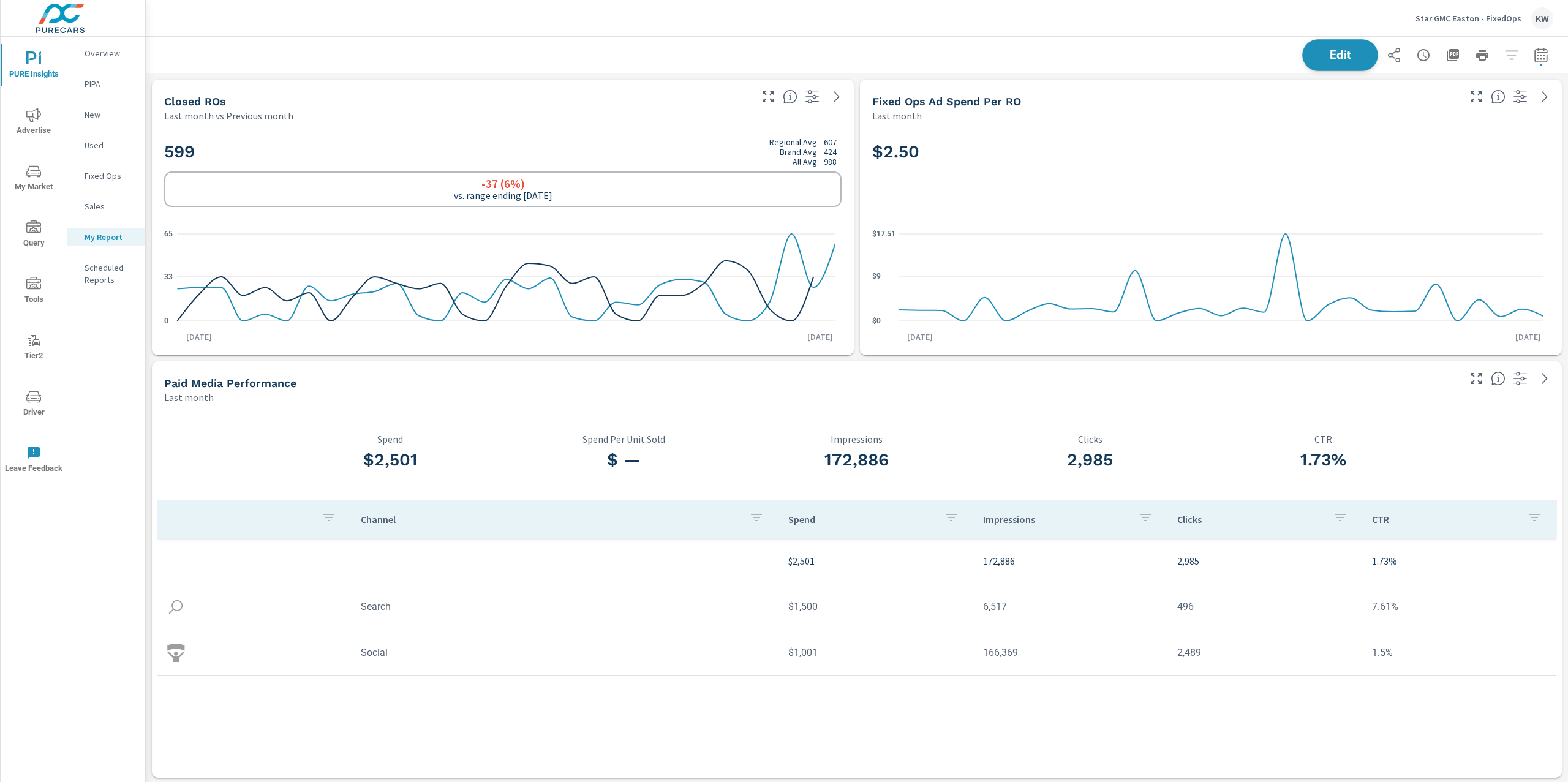
click at [1315, 51] on span "Edit" at bounding box center [1340, 55] width 50 height 11
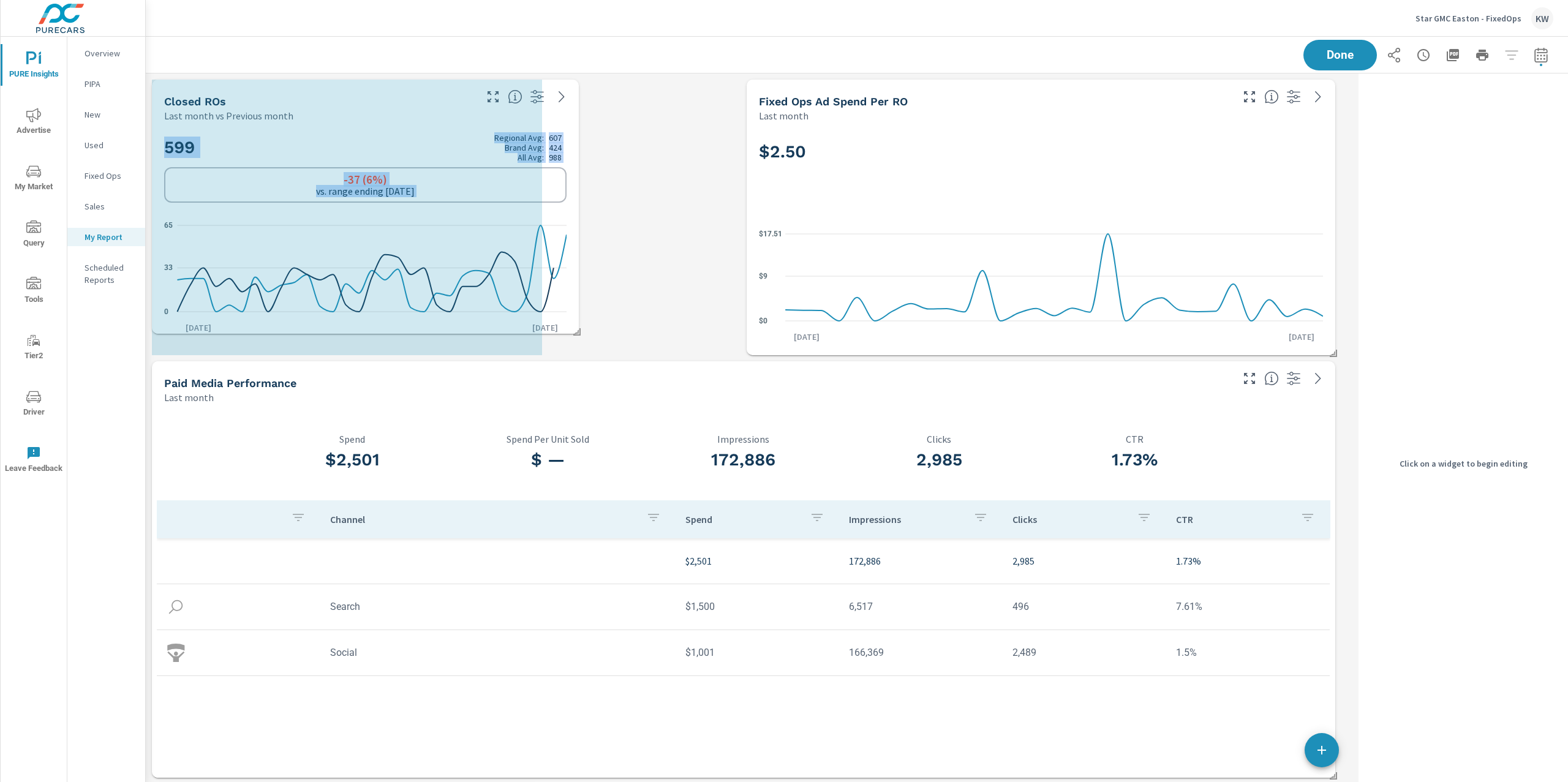
drag, startPoint x: 737, startPoint y: 351, endPoint x: 584, endPoint y: 331, distance: 154.3
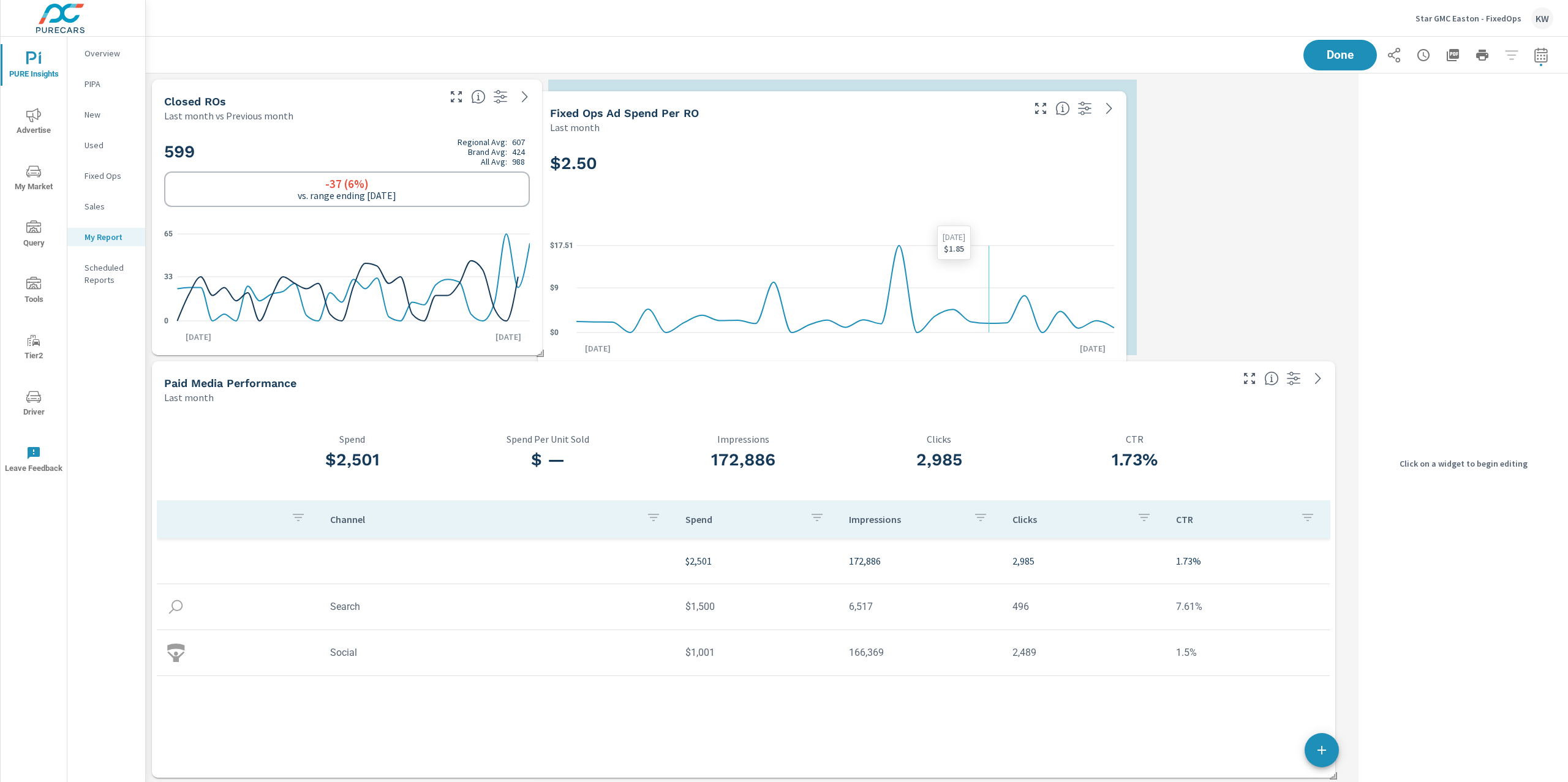
drag, startPoint x: 1192, startPoint y: 225, endPoint x: 985, endPoint y: 231, distance: 207.1
click at [985, 236] on icon "$0 $9 $17.51" at bounding box center [832, 289] width 564 height 107
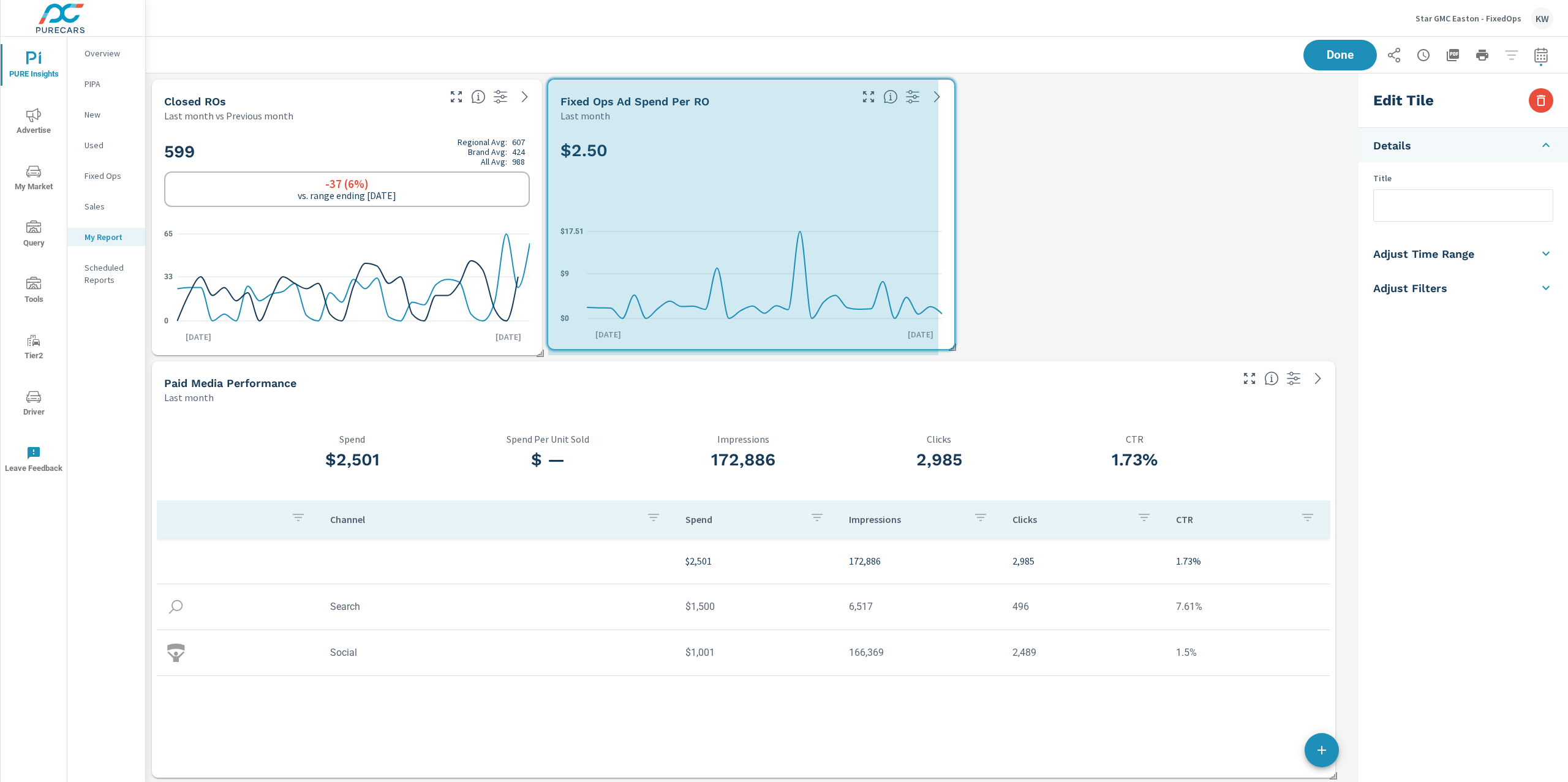
drag, startPoint x: 1135, startPoint y: 350, endPoint x: 954, endPoint y: 343, distance: 181.1
click at [954, 343] on span at bounding box center [948, 343] width 12 height 12
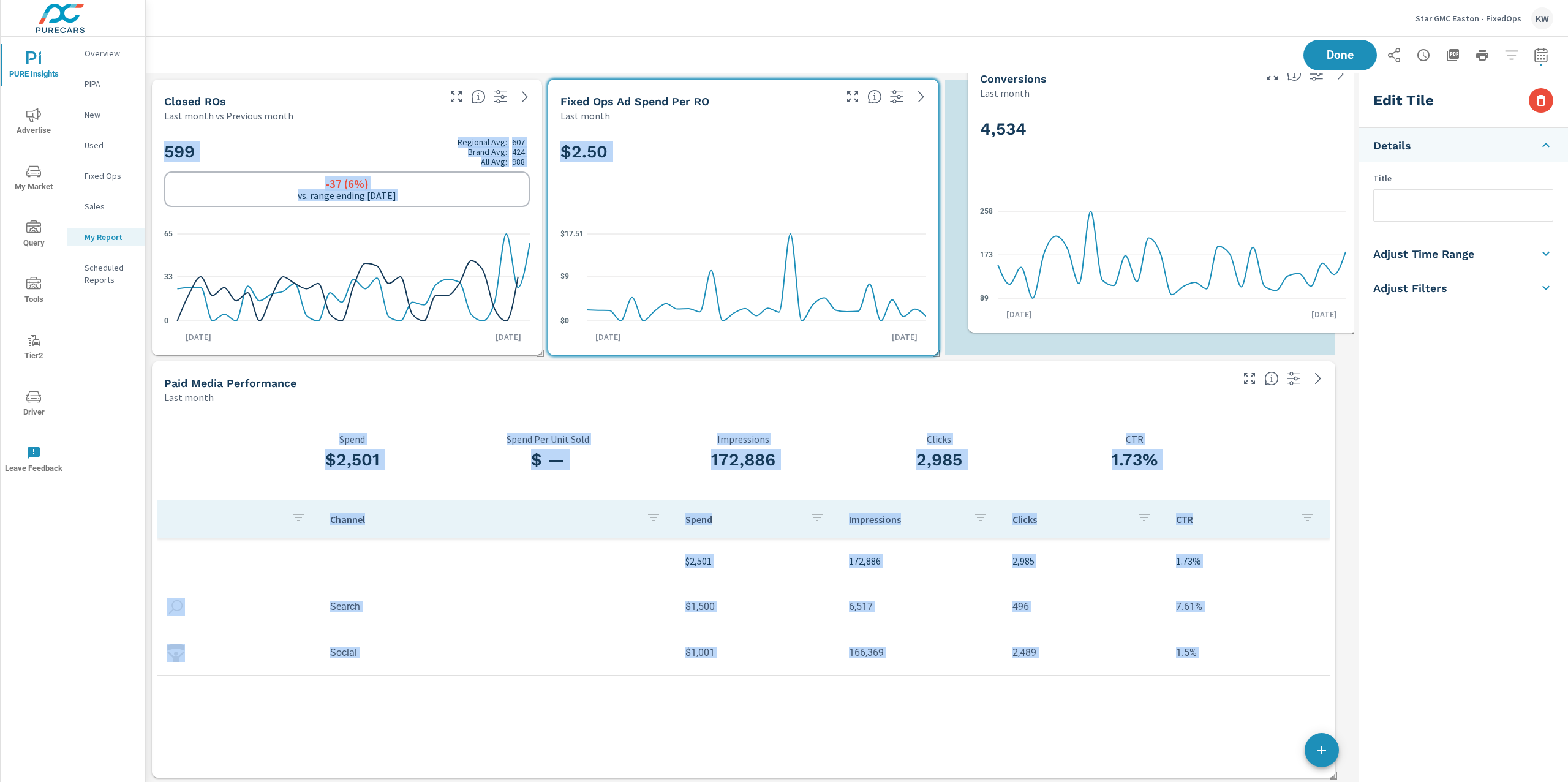
drag, startPoint x: 497, startPoint y: 660, endPoint x: 1313, endPoint y: 31, distance: 1030.3
click at [1313, 31] on div "Star GMC Easton - FixedOps KW PURE Insights Report Star GMC Easton - FixedOps R…" at bounding box center [856, 391] width 1422 height 782
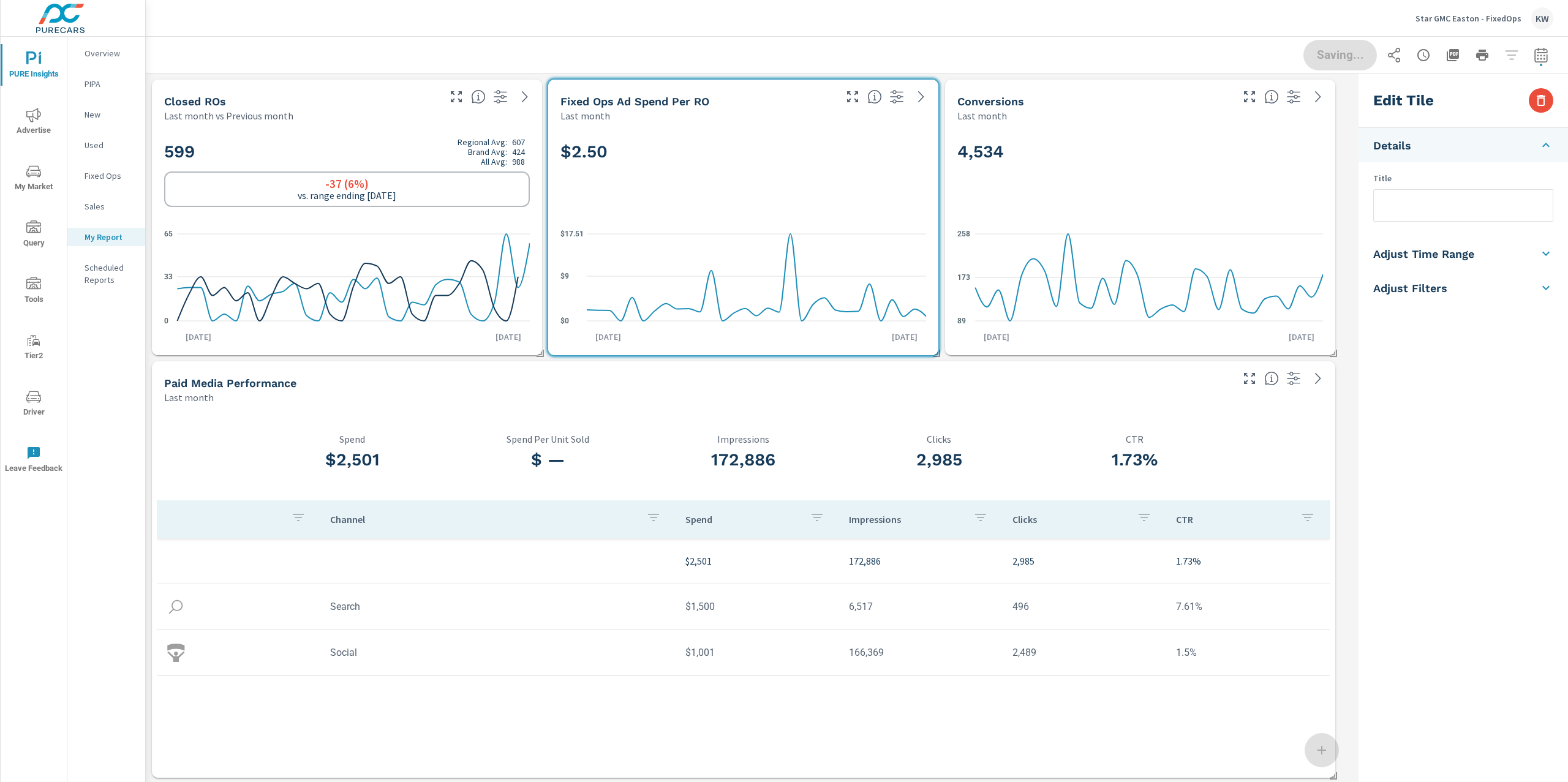
scroll to position [1581, 1221]
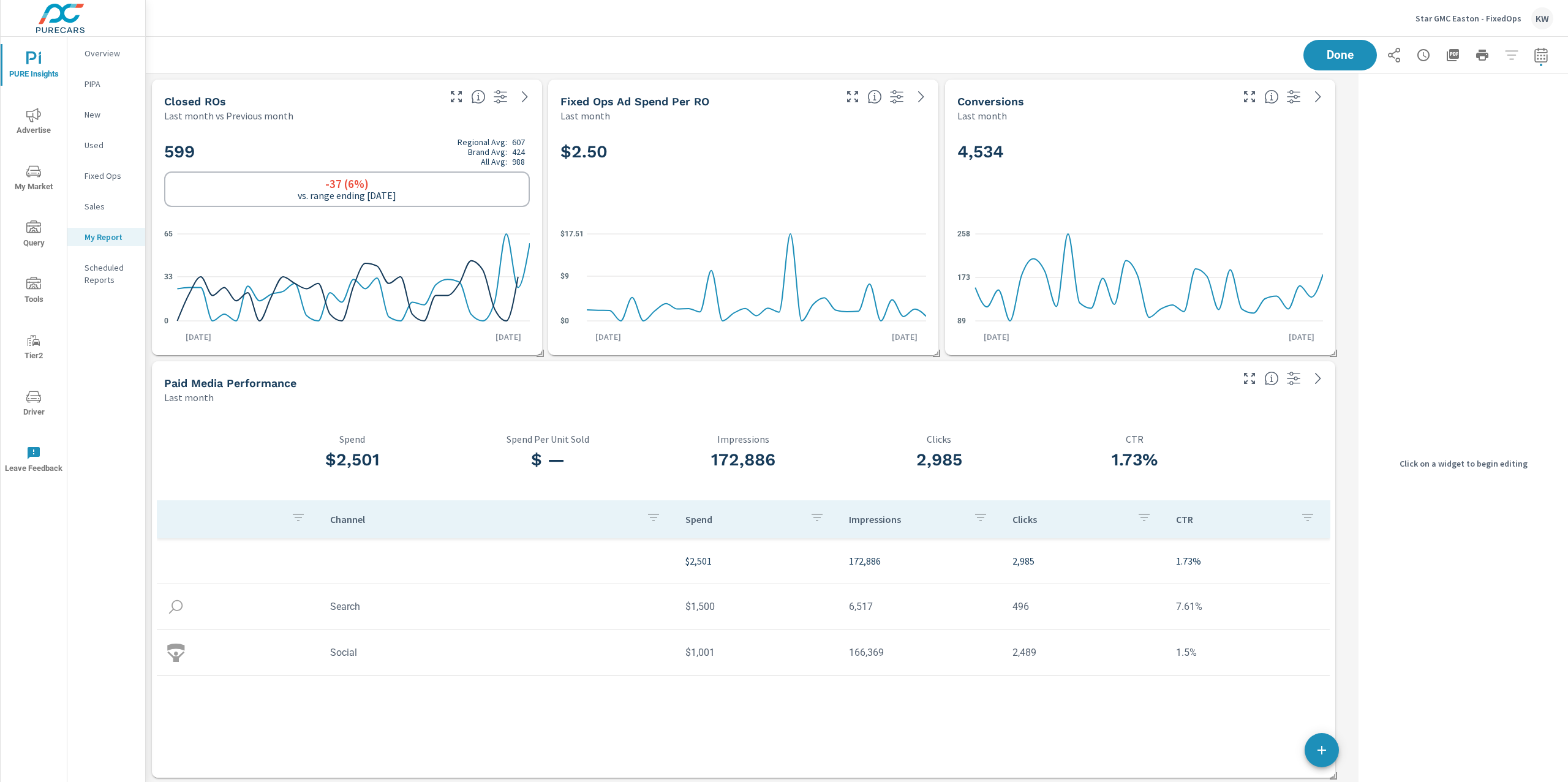
click at [1188, 195] on div "4,534" at bounding box center [1141, 172] width 366 height 75
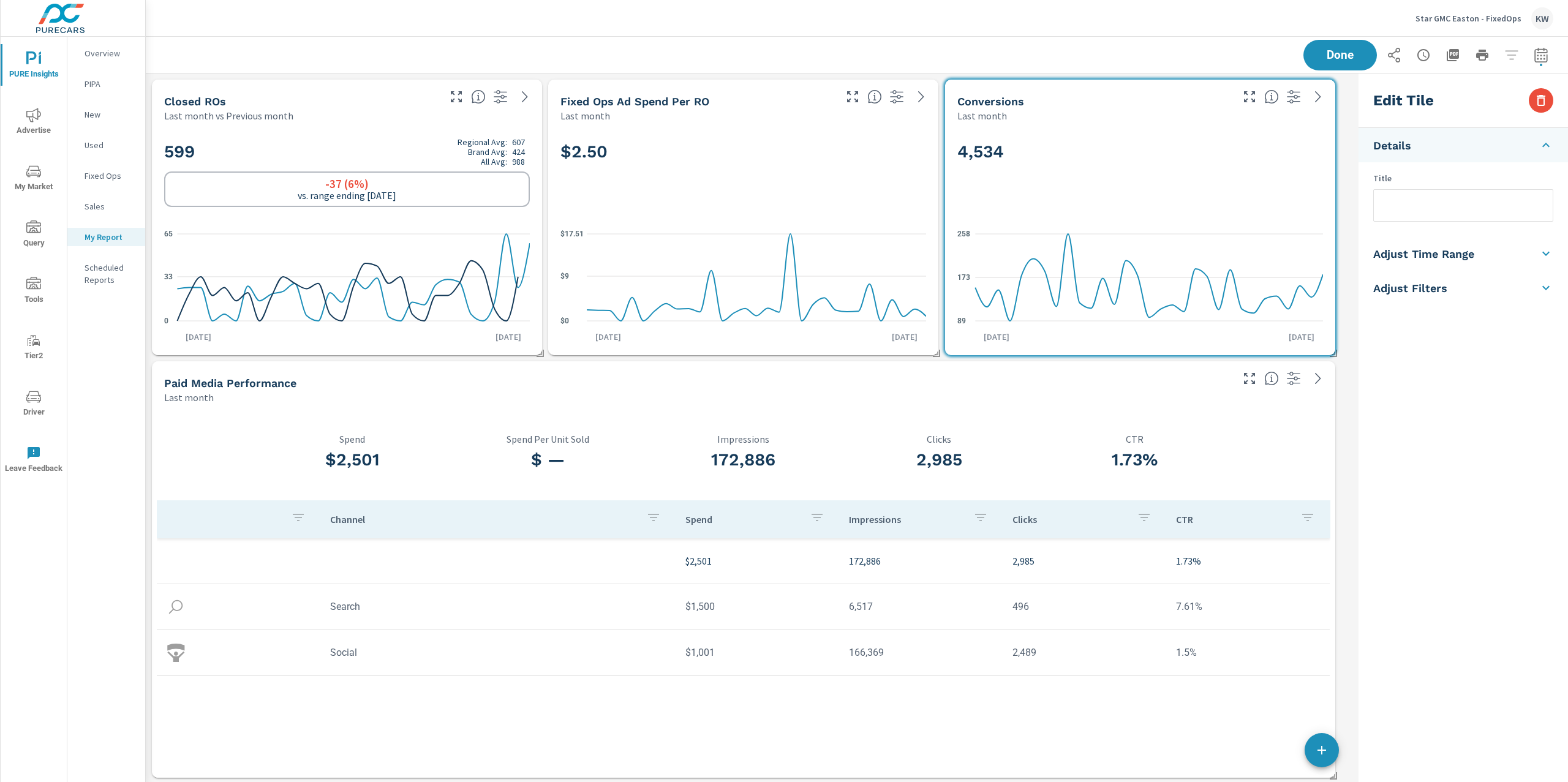
click at [1455, 258] on h5 "Adjust Time Range" at bounding box center [1424, 254] width 101 height 14
click at [1448, 221] on input "checkbox" at bounding box center [1435, 218] width 70 height 23
checkbox input "true"
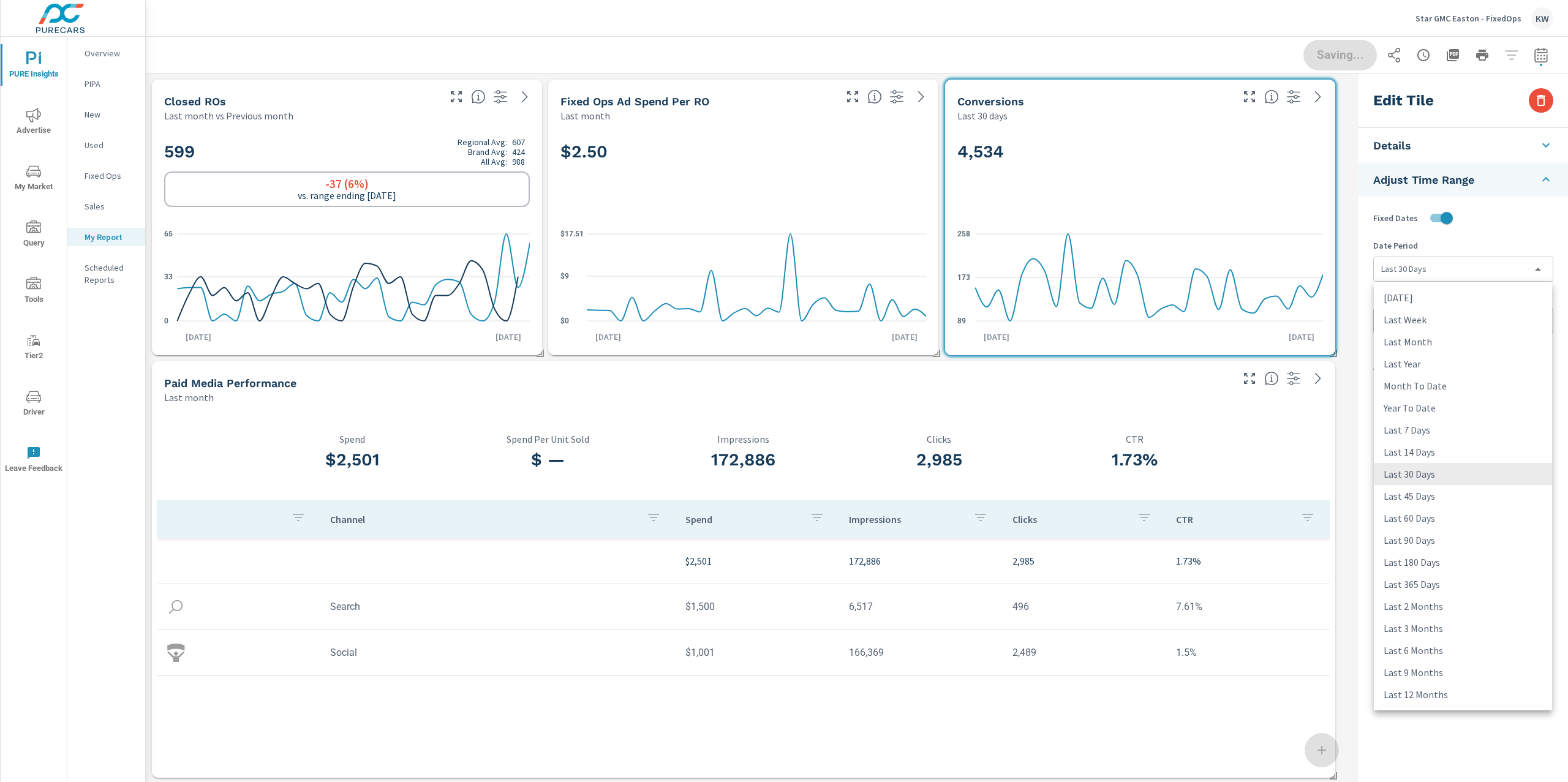
click at [1459, 274] on body "PURE Insights Advertise My Market Query Tools Tier2 Driver Leave Feedback Overv…" at bounding box center [784, 391] width 1568 height 782
click at [1431, 344] on li "Last Month" at bounding box center [1463, 342] width 178 height 22
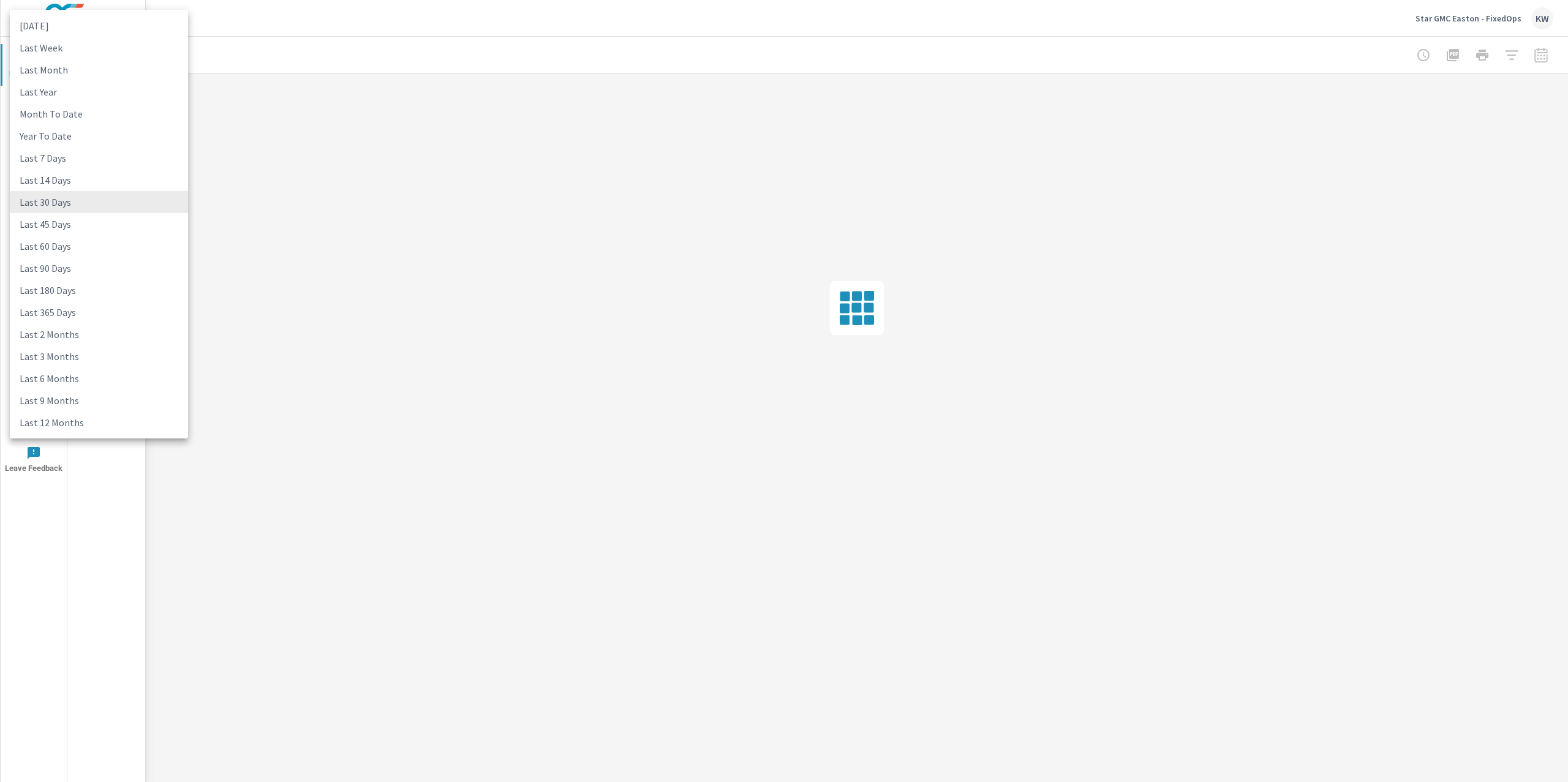
type input "lastMonth"
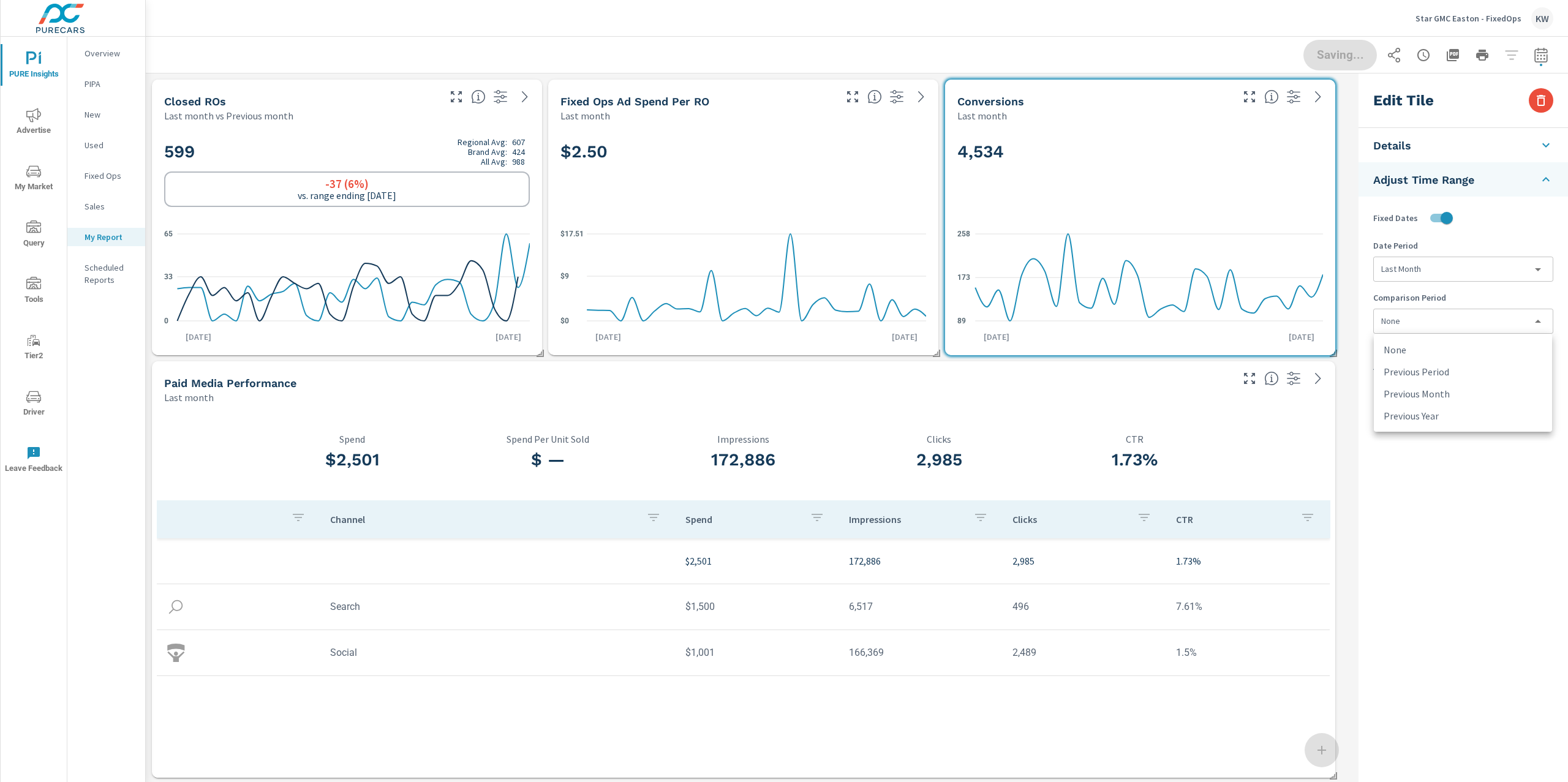
click at [1438, 323] on body "PURE Insights Advertise My Market Query Tools Tier2 Driver Leave Feedback Overv…" at bounding box center [784, 391] width 1568 height 782
click at [1442, 390] on li "Previous Month" at bounding box center [1463, 394] width 178 height 22
type input "lastMonth"
click at [1347, 51] on span "Done" at bounding box center [1340, 55] width 50 height 11
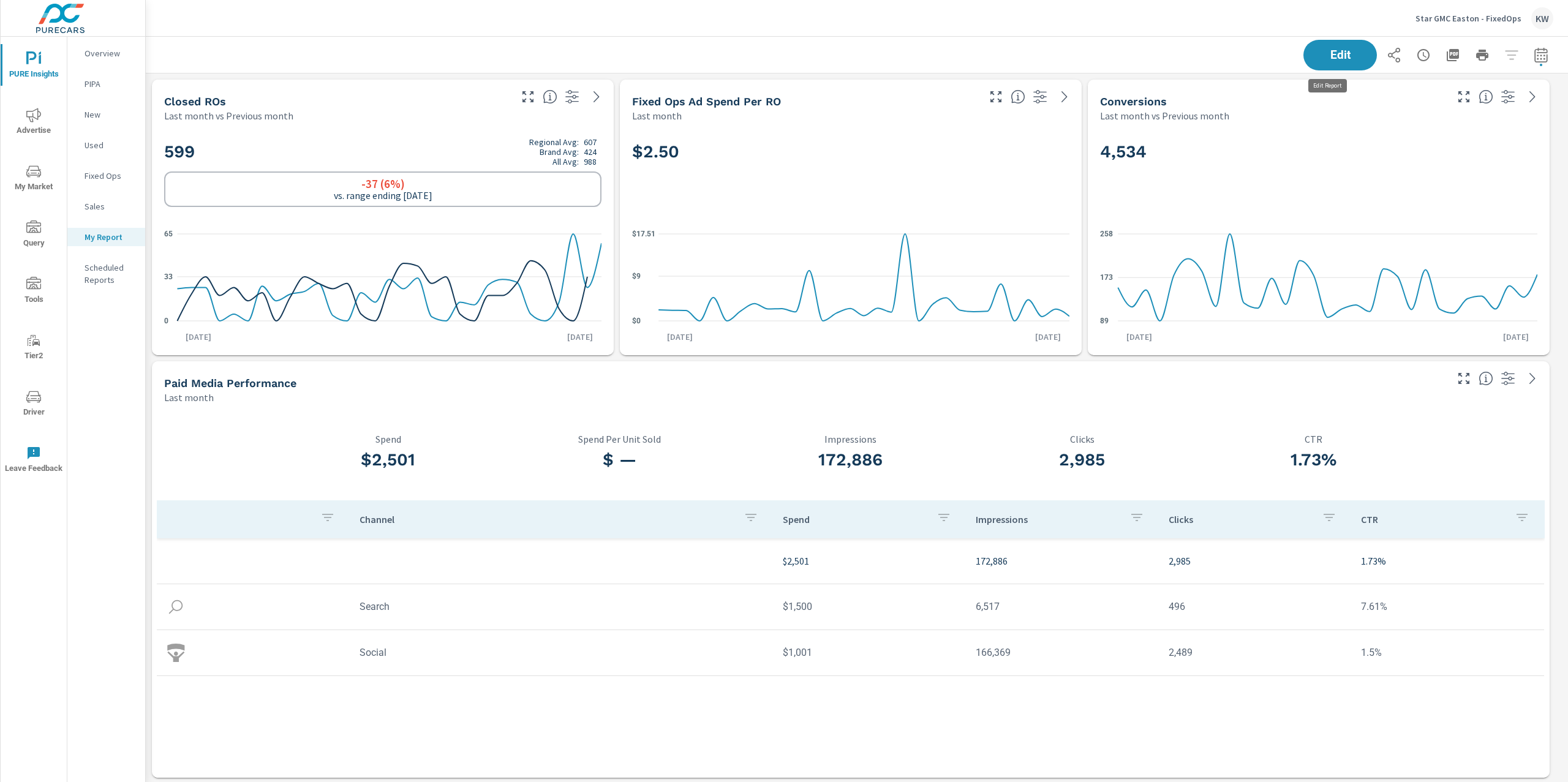
scroll to position [1581, 1436]
